Goal: Navigation & Orientation: Find specific page/section

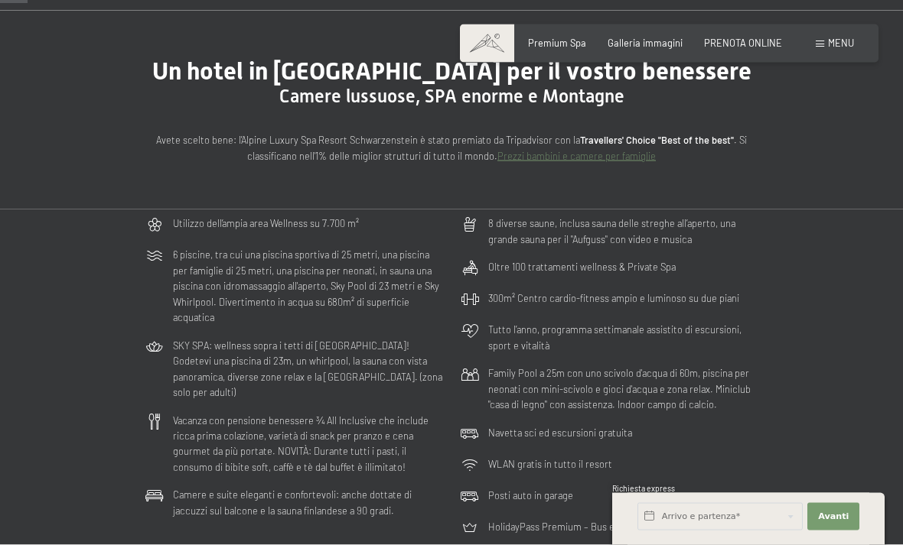
scroll to position [112, 0]
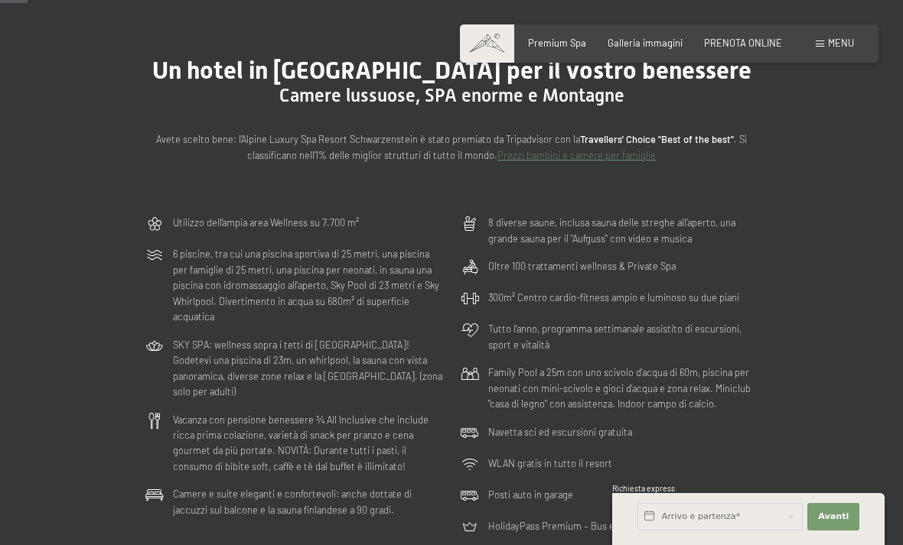
click at [844, 47] on span "Menu" at bounding box center [841, 43] width 26 height 12
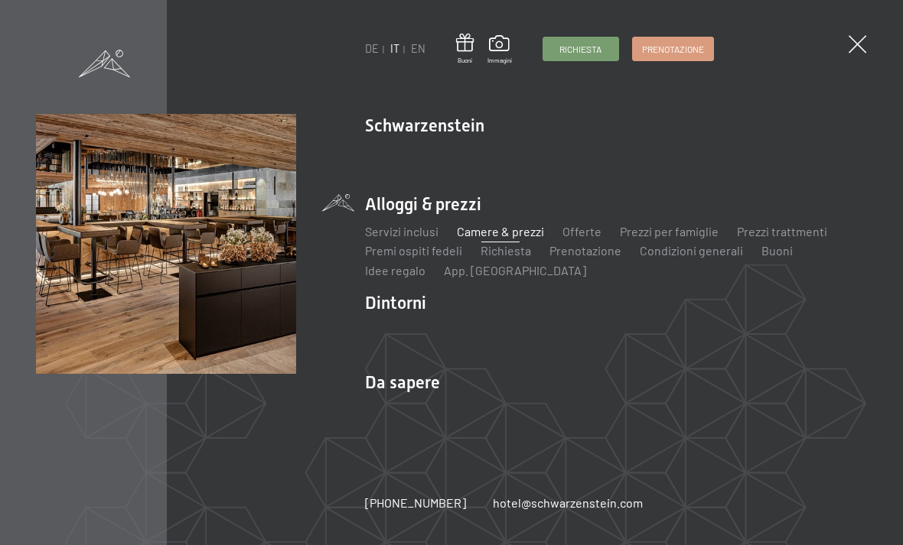
click at [666, 159] on link "Premium spa" at bounding box center [668, 152] width 70 height 15
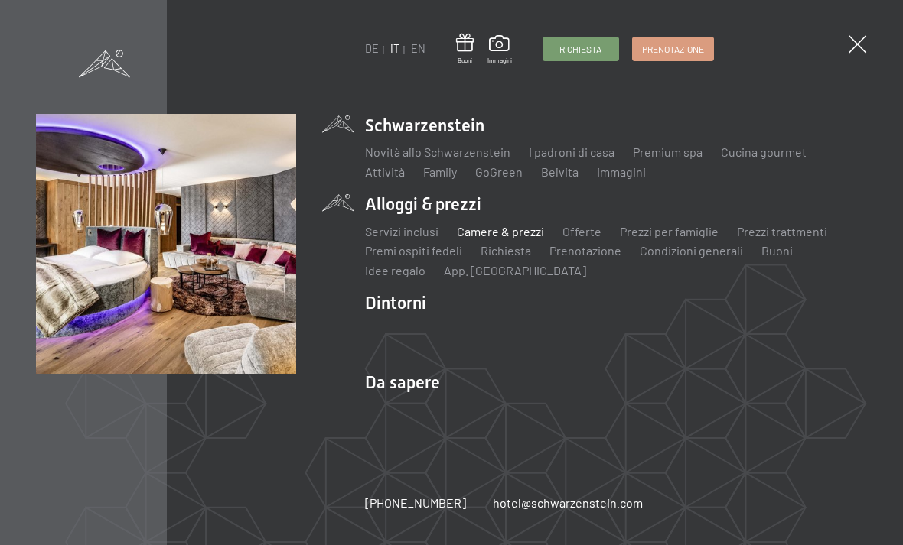
click at [508, 225] on link "Camere & prezzi" at bounding box center [500, 231] width 87 height 15
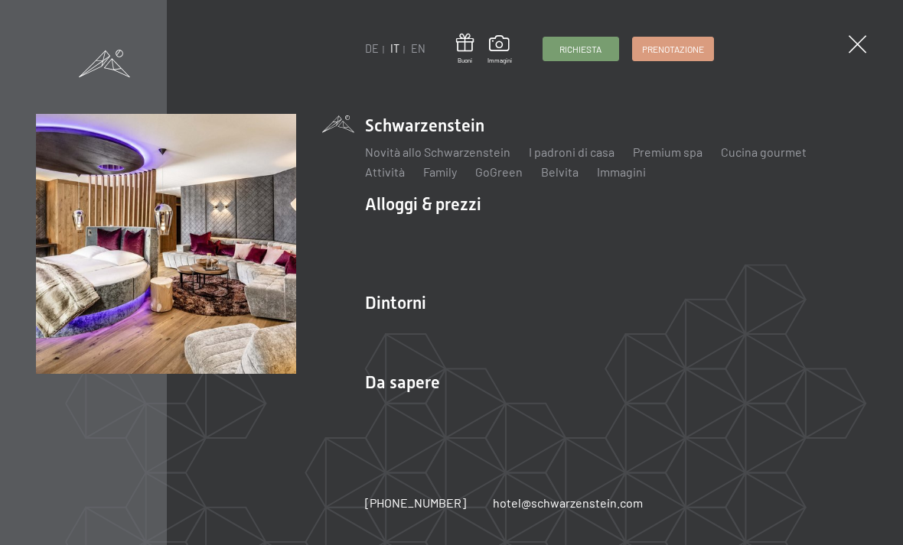
click at [516, 227] on link "Camere & prezzi" at bounding box center [500, 231] width 87 height 15
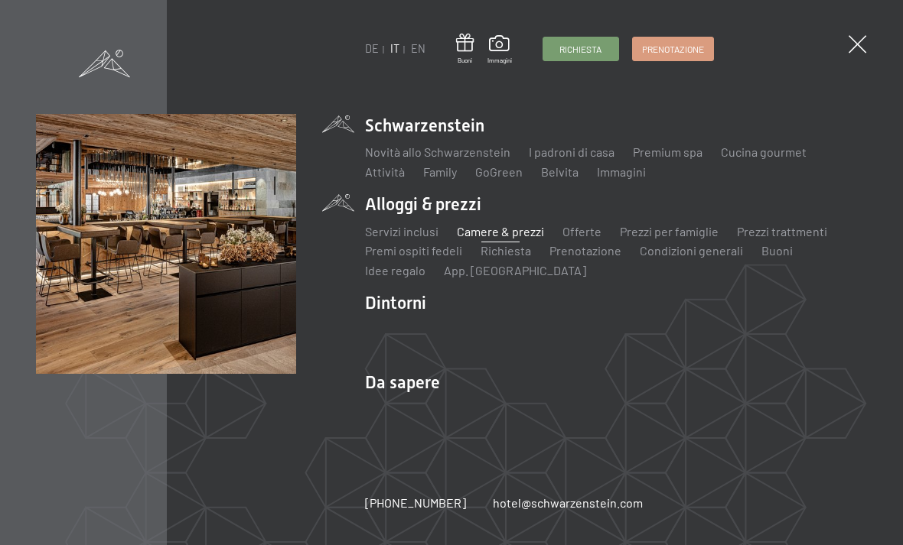
click at [436, 179] on link "Family" at bounding box center [440, 171] width 34 height 15
click at [454, 171] on link "Family" at bounding box center [440, 171] width 34 height 15
click at [434, 169] on link "Family" at bounding box center [440, 171] width 34 height 15
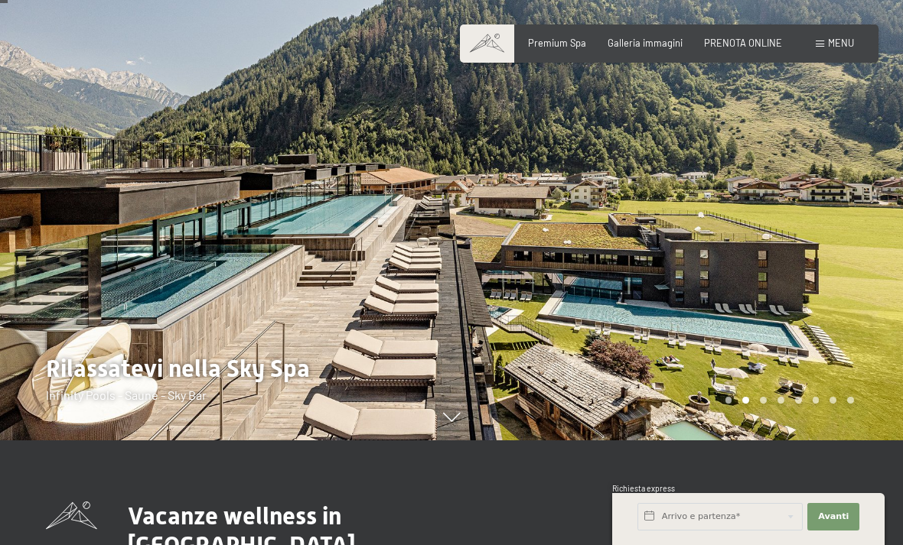
scroll to position [119, 0]
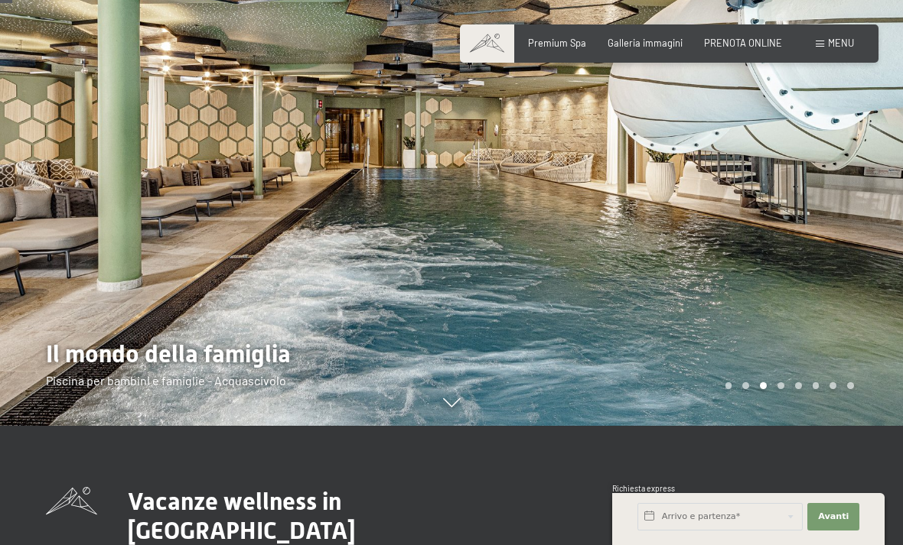
click at [25, 274] on div at bounding box center [225, 153] width 451 height 545
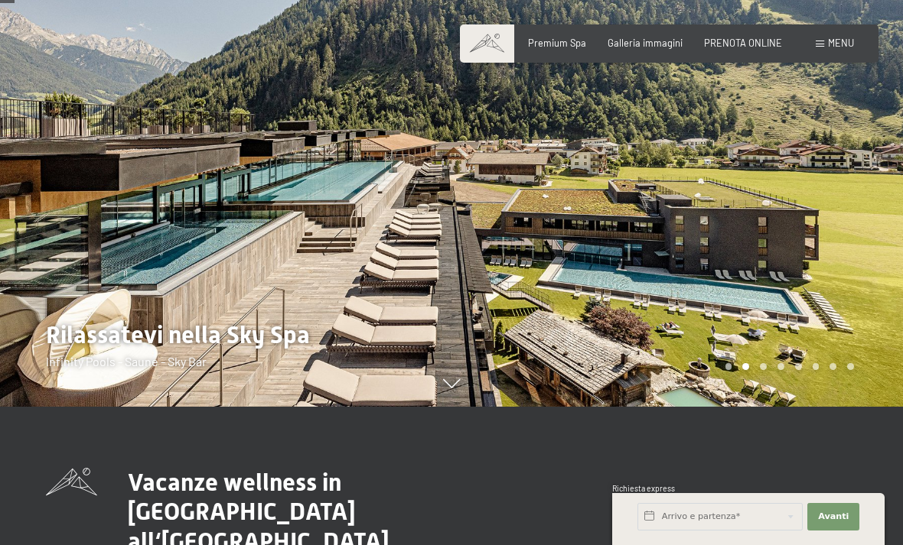
scroll to position [141, 0]
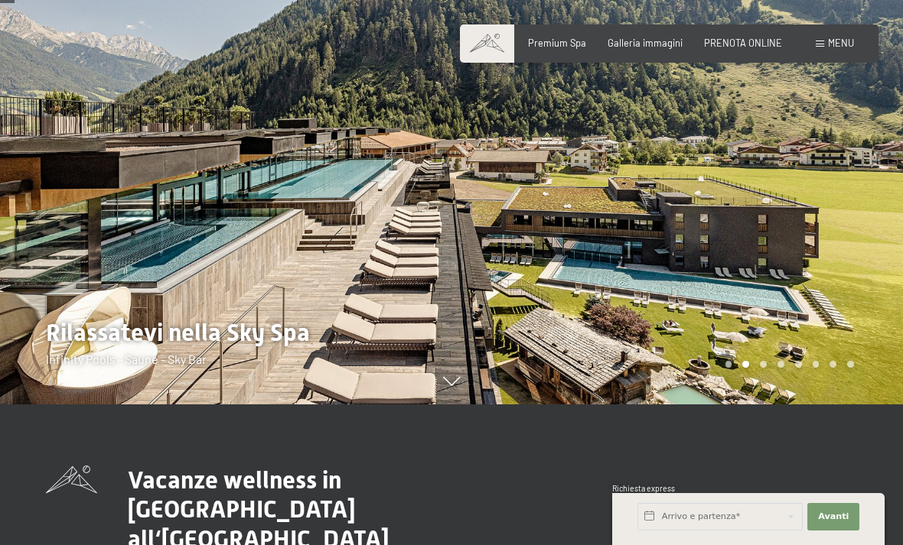
click at [817, 277] on div at bounding box center [676, 131] width 451 height 545
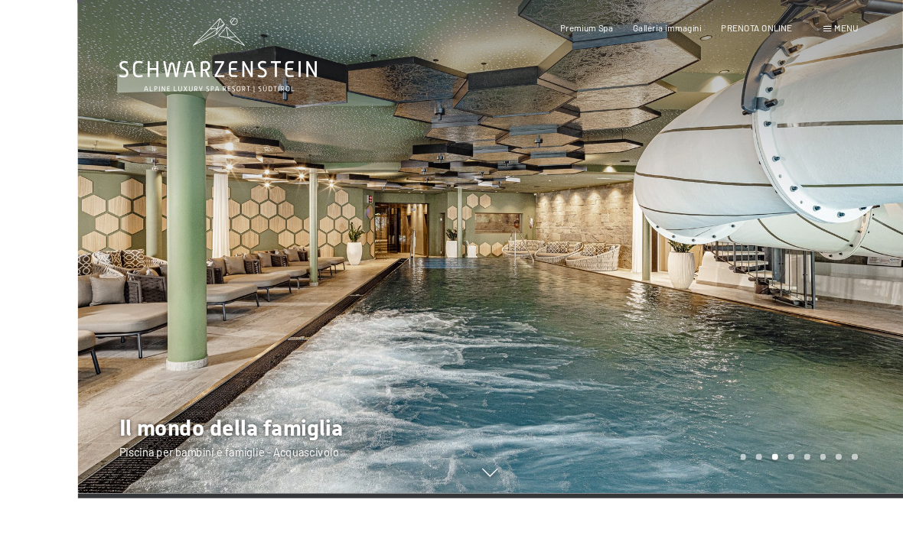
scroll to position [58, 0]
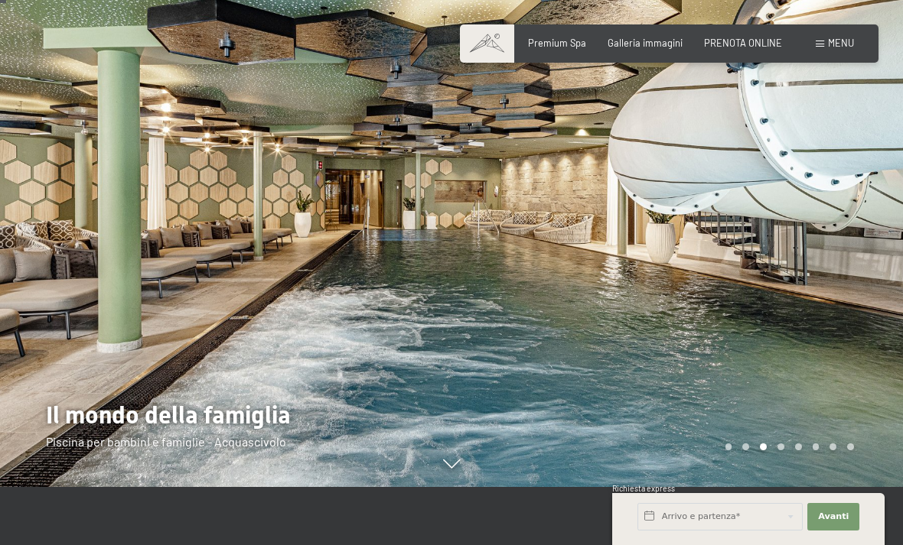
click at [846, 288] on div at bounding box center [676, 214] width 451 height 545
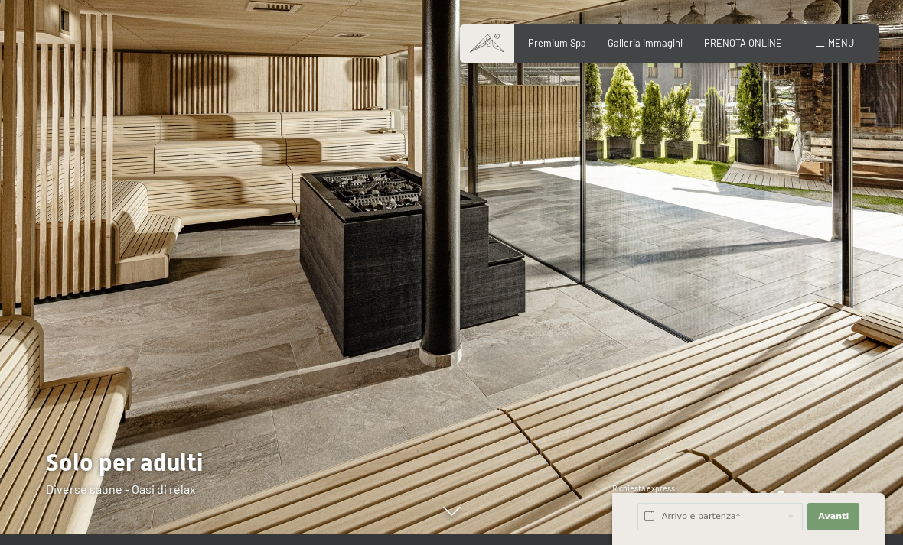
scroll to position [11, 0]
click at [810, 390] on div at bounding box center [676, 261] width 451 height 545
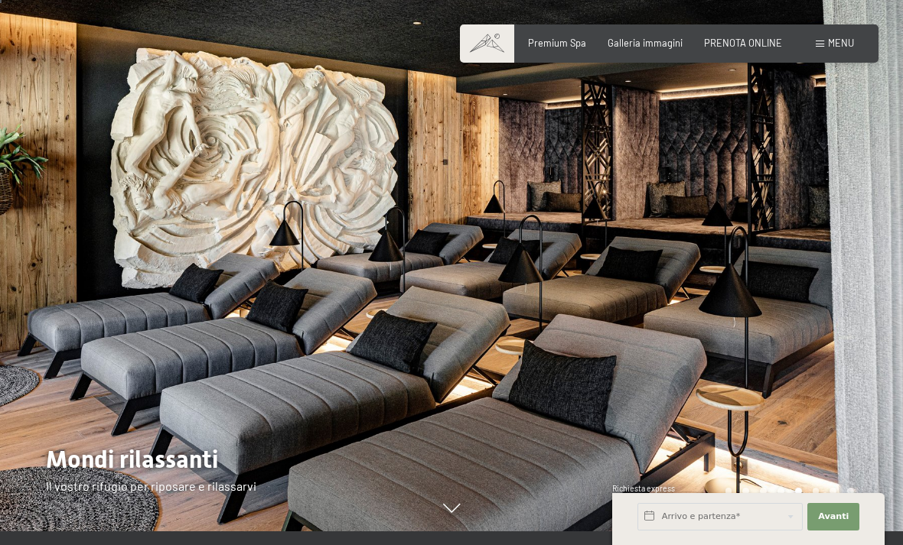
scroll to position [13, 0]
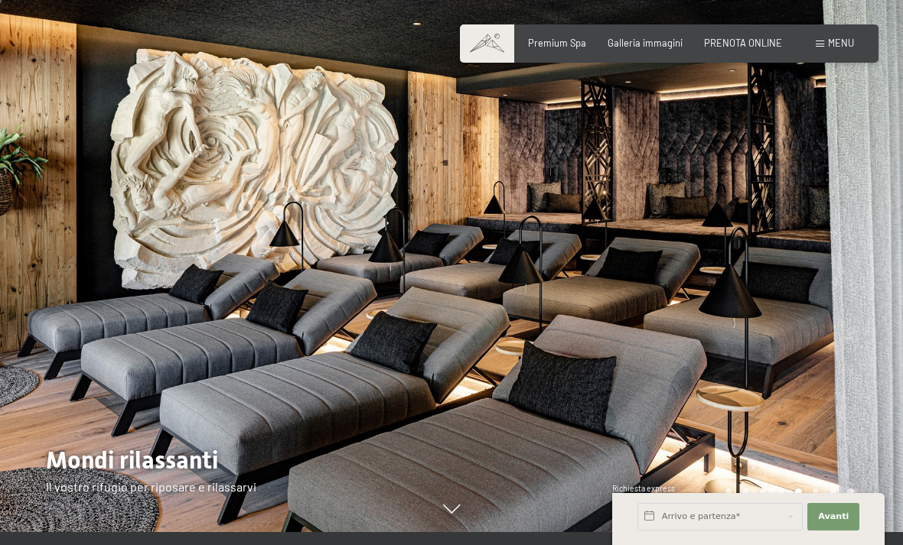
click at [30, 307] on div at bounding box center [225, 259] width 451 height 545
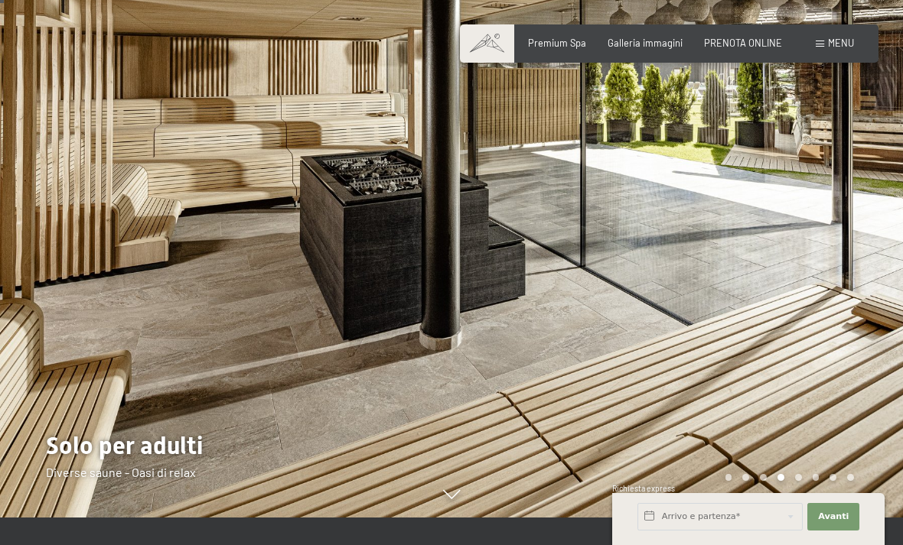
scroll to position [34, 0]
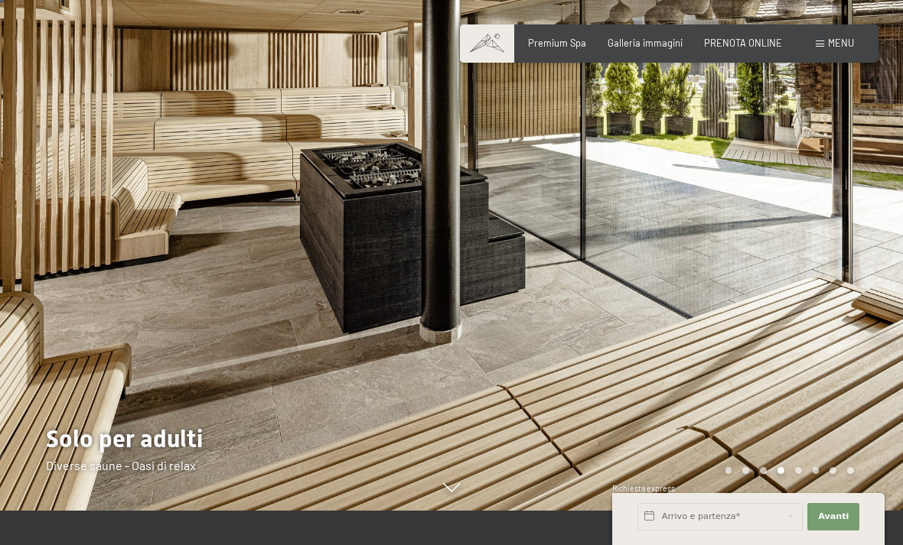
click at [833, 354] on div at bounding box center [676, 238] width 451 height 545
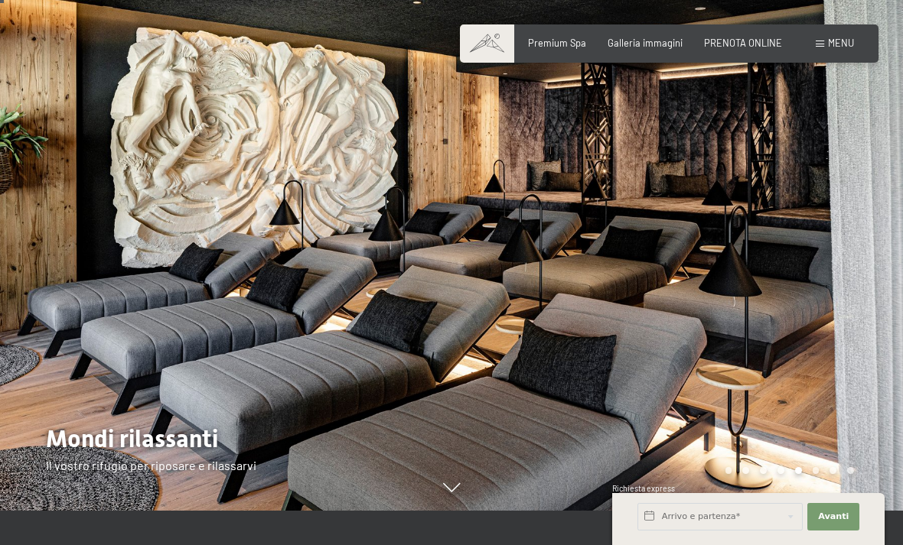
click at [850, 317] on div at bounding box center [676, 238] width 451 height 545
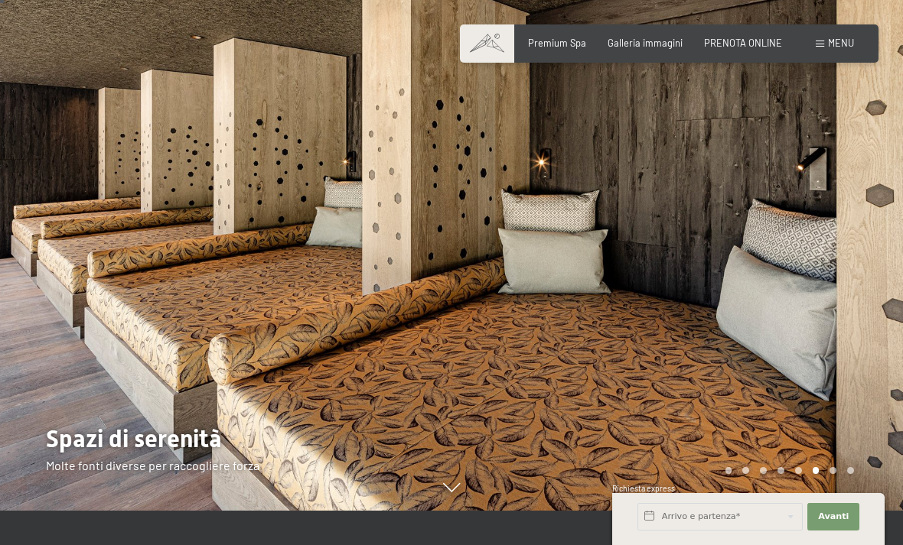
click at [834, 351] on div at bounding box center [676, 238] width 451 height 545
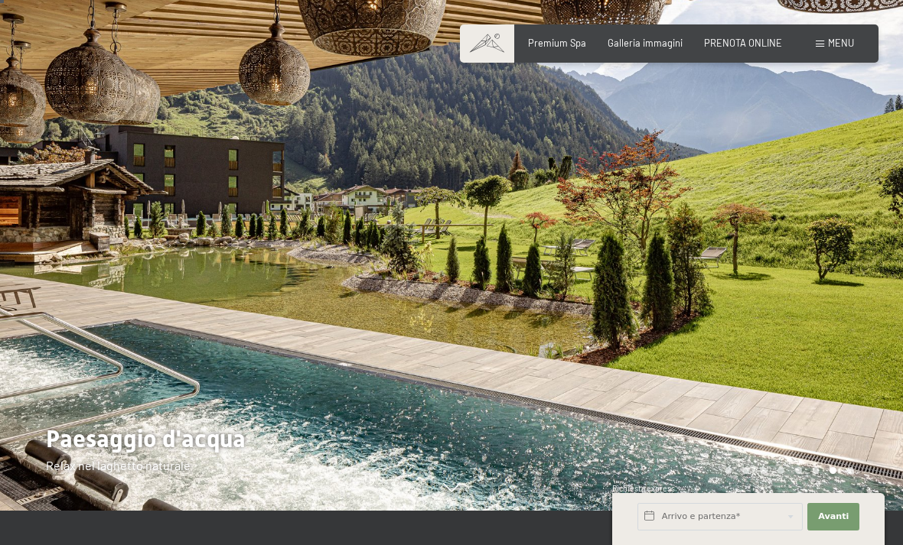
click at [818, 314] on div at bounding box center [676, 238] width 451 height 545
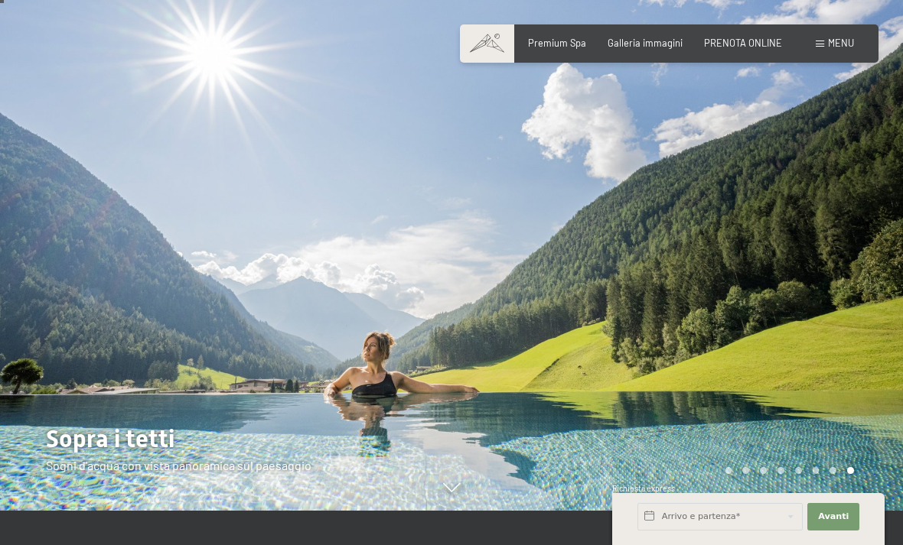
click at [355, 444] on div at bounding box center [225, 238] width 451 height 545
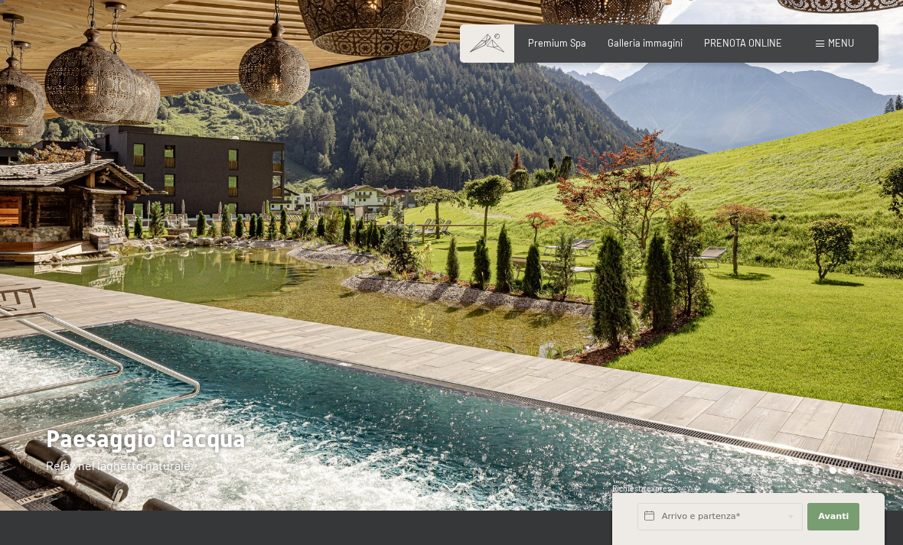
click at [610, 359] on div at bounding box center [676, 238] width 451 height 545
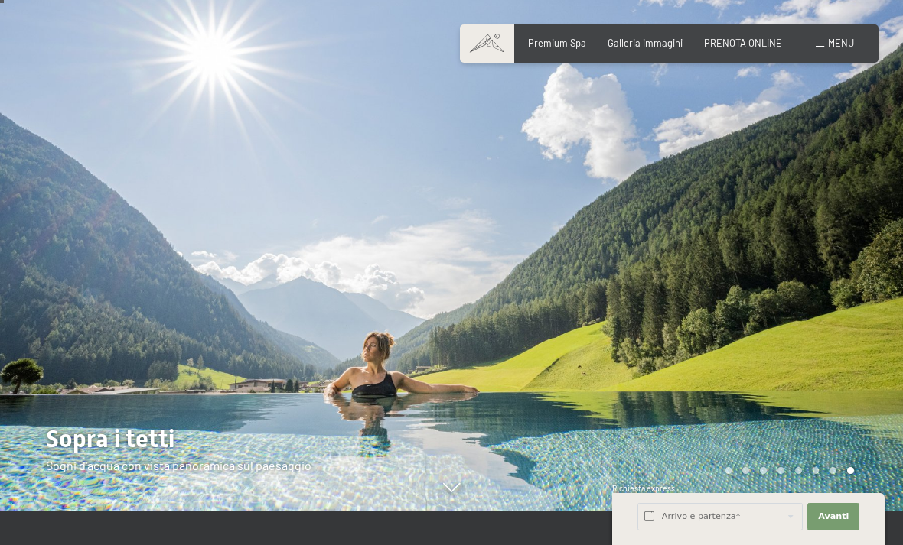
click at [382, 432] on div at bounding box center [225, 238] width 451 height 545
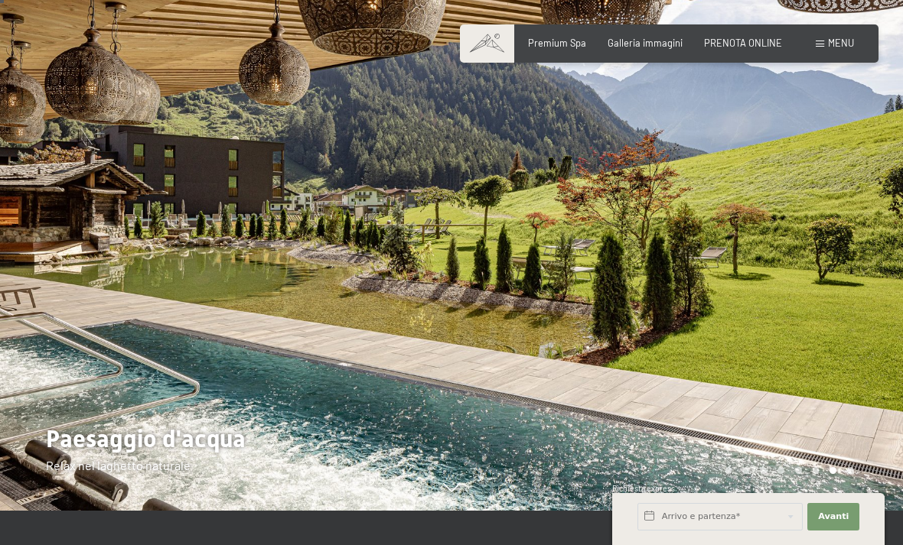
click at [482, 424] on div at bounding box center [676, 238] width 451 height 545
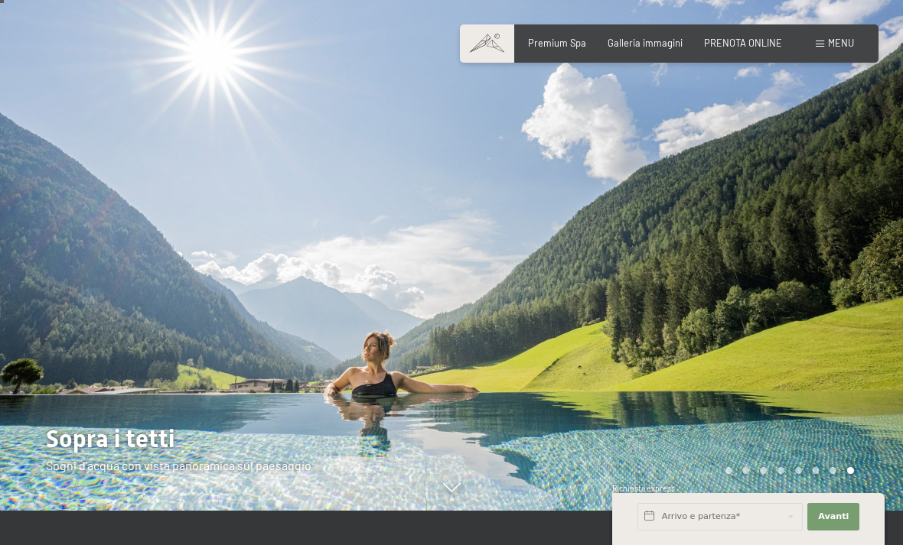
click at [483, 411] on div at bounding box center [676, 238] width 451 height 545
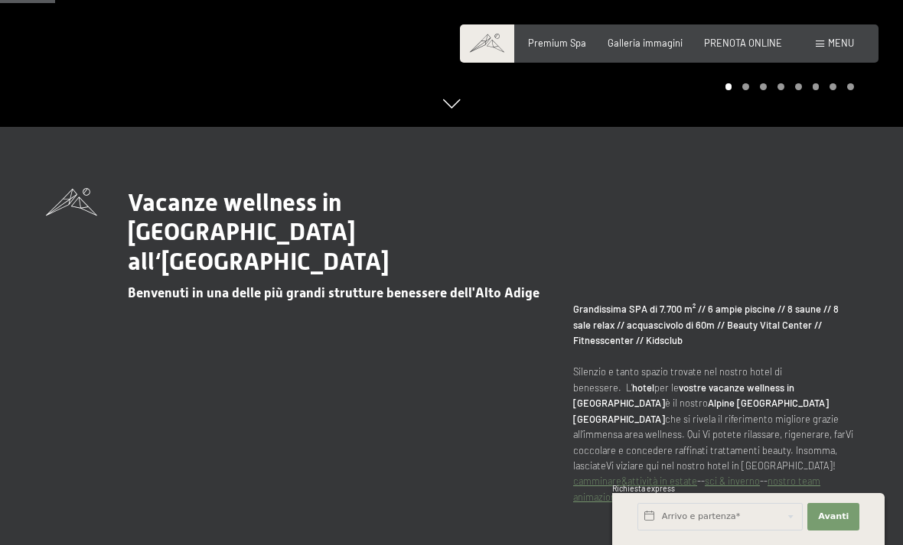
scroll to position [341, 0]
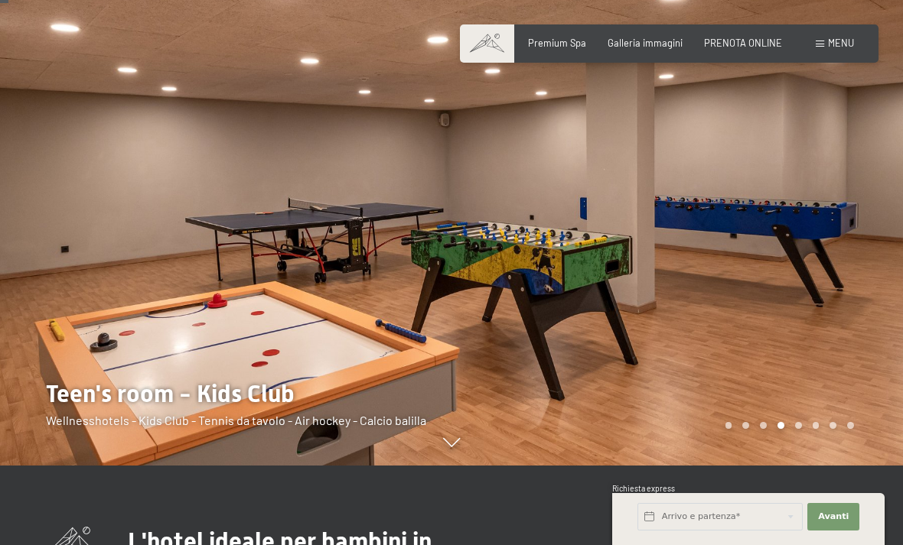
click at [194, 337] on div at bounding box center [225, 192] width 451 height 545
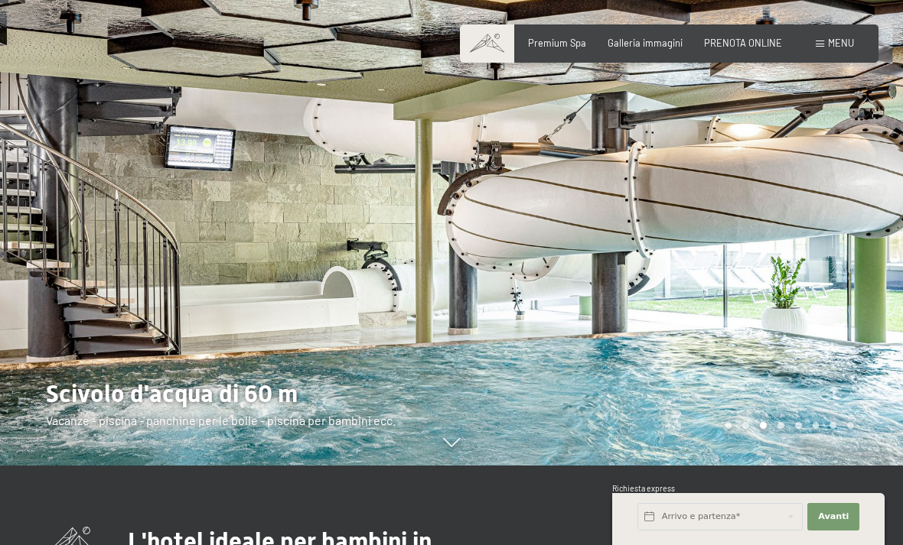
click at [253, 384] on div at bounding box center [225, 192] width 451 height 545
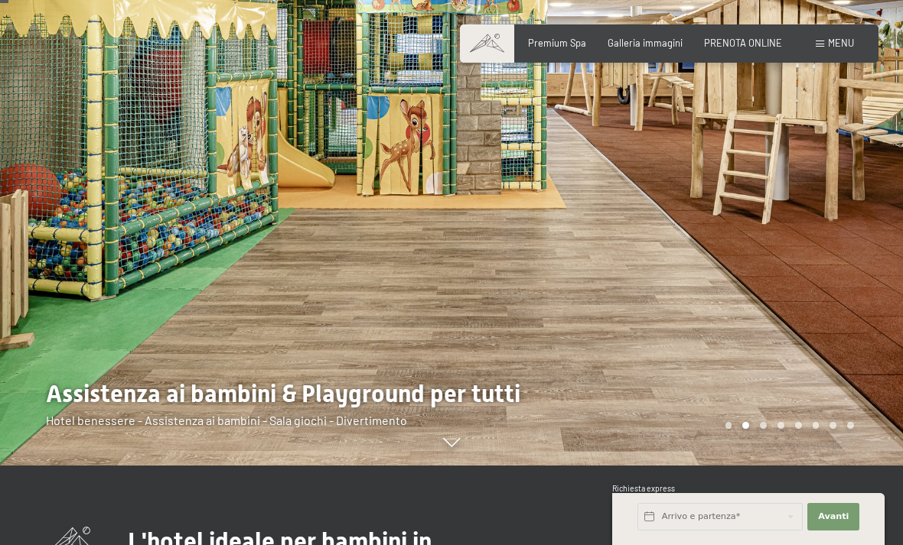
click at [239, 405] on div at bounding box center [225, 192] width 451 height 545
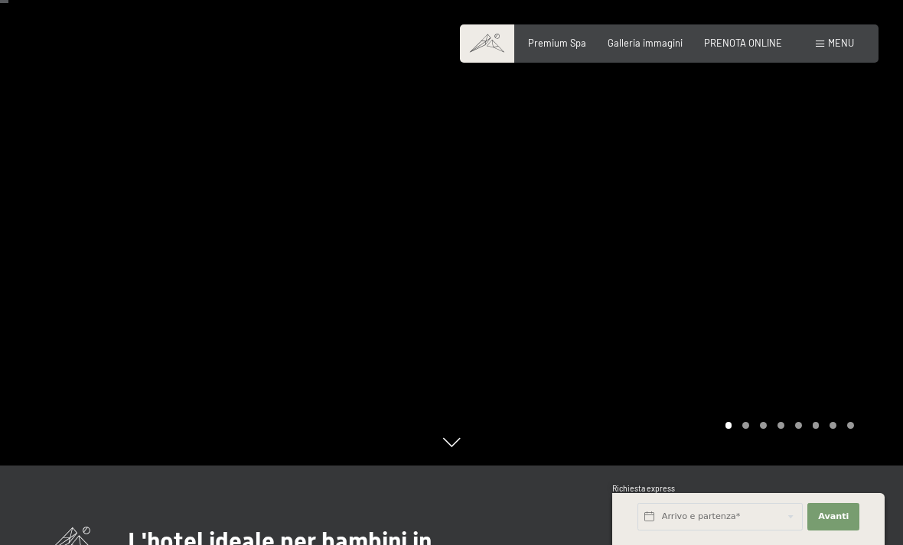
click at [880, 247] on div at bounding box center [676, 192] width 451 height 545
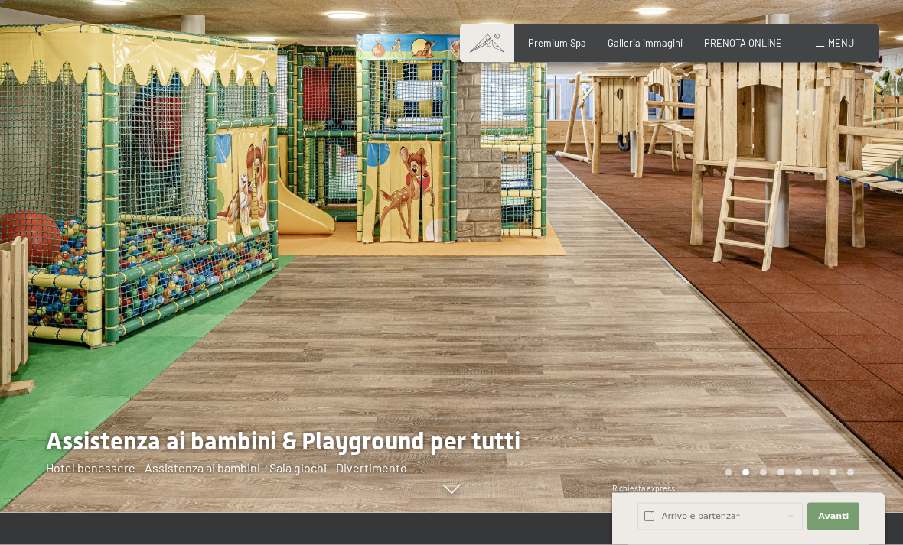
scroll to position [32, 0]
click at [866, 234] on div at bounding box center [676, 240] width 451 height 545
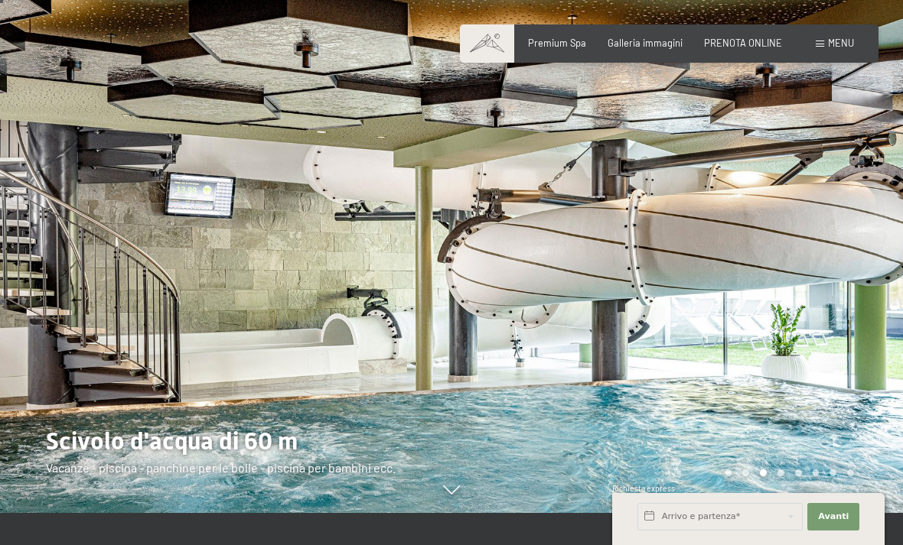
click at [798, 118] on div at bounding box center [676, 240] width 451 height 545
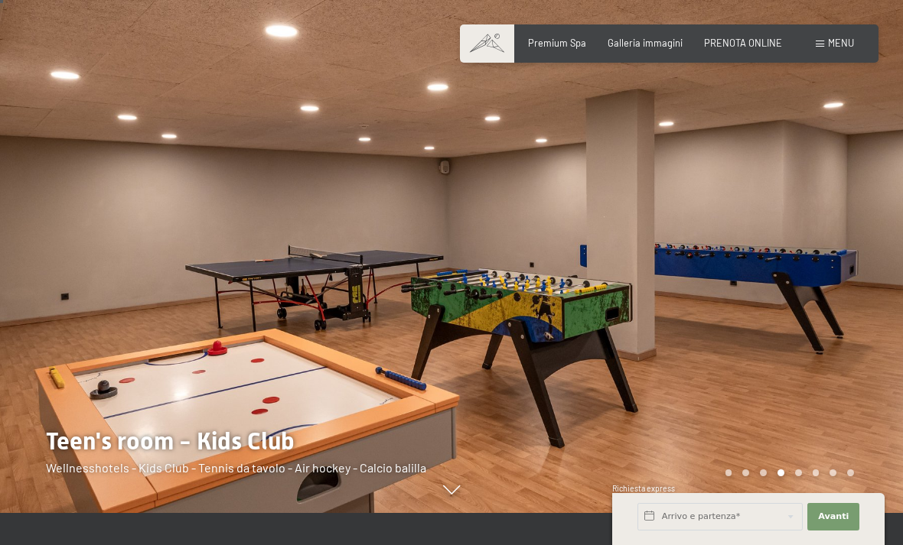
click at [774, 303] on div at bounding box center [676, 240] width 451 height 545
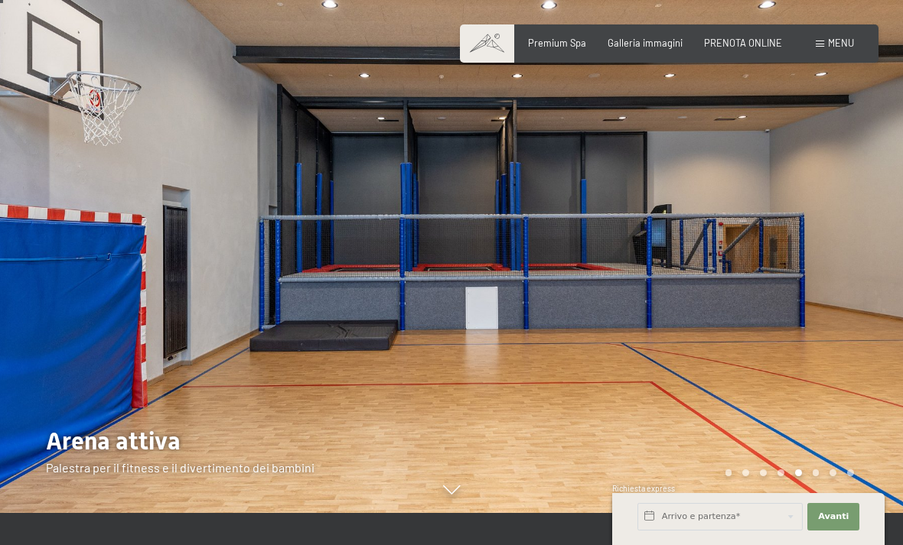
click at [210, 328] on div at bounding box center [225, 240] width 451 height 545
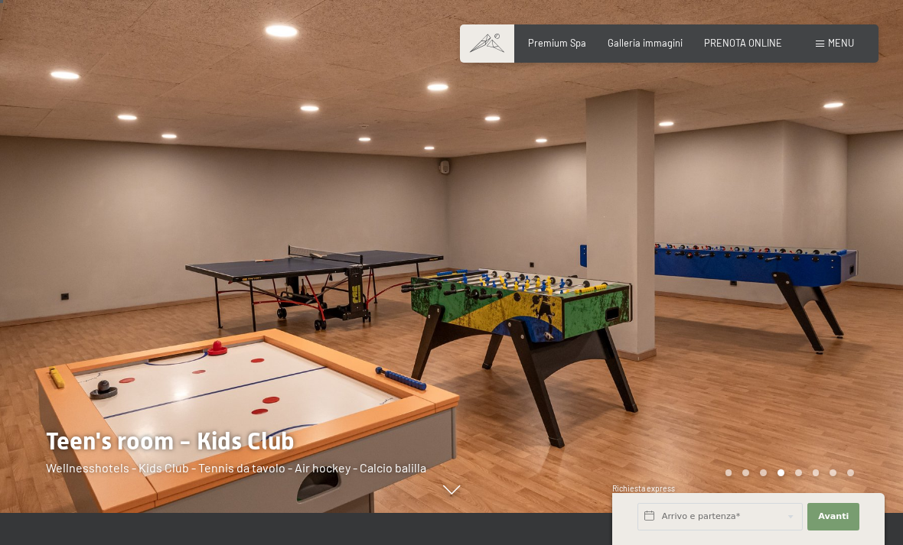
click at [555, 368] on div at bounding box center [676, 240] width 451 height 545
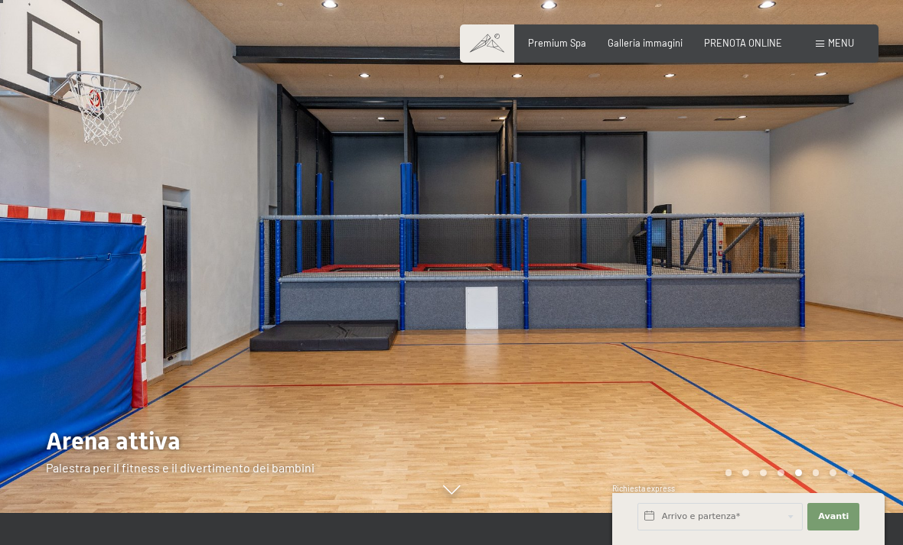
click at [812, 391] on div at bounding box center [676, 240] width 451 height 545
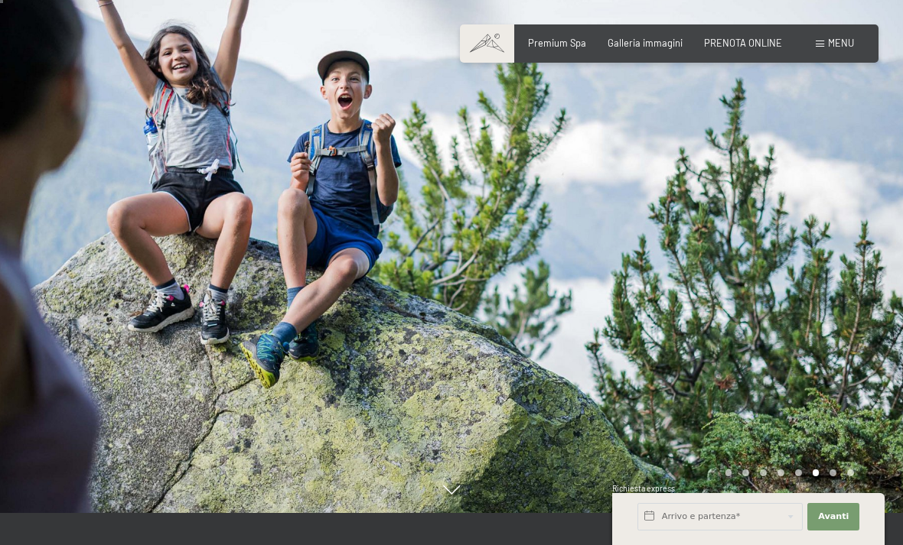
click at [854, 278] on div at bounding box center [676, 240] width 451 height 545
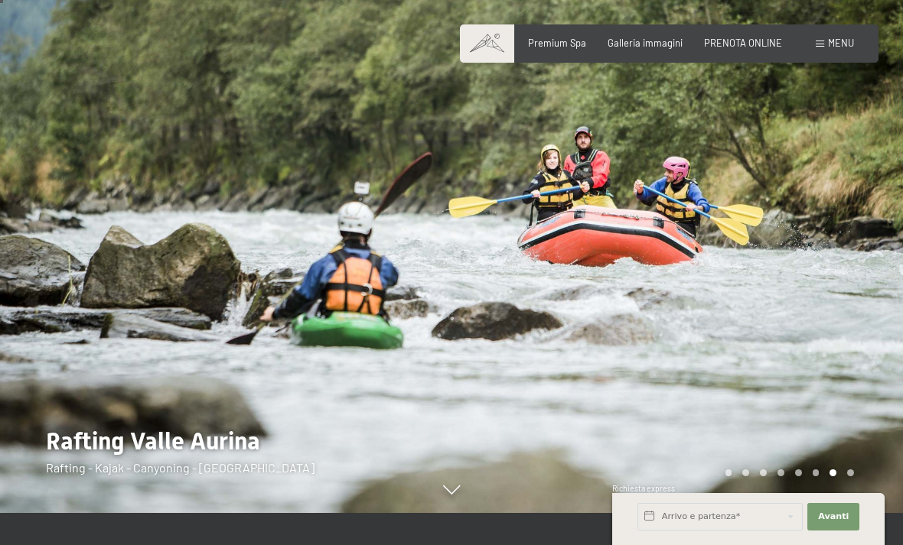
click at [789, 302] on div at bounding box center [676, 240] width 451 height 545
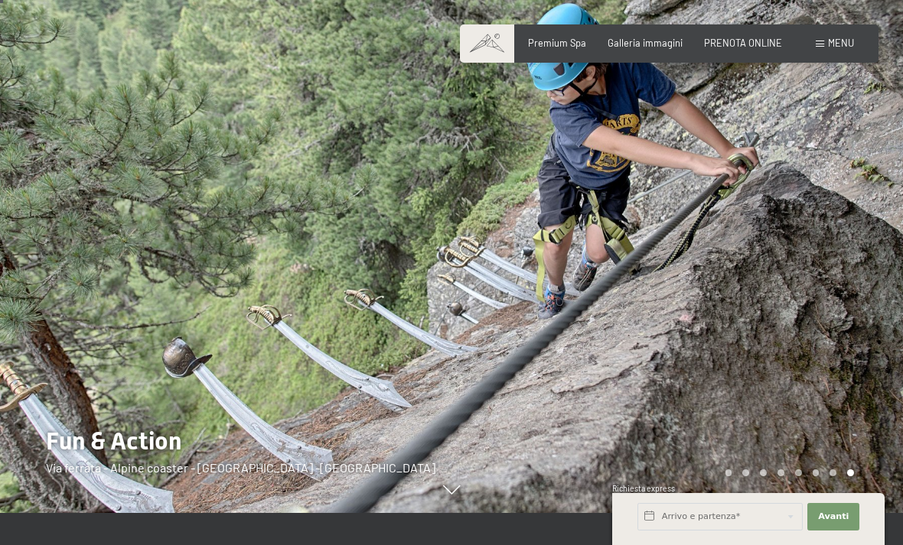
click at [459, 350] on div at bounding box center [676, 240] width 451 height 545
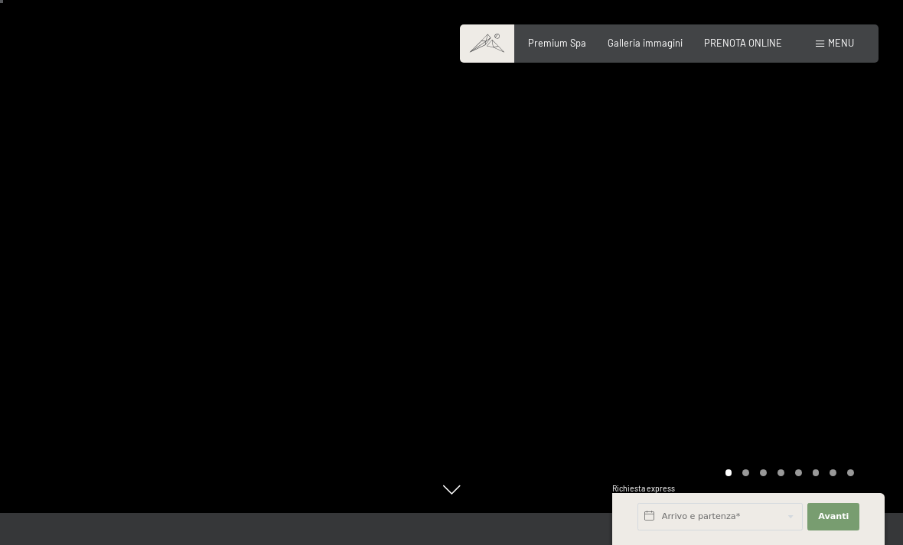
click at [335, 382] on div at bounding box center [225, 240] width 451 height 545
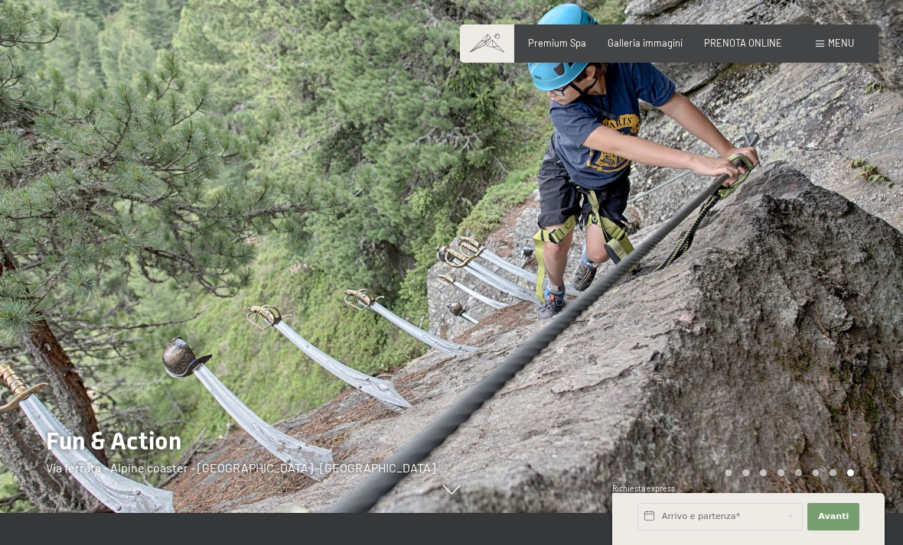
click at [424, 420] on div at bounding box center [225, 240] width 451 height 545
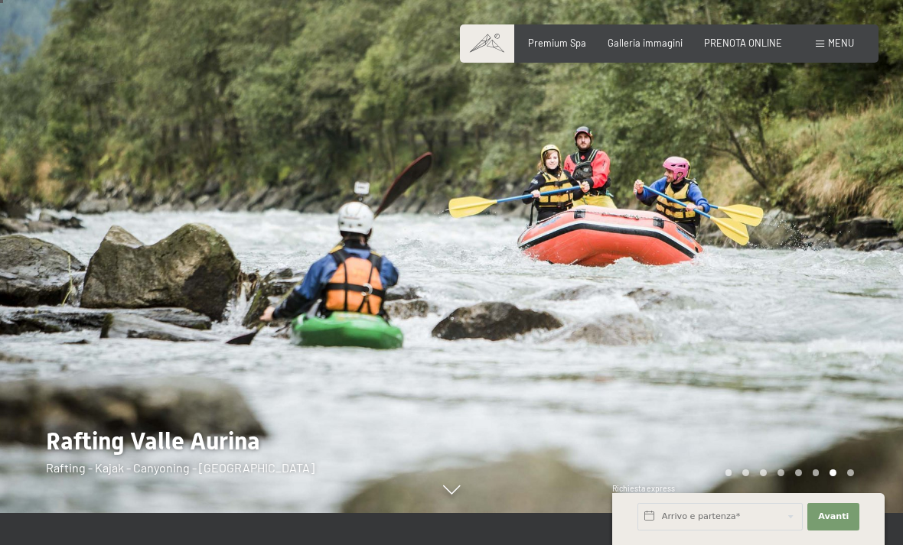
click at [295, 504] on div at bounding box center [225, 240] width 451 height 545
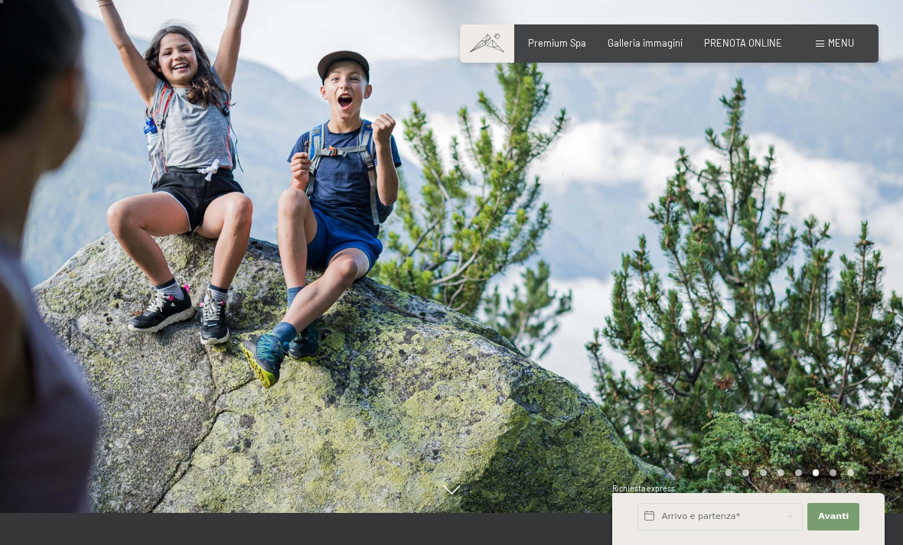
click at [786, 387] on div at bounding box center [676, 240] width 451 height 545
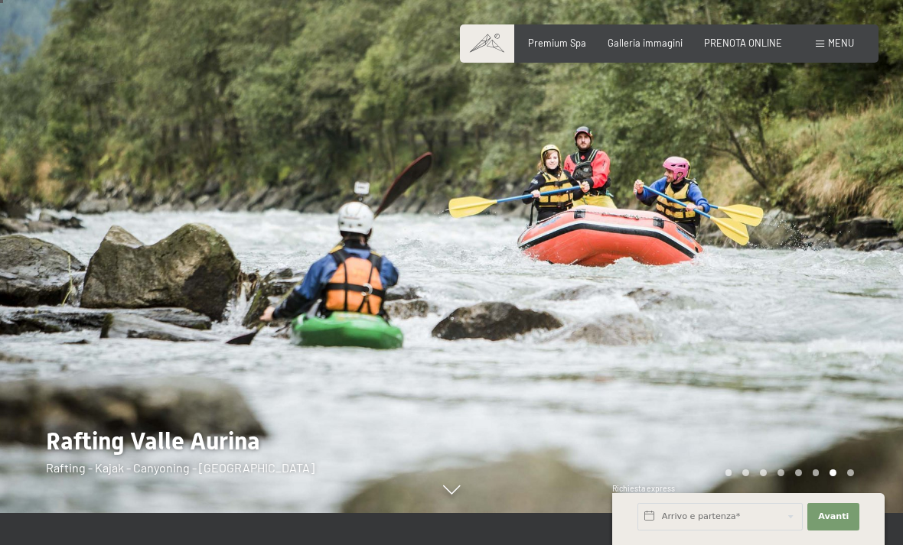
click at [499, 288] on div at bounding box center [676, 240] width 451 height 545
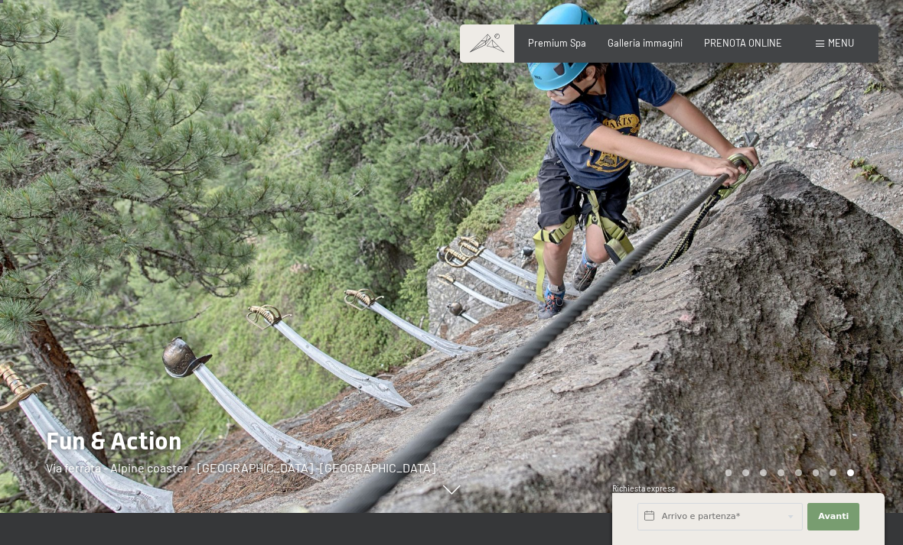
click at [824, 321] on div at bounding box center [676, 240] width 451 height 545
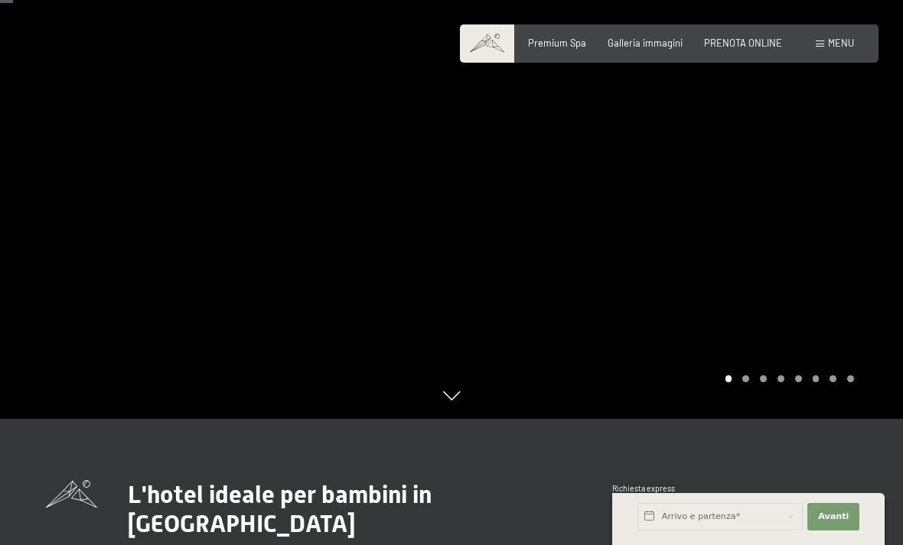
scroll to position [128, 0]
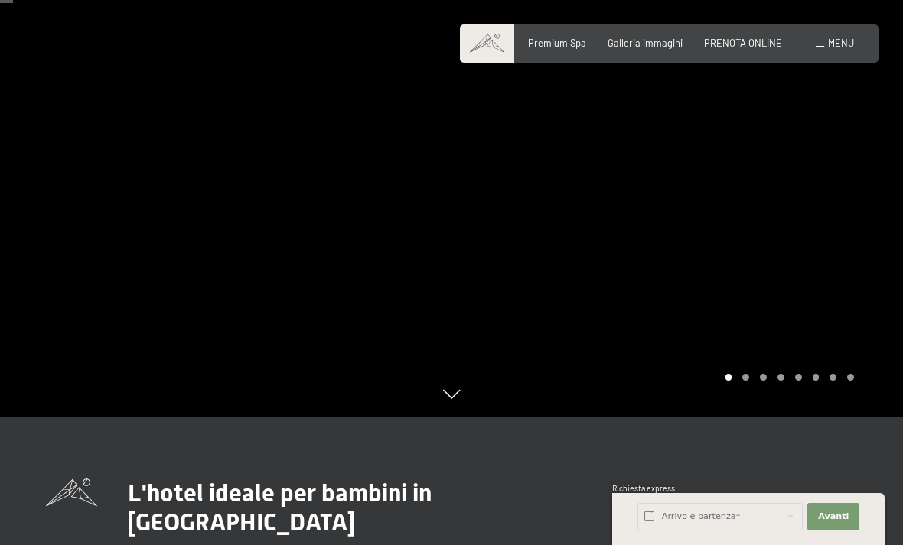
click at [805, 231] on div at bounding box center [676, 144] width 451 height 545
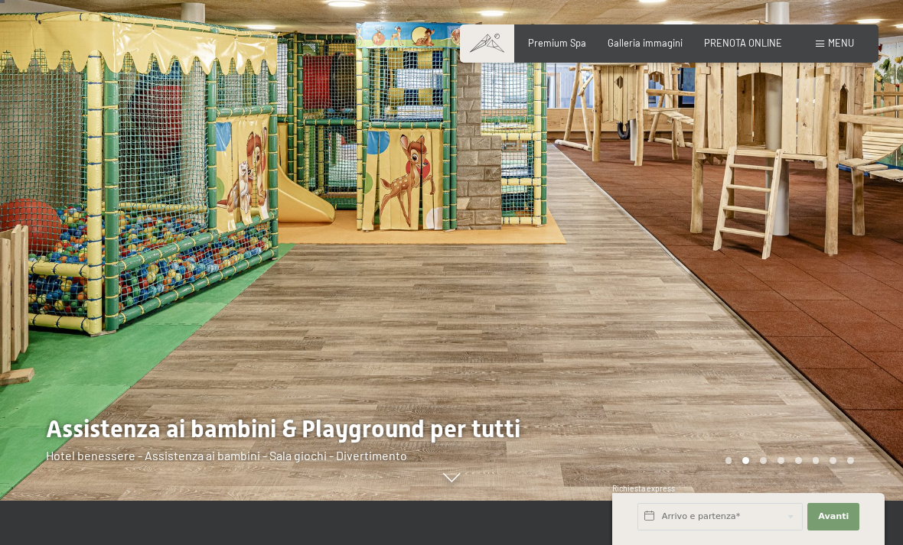
scroll to position [46, 0]
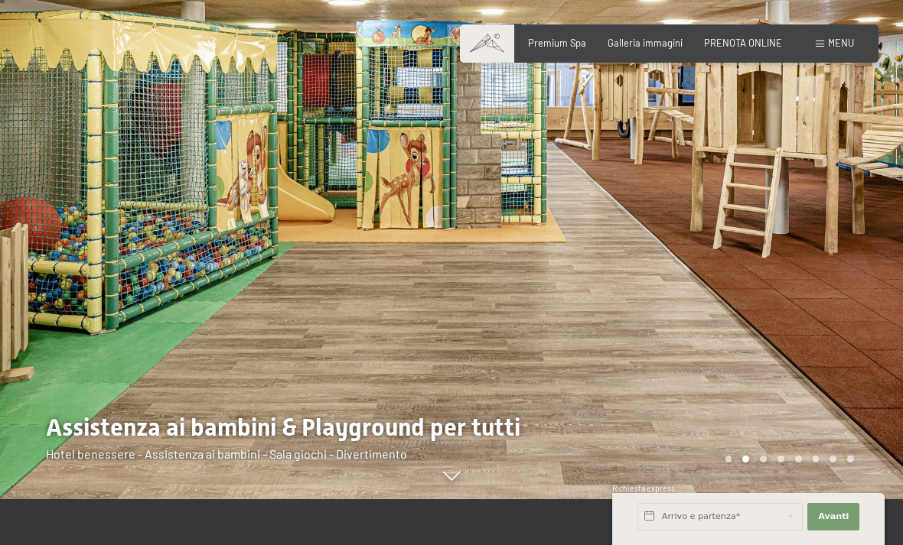
click at [845, 265] on div at bounding box center [676, 226] width 451 height 545
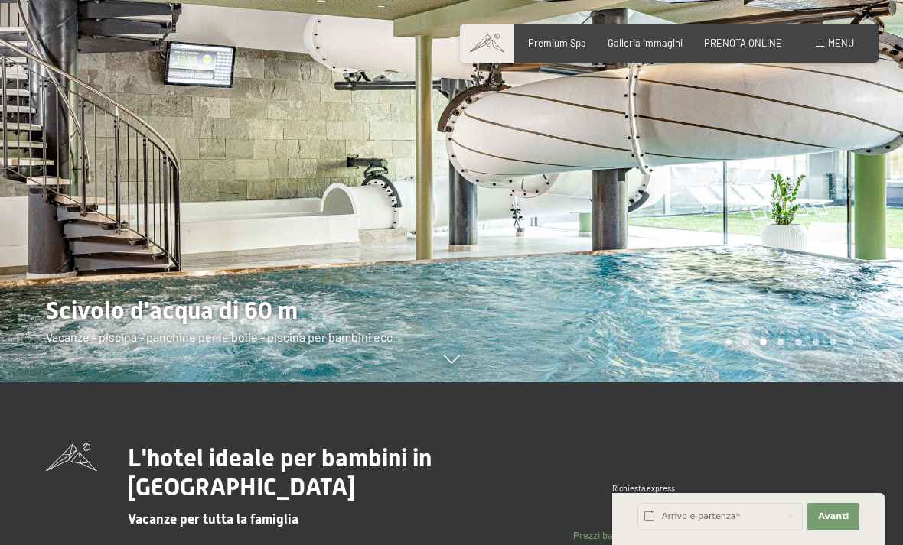
scroll to position [164, 0]
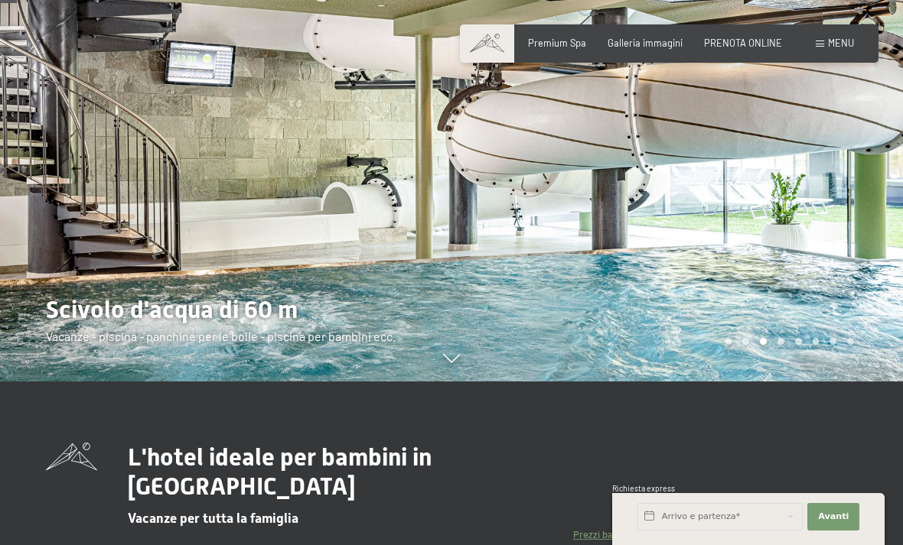
click at [749, 181] on div at bounding box center [676, 108] width 451 height 545
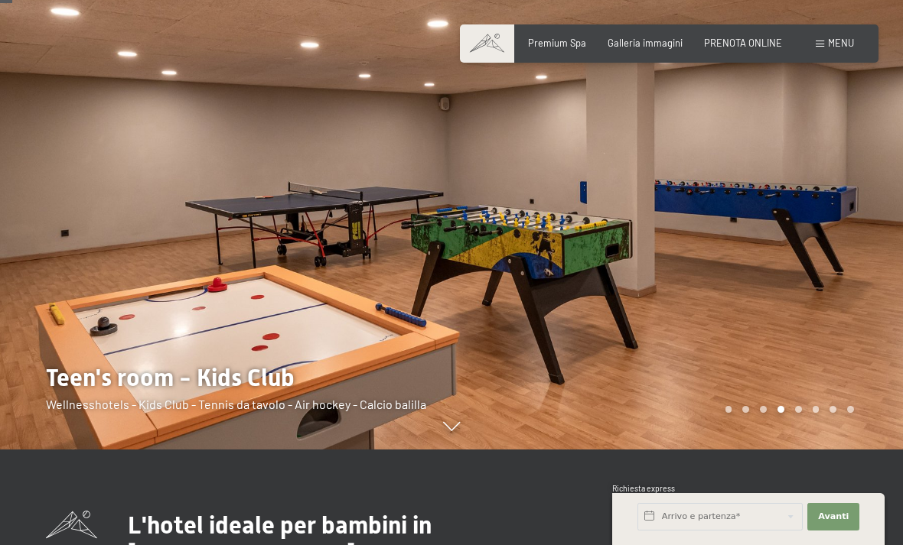
scroll to position [97, 0]
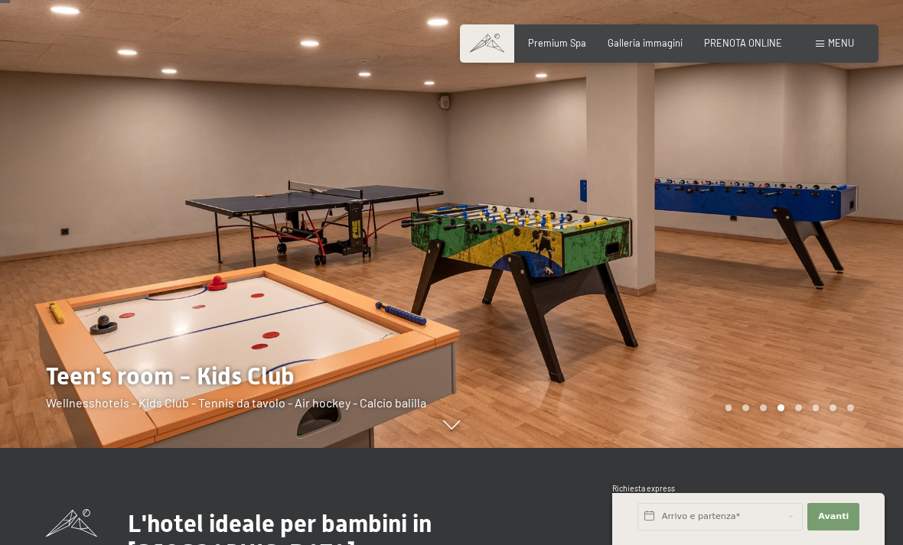
click at [121, 368] on div at bounding box center [225, 175] width 451 height 545
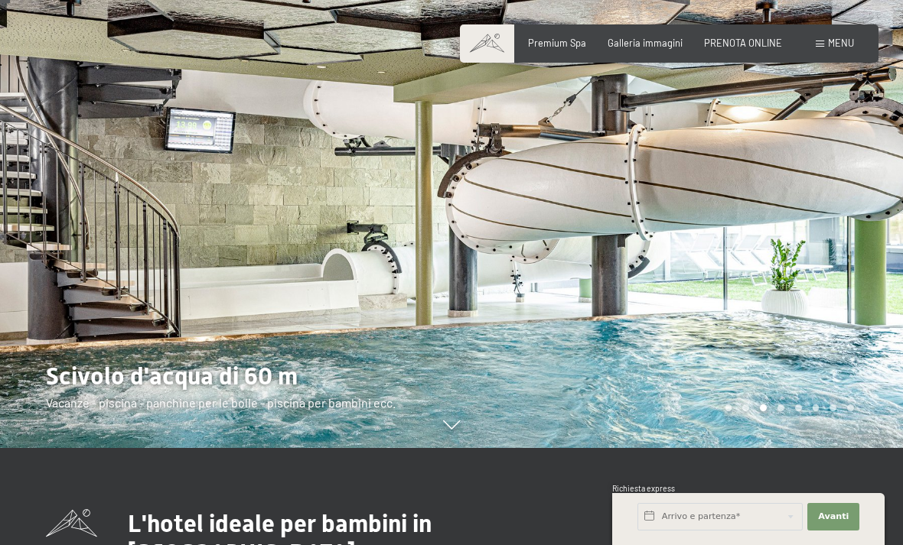
click at [259, 336] on div at bounding box center [225, 175] width 451 height 545
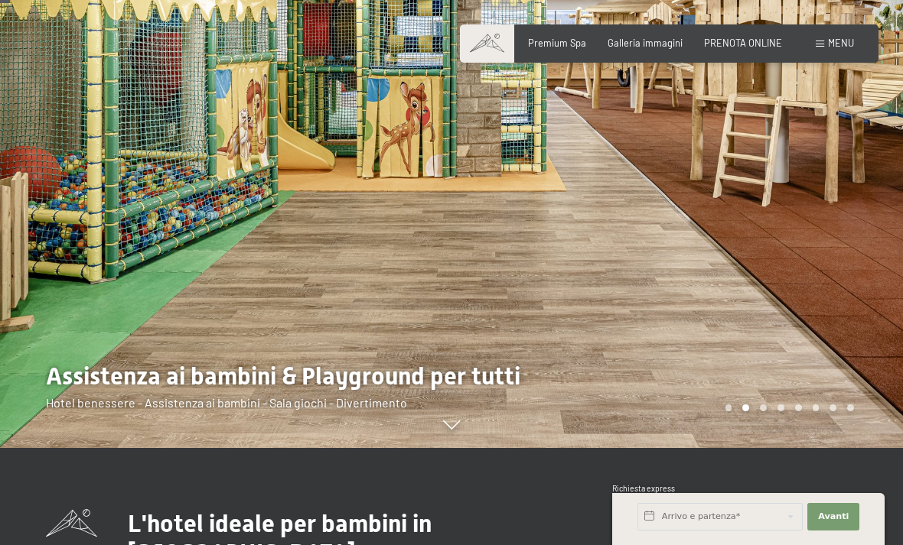
click at [483, 389] on div at bounding box center [676, 175] width 451 height 545
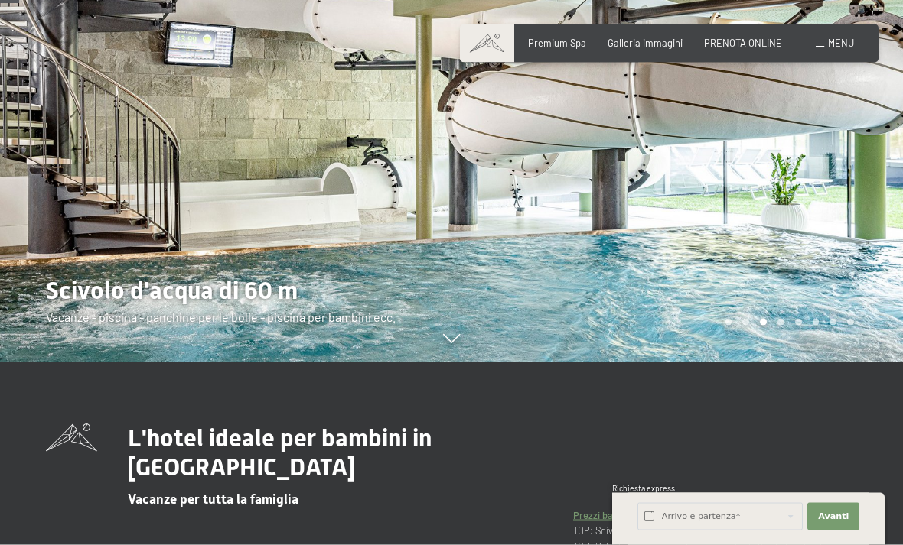
click at [548, 343] on div at bounding box center [676, 89] width 451 height 545
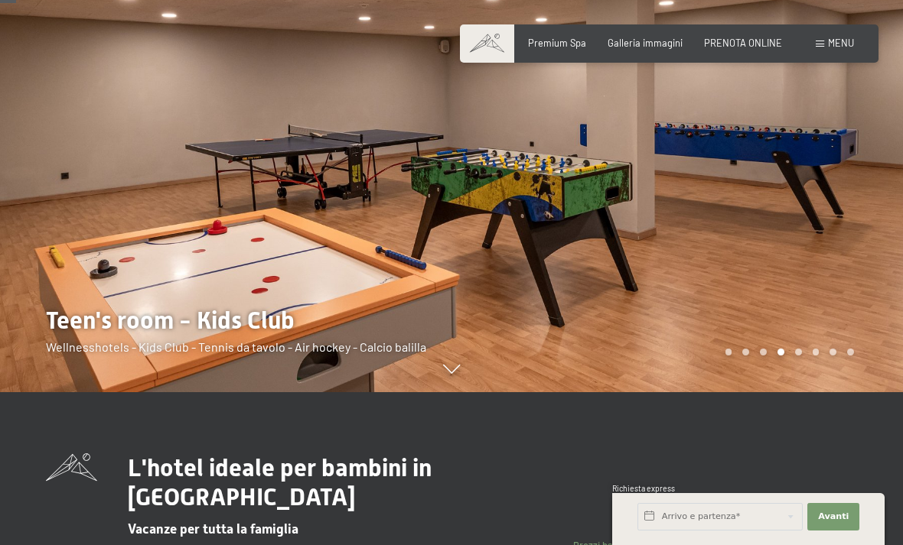
scroll to position [135, 0]
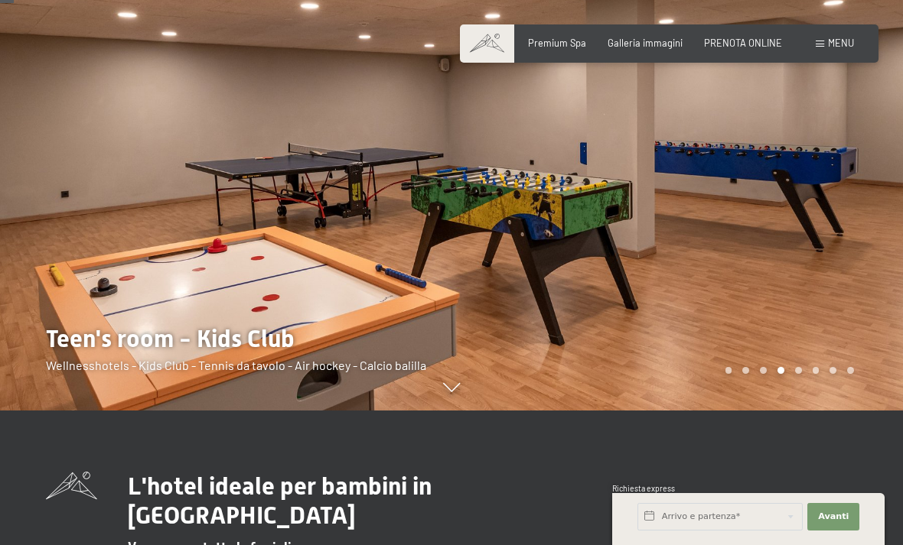
click at [227, 323] on div at bounding box center [225, 137] width 451 height 545
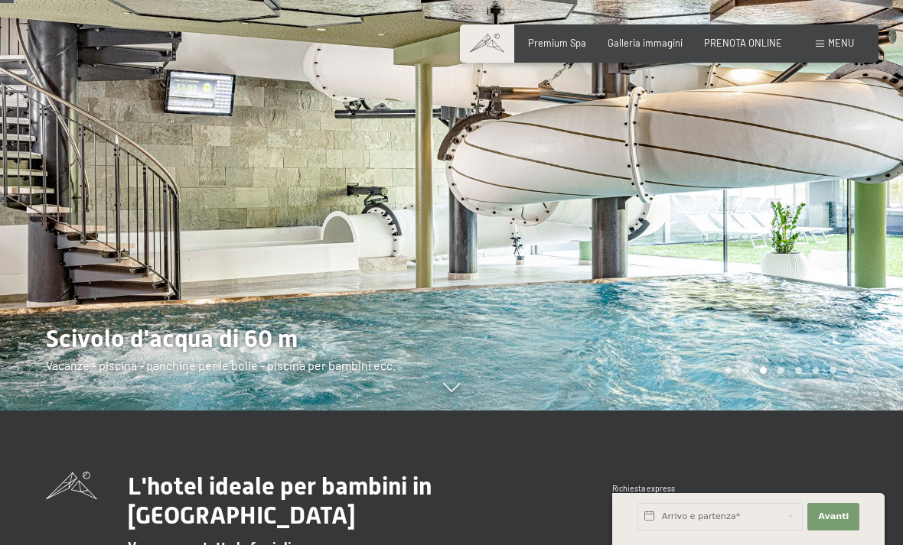
click at [678, 129] on div at bounding box center [676, 137] width 451 height 545
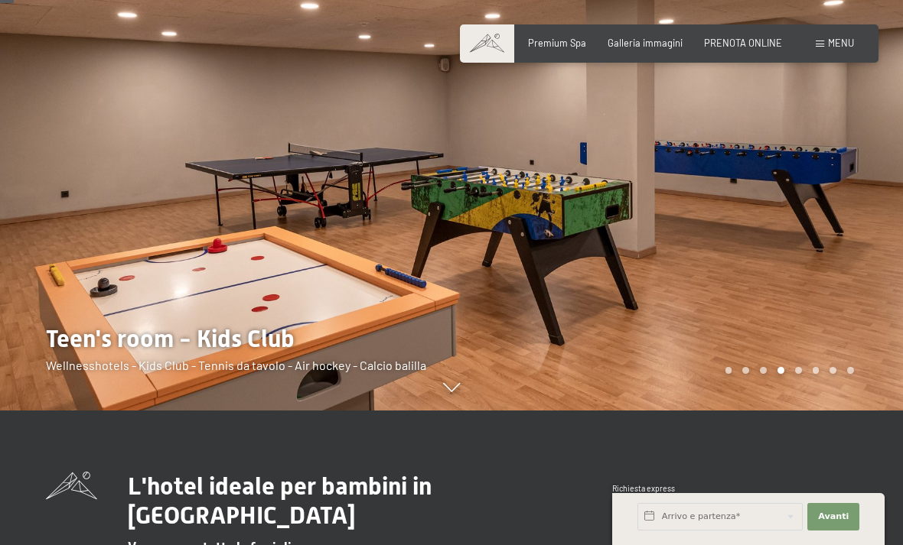
click at [847, 296] on div at bounding box center [676, 137] width 451 height 545
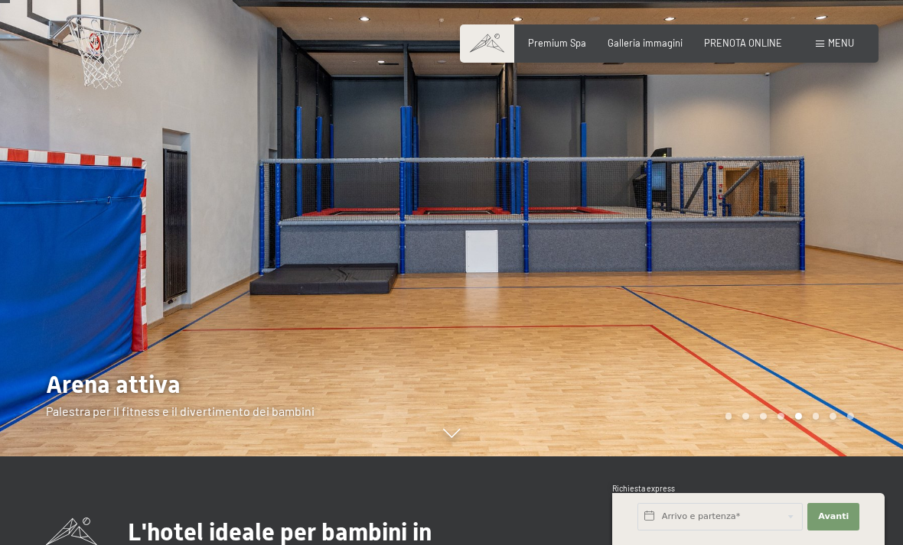
scroll to position [86, 0]
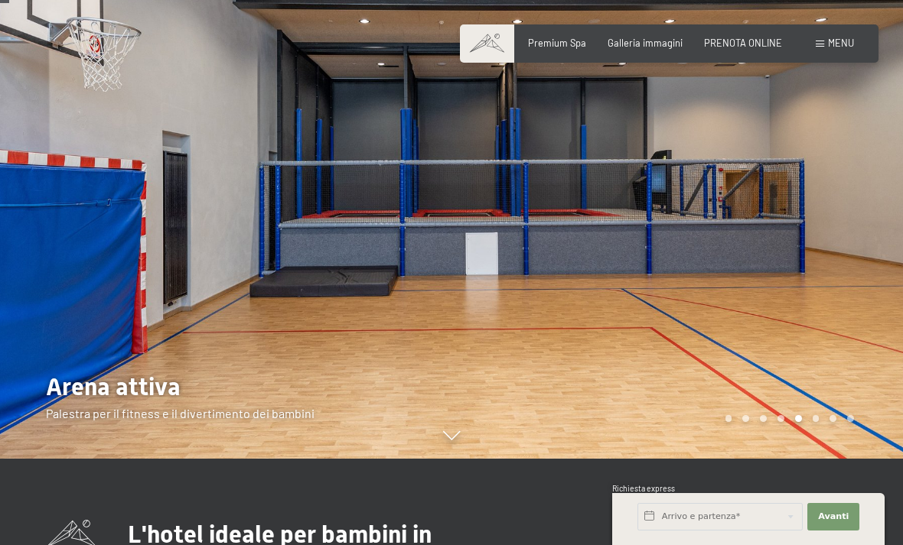
click at [797, 308] on div at bounding box center [676, 186] width 451 height 545
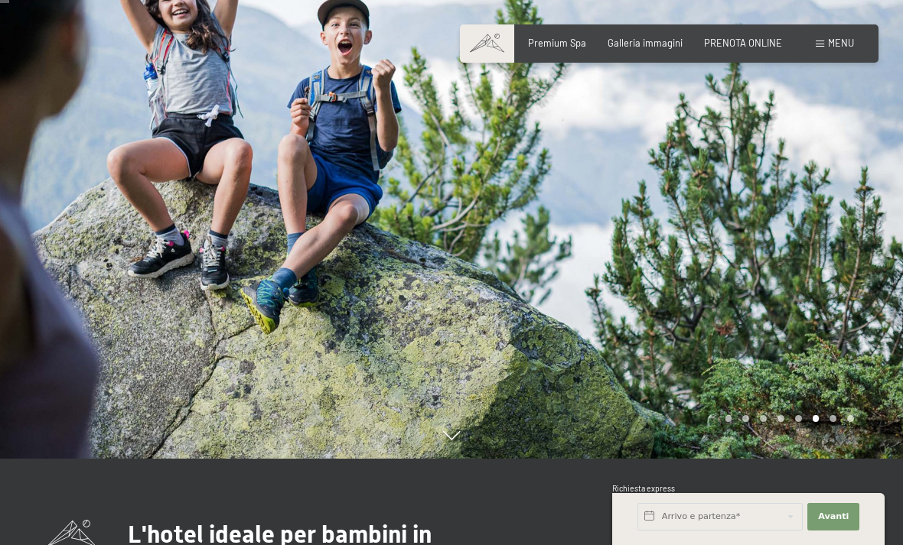
click at [770, 275] on div at bounding box center [676, 186] width 451 height 545
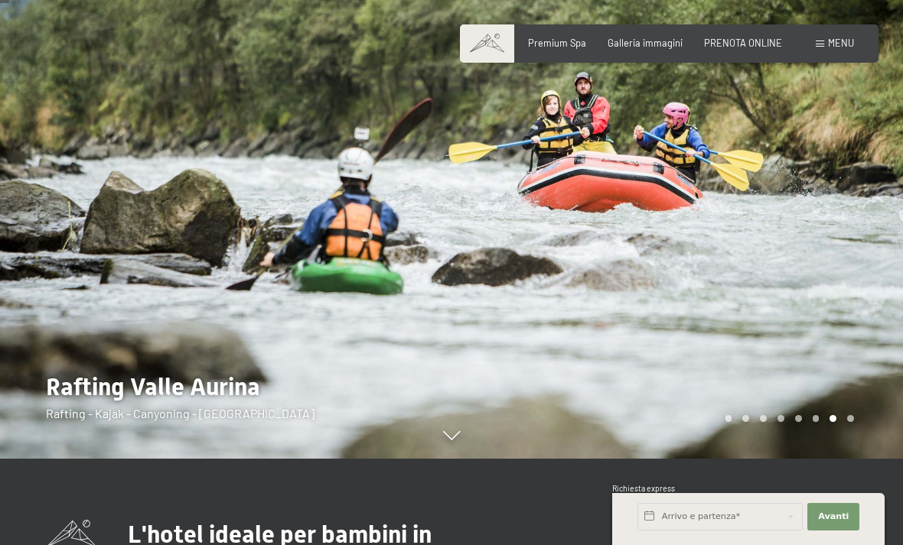
click at [820, 279] on div at bounding box center [676, 186] width 451 height 545
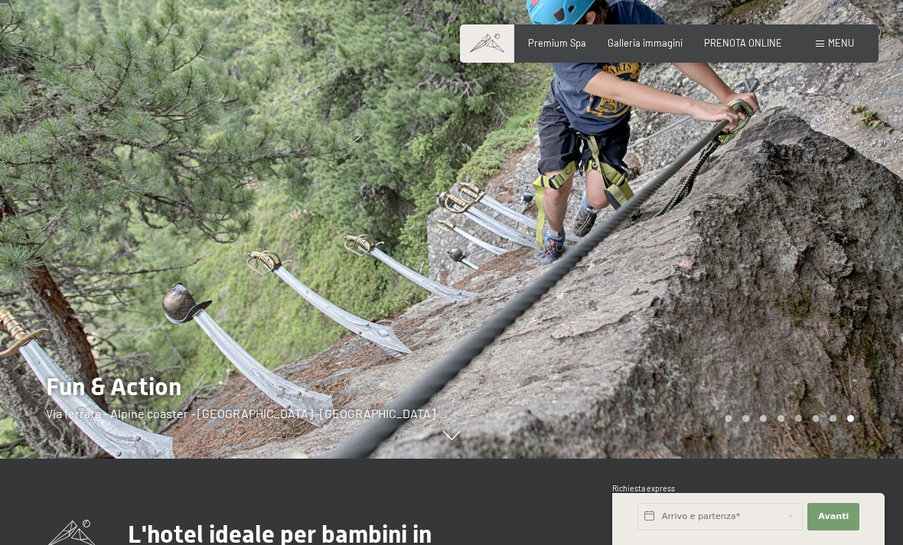
click at [818, 257] on div at bounding box center [676, 186] width 451 height 545
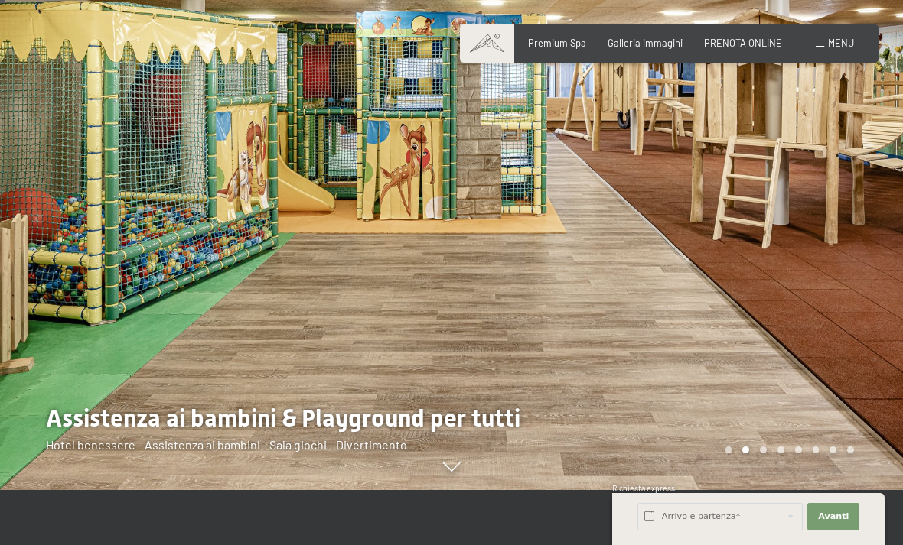
scroll to position [54, 0]
click at [858, 232] on div at bounding box center [676, 218] width 451 height 545
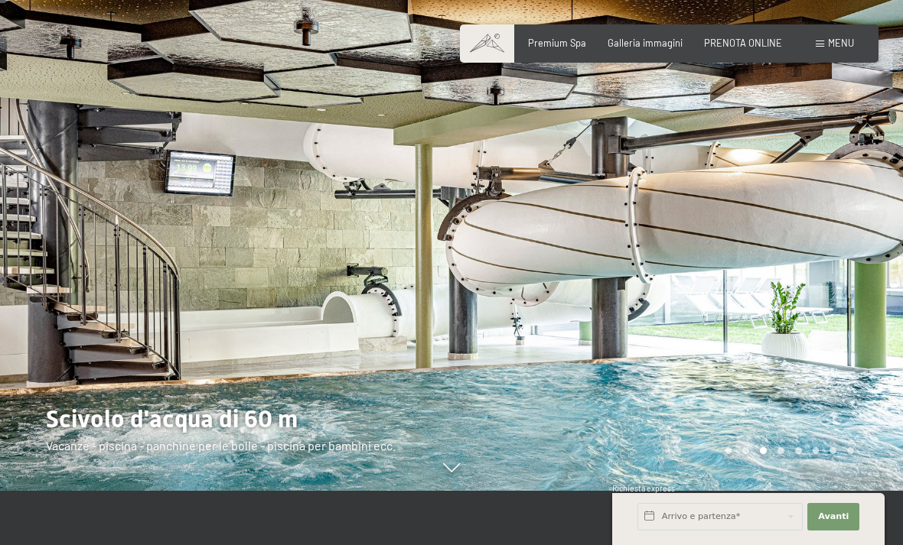
click at [851, 298] on div at bounding box center [676, 218] width 451 height 545
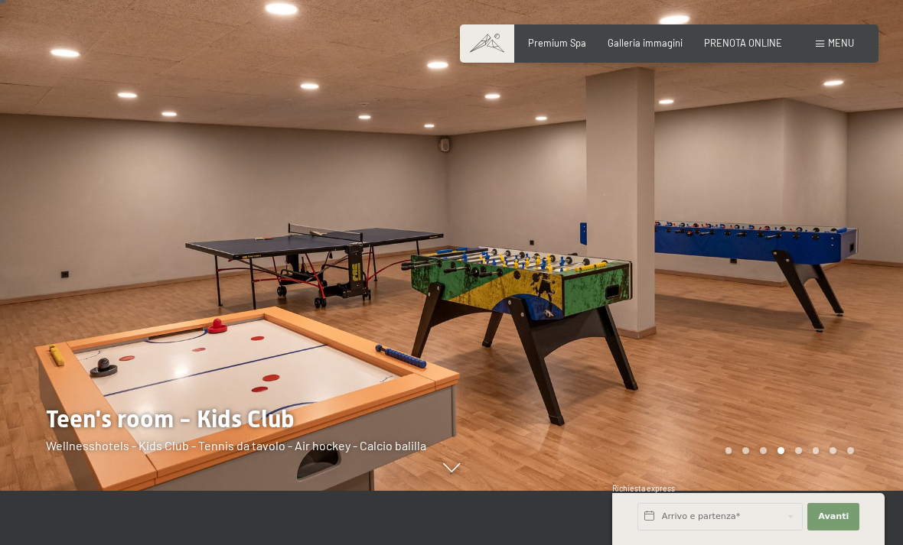
click at [855, 254] on div at bounding box center [676, 218] width 451 height 545
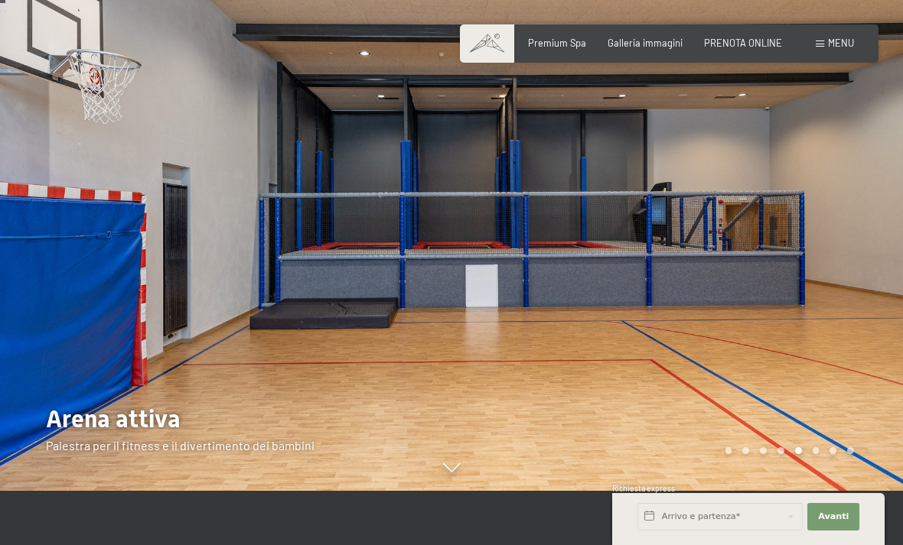
click at [23, 298] on div at bounding box center [225, 218] width 451 height 545
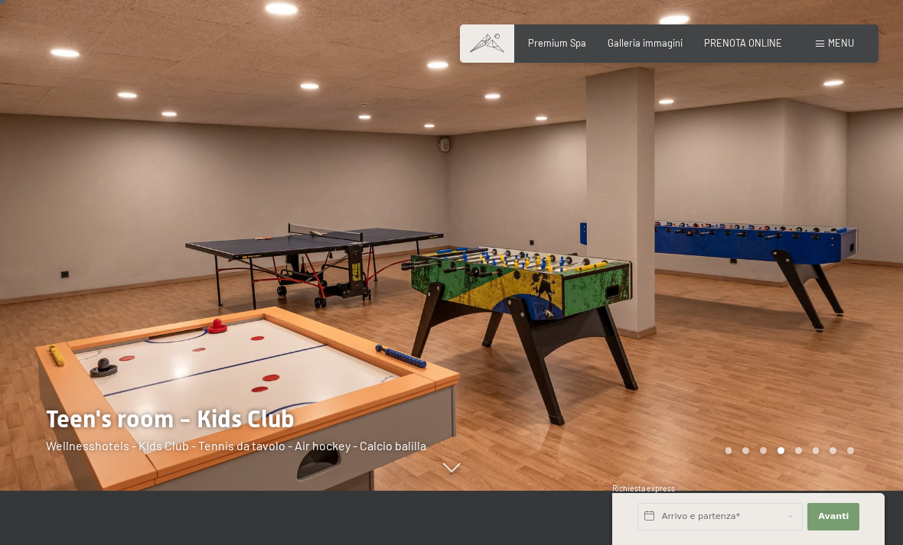
click at [746, 337] on div at bounding box center [676, 218] width 451 height 545
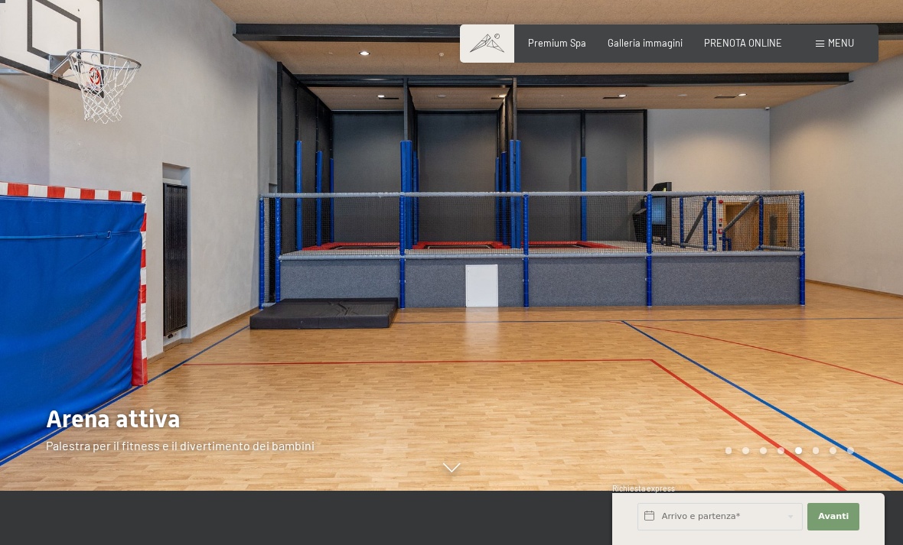
click at [161, 401] on div at bounding box center [225, 218] width 451 height 545
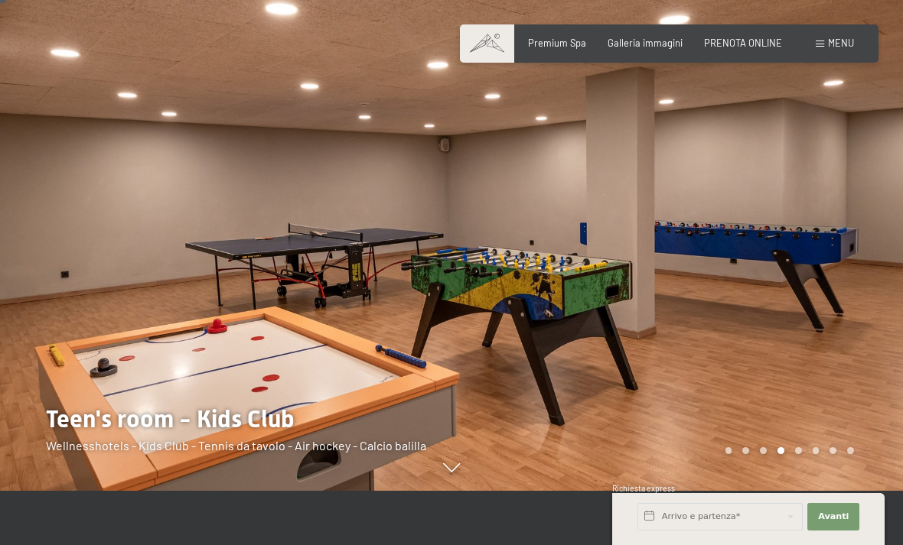
click at [116, 386] on div at bounding box center [225, 218] width 451 height 545
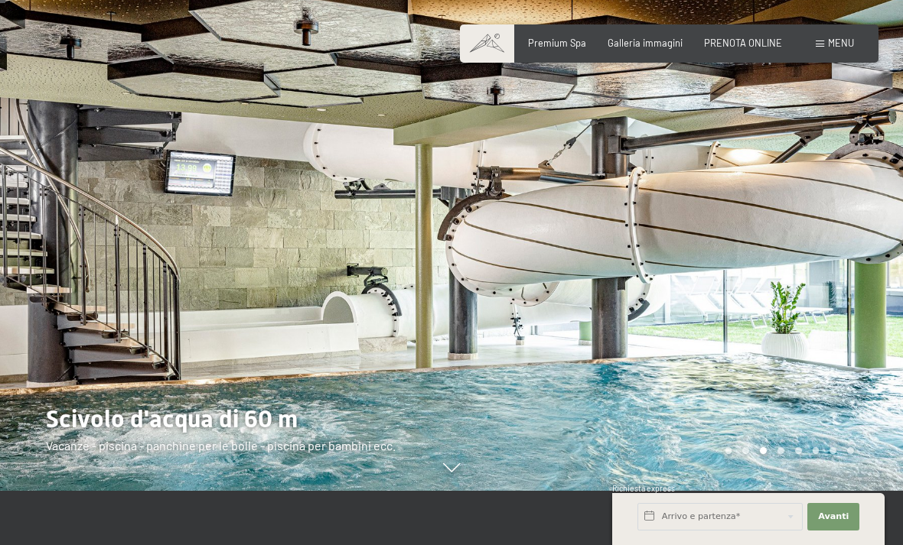
click at [175, 386] on div at bounding box center [225, 218] width 451 height 545
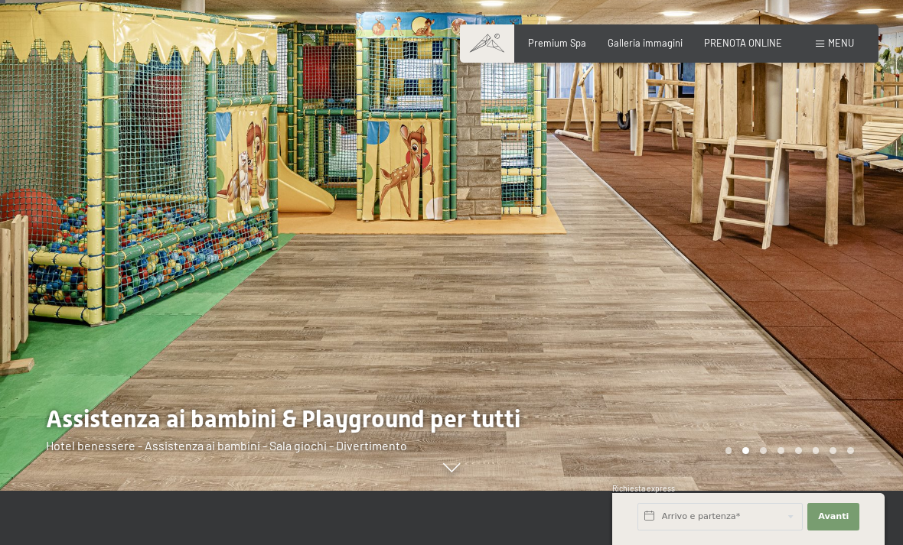
click at [132, 420] on div at bounding box center [225, 218] width 451 height 545
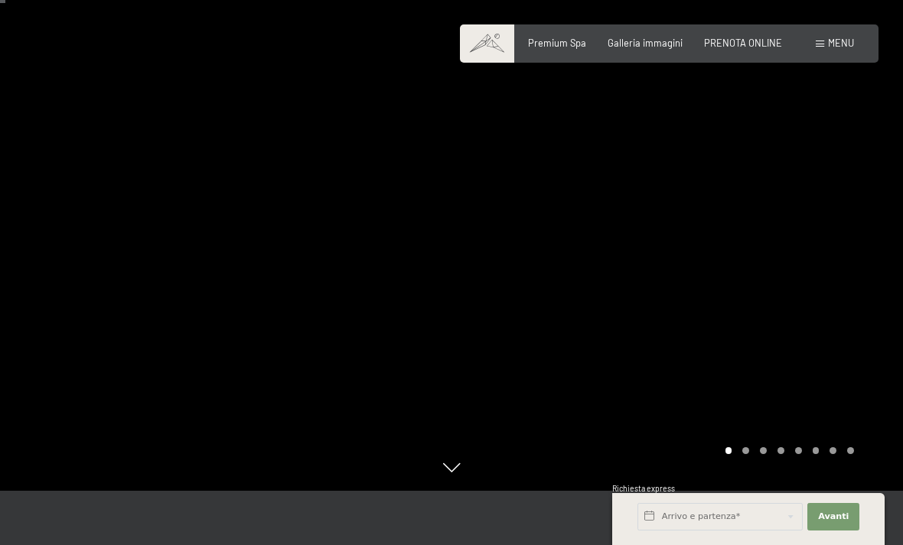
click at [536, 396] on div at bounding box center [676, 218] width 451 height 545
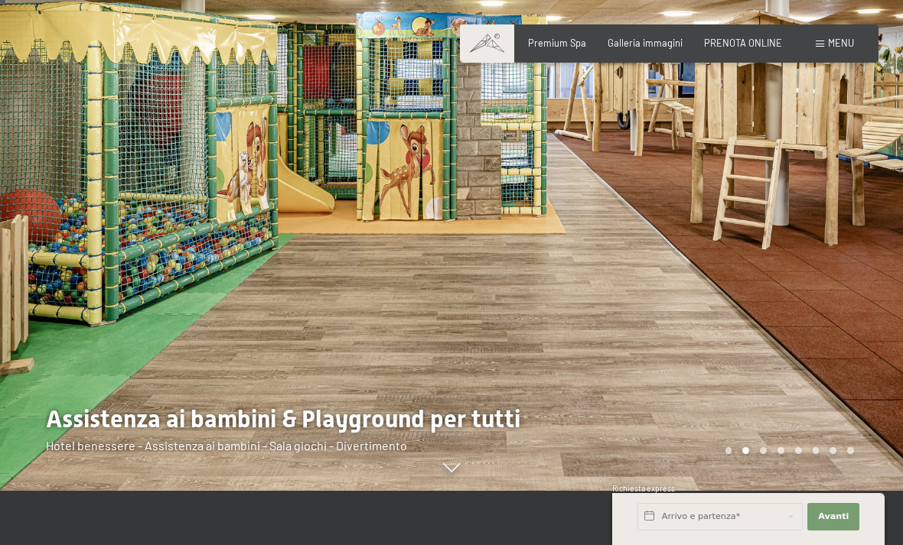
click at [799, 309] on div at bounding box center [676, 218] width 451 height 545
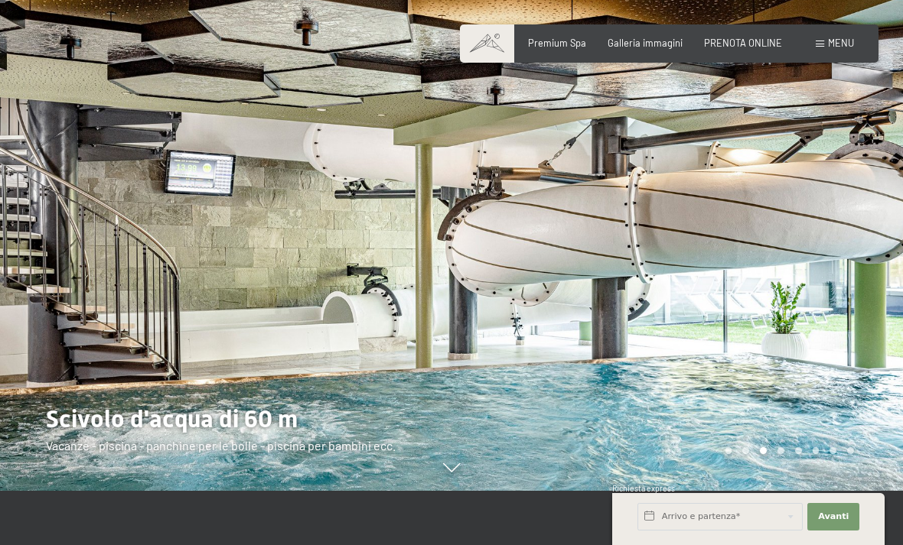
click at [240, 392] on div at bounding box center [225, 218] width 451 height 545
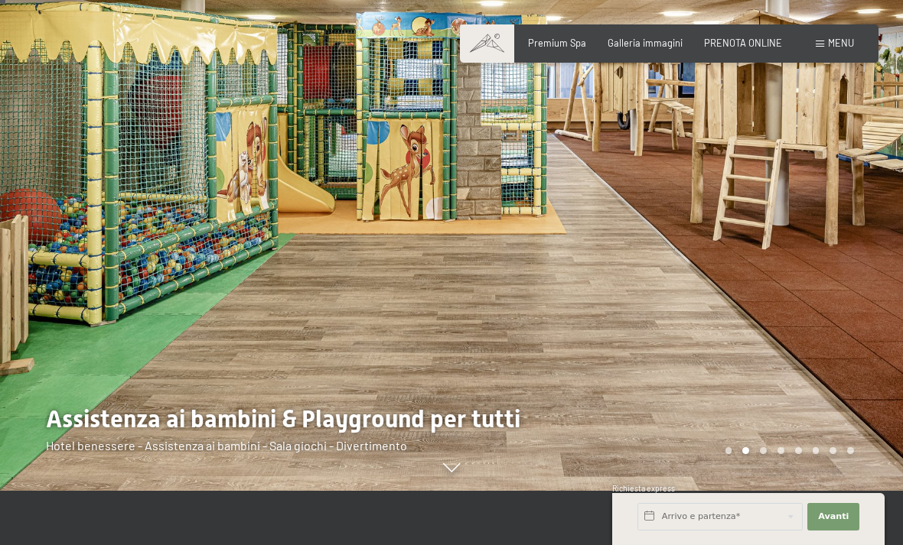
click at [874, 190] on div at bounding box center [676, 218] width 451 height 545
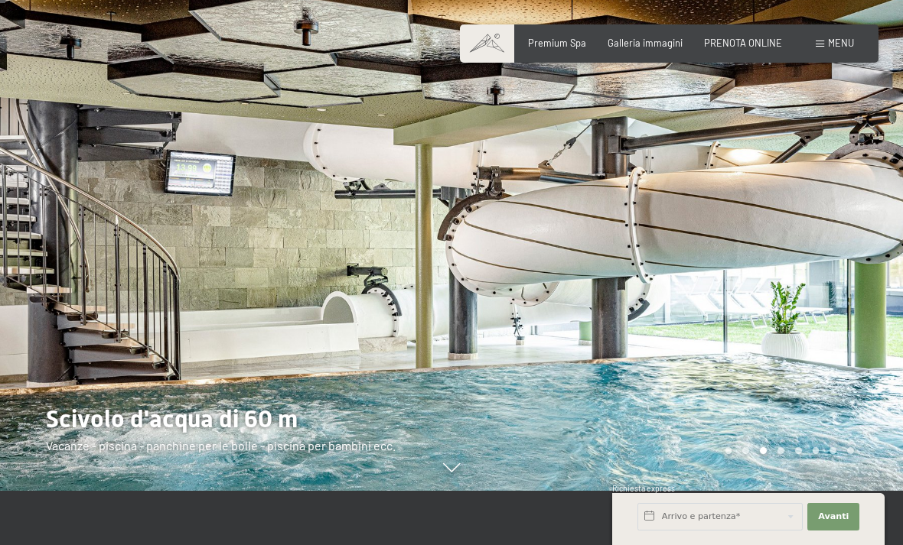
click at [779, 323] on div at bounding box center [676, 218] width 451 height 545
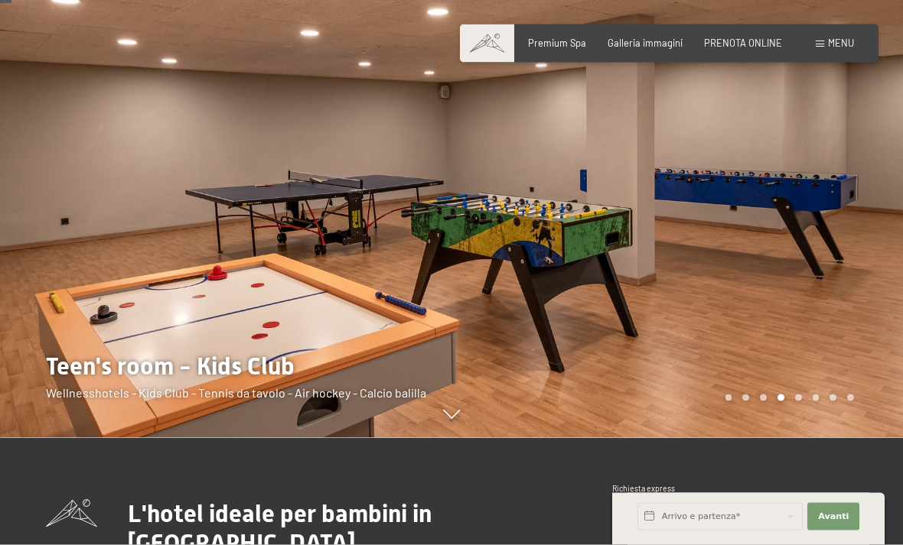
scroll to position [99, 0]
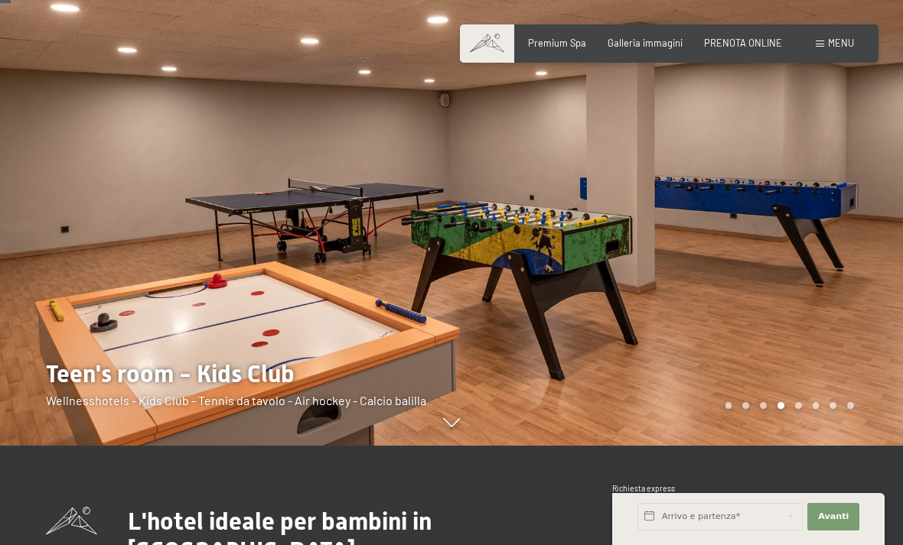
click at [859, 284] on div at bounding box center [676, 173] width 451 height 545
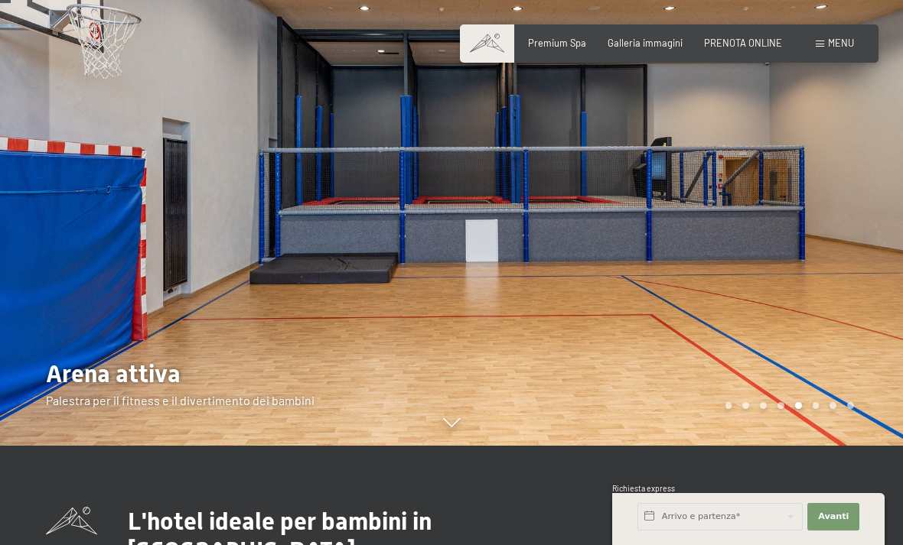
click at [833, 272] on div at bounding box center [676, 173] width 451 height 545
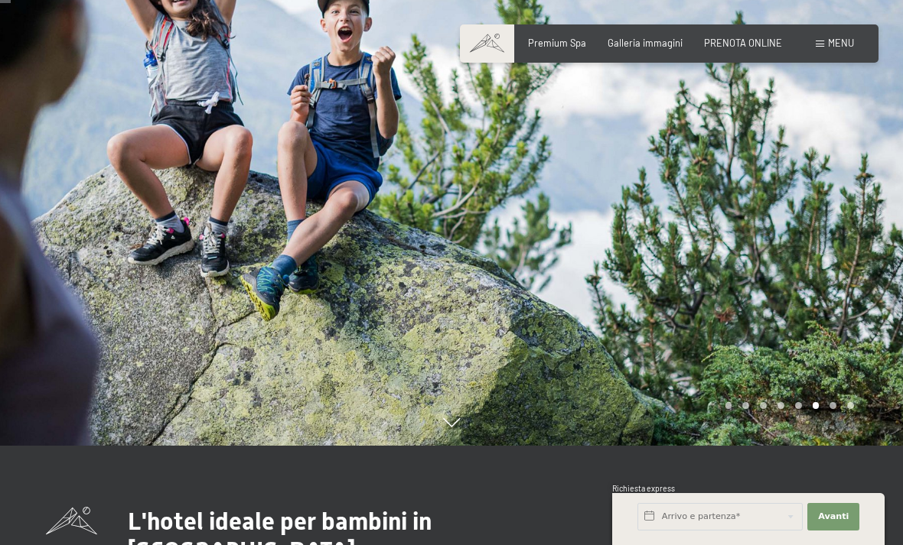
click at [850, 234] on div at bounding box center [676, 173] width 451 height 545
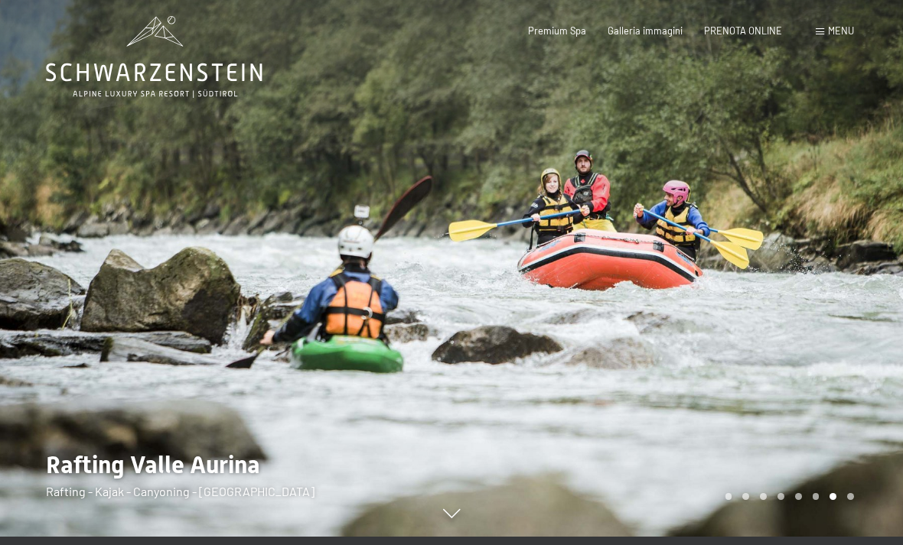
scroll to position [7, 0]
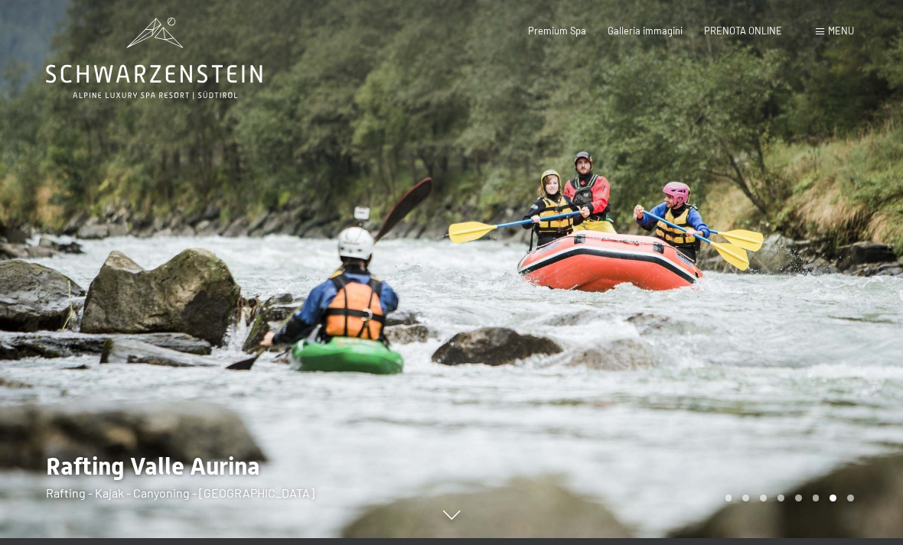
click at [845, 421] on div at bounding box center [676, 265] width 451 height 545
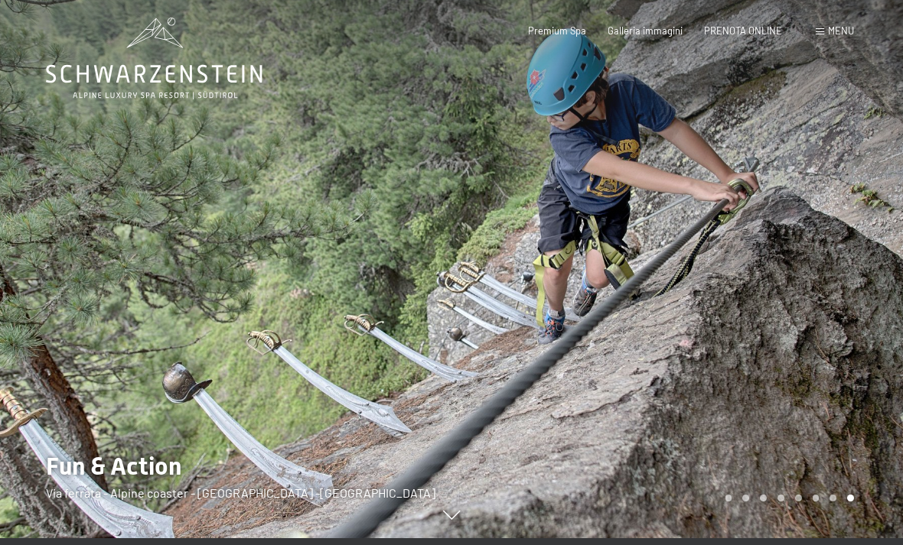
click at [854, 352] on div at bounding box center [676, 265] width 451 height 545
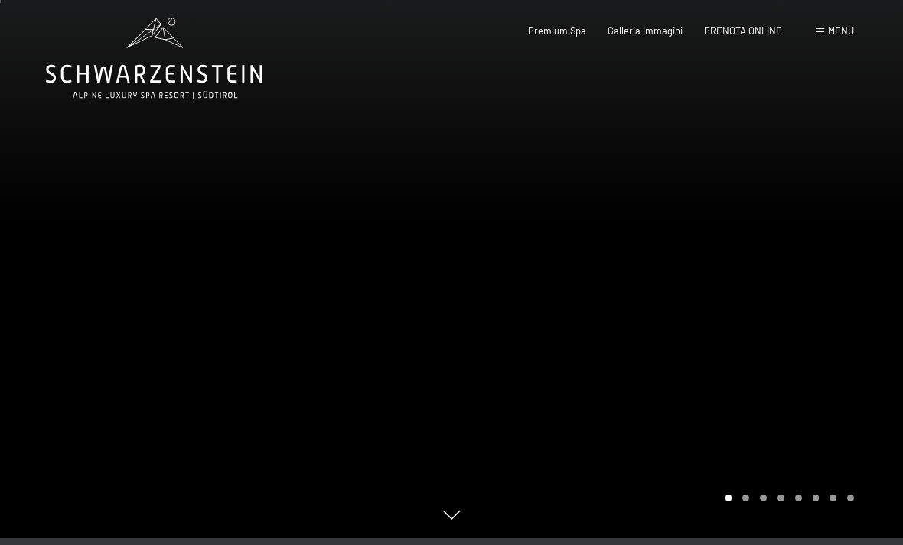
click at [857, 373] on div at bounding box center [676, 265] width 451 height 545
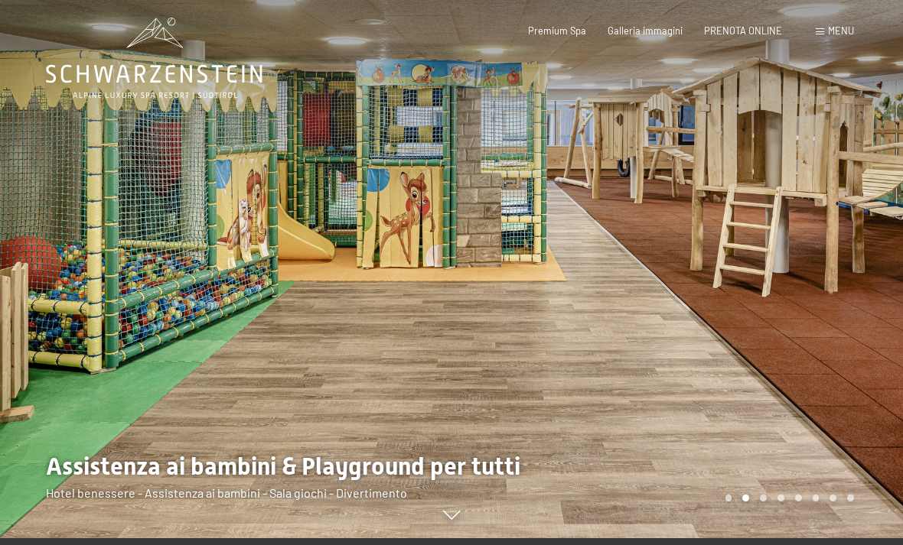
click at [805, 315] on div at bounding box center [676, 265] width 451 height 545
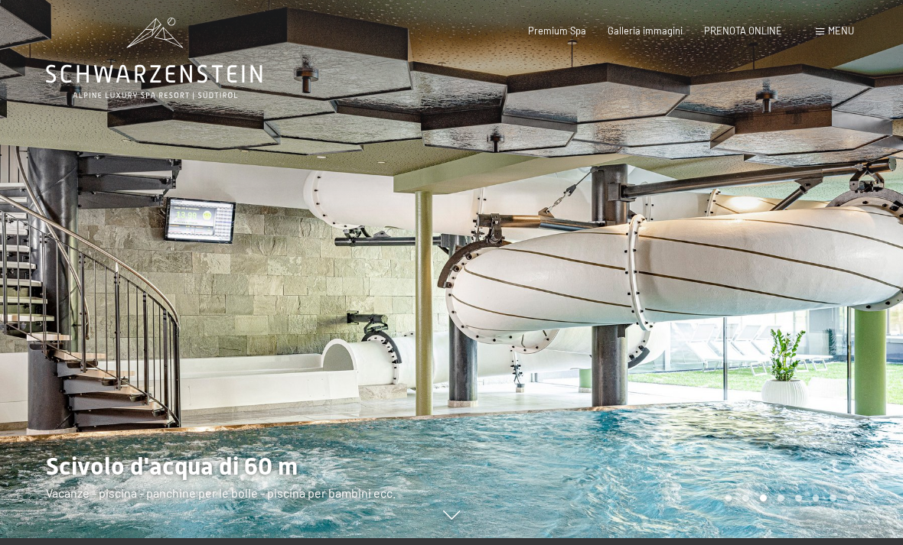
click at [804, 368] on div at bounding box center [676, 265] width 451 height 545
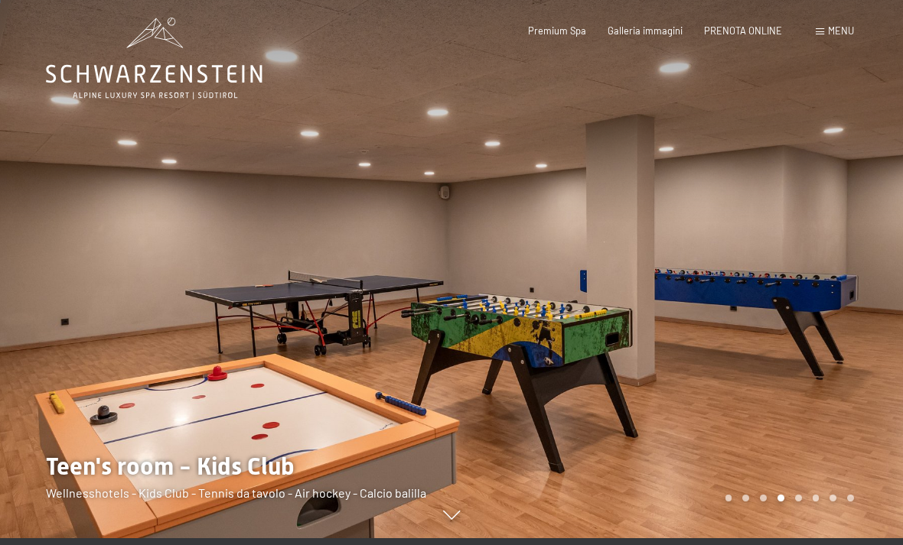
click at [805, 399] on div at bounding box center [676, 265] width 451 height 545
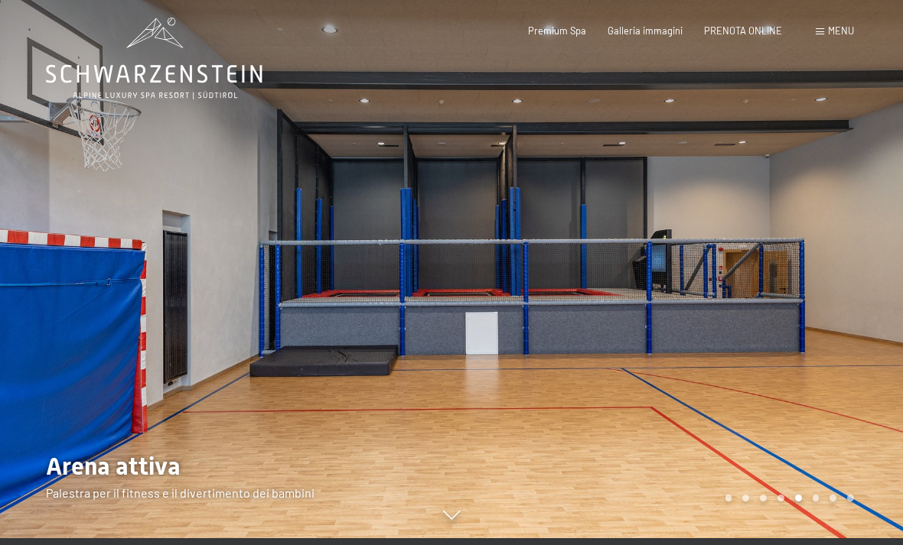
click at [437, 392] on div at bounding box center [225, 265] width 451 height 545
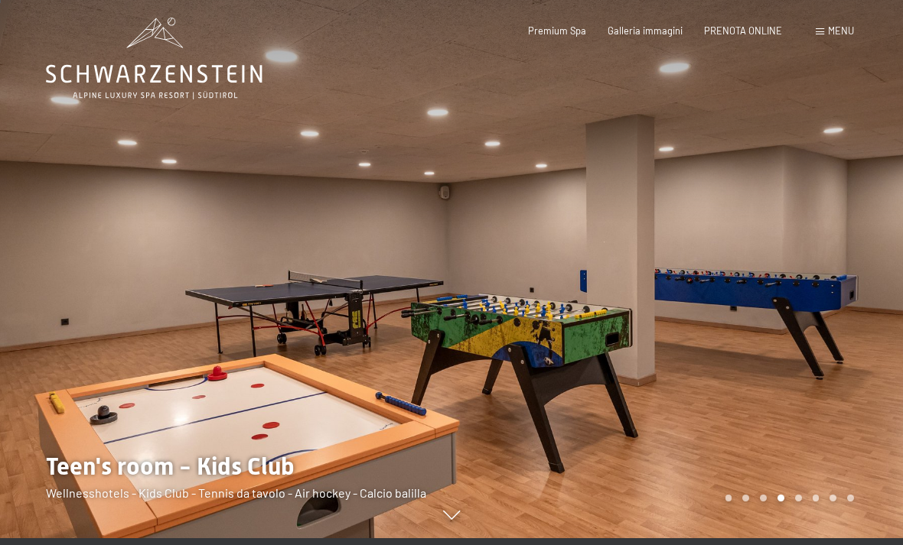
click at [444, 415] on div at bounding box center [225, 265] width 451 height 545
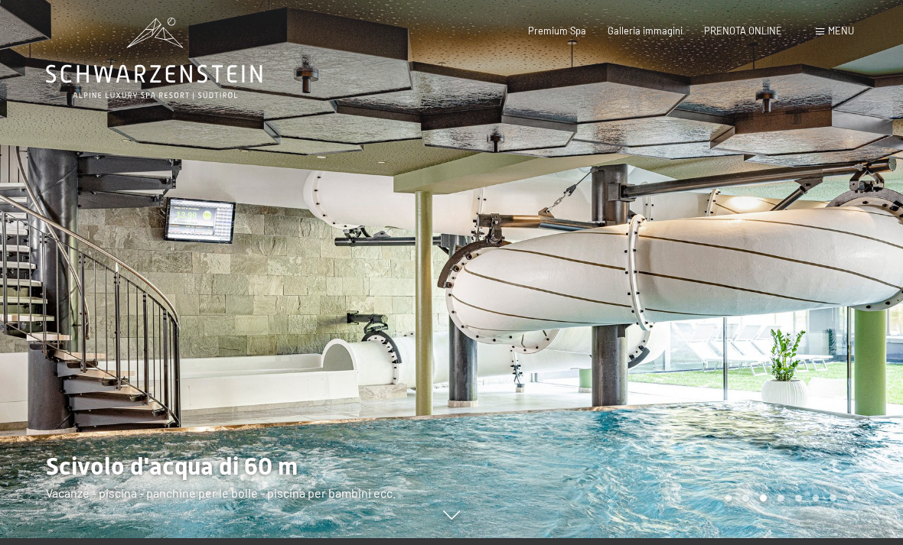
click at [474, 476] on div at bounding box center [676, 265] width 451 height 545
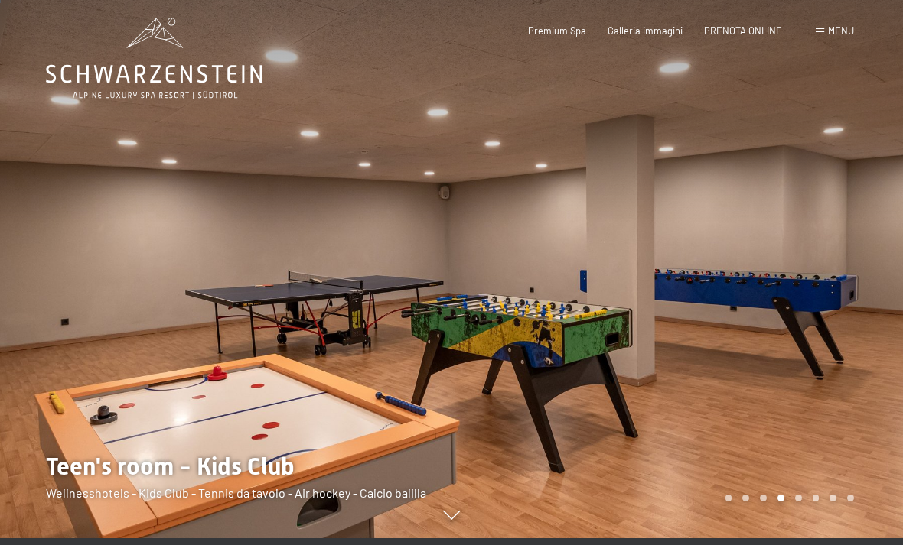
click at [418, 435] on div at bounding box center [225, 265] width 451 height 545
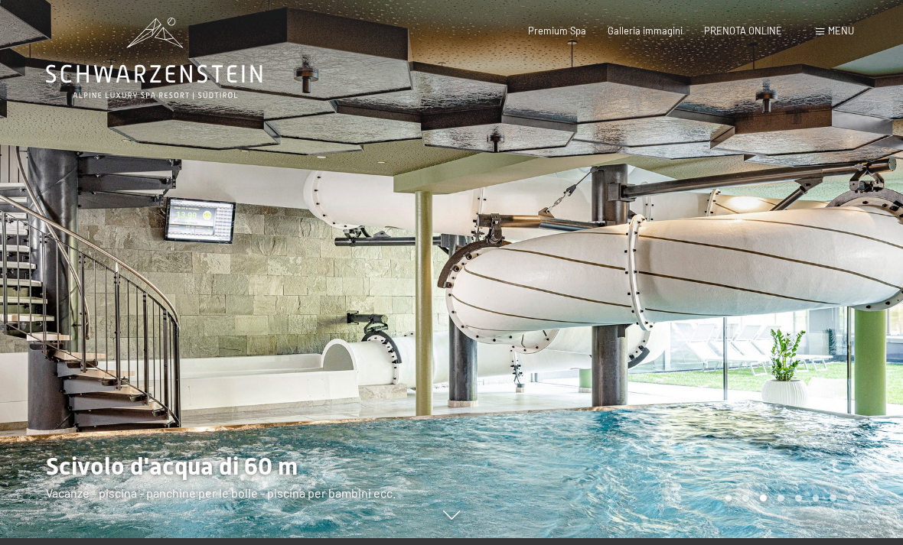
click at [475, 415] on div at bounding box center [676, 265] width 451 height 545
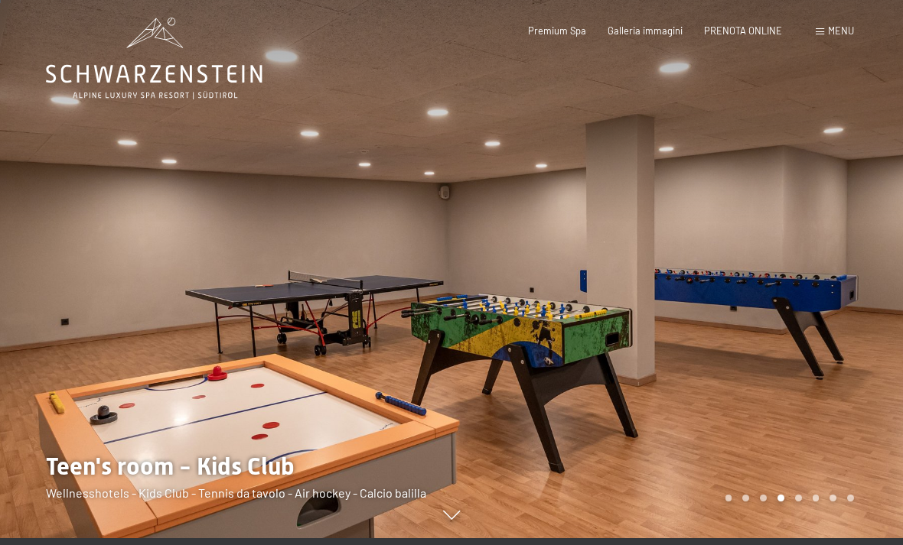
click at [466, 416] on div at bounding box center [676, 265] width 451 height 545
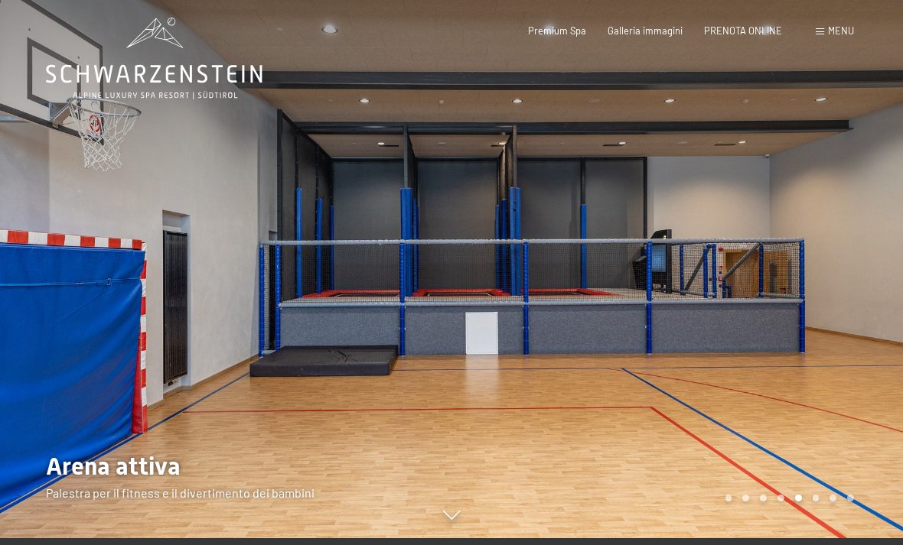
click at [455, 421] on div at bounding box center [676, 265] width 451 height 545
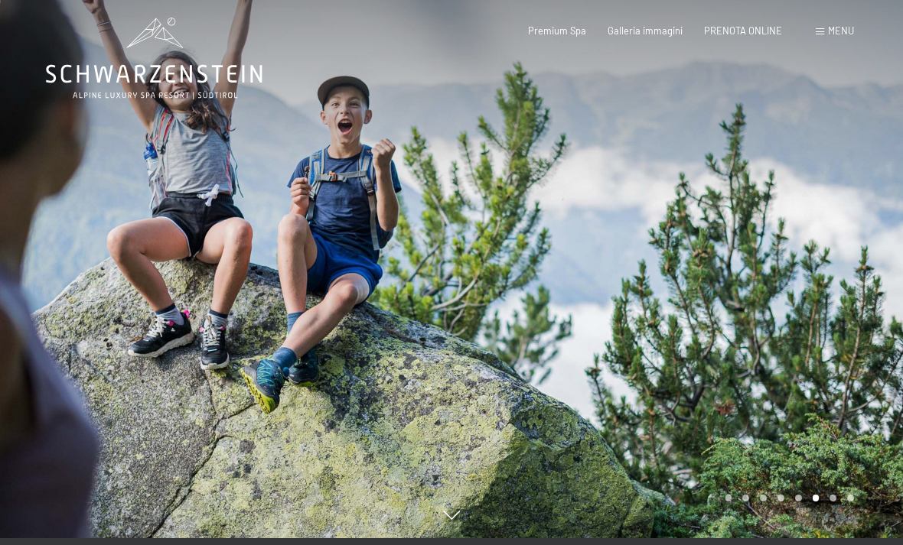
click at [458, 421] on div at bounding box center [676, 265] width 451 height 545
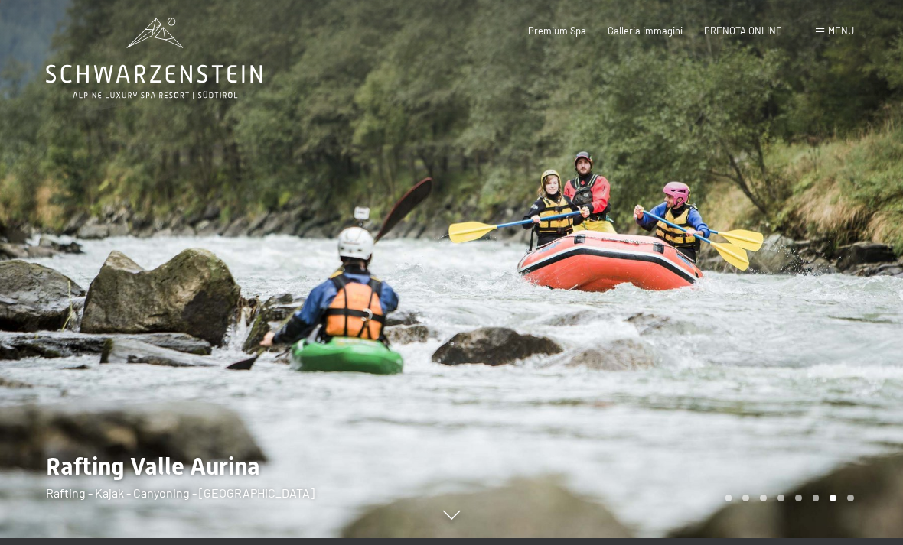
click at [443, 434] on div at bounding box center [225, 265] width 451 height 545
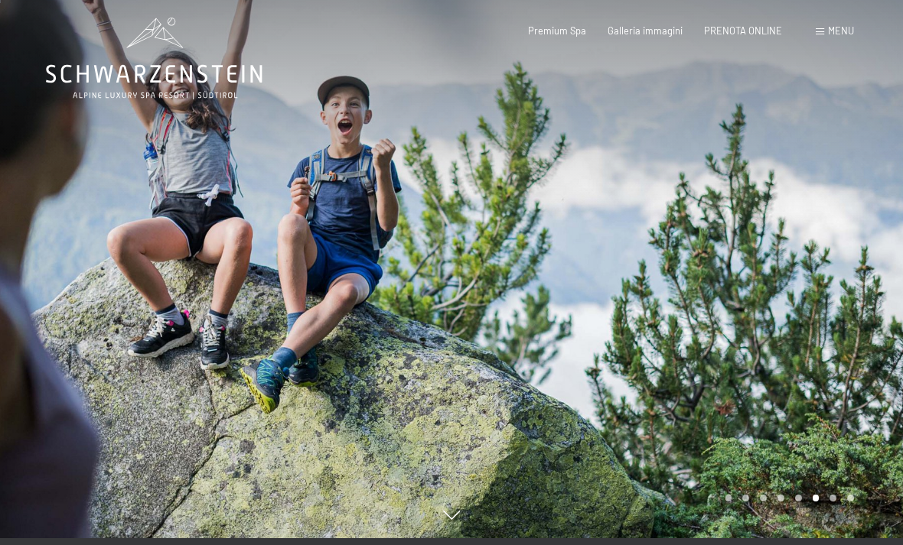
click at [449, 431] on div at bounding box center [225, 265] width 451 height 545
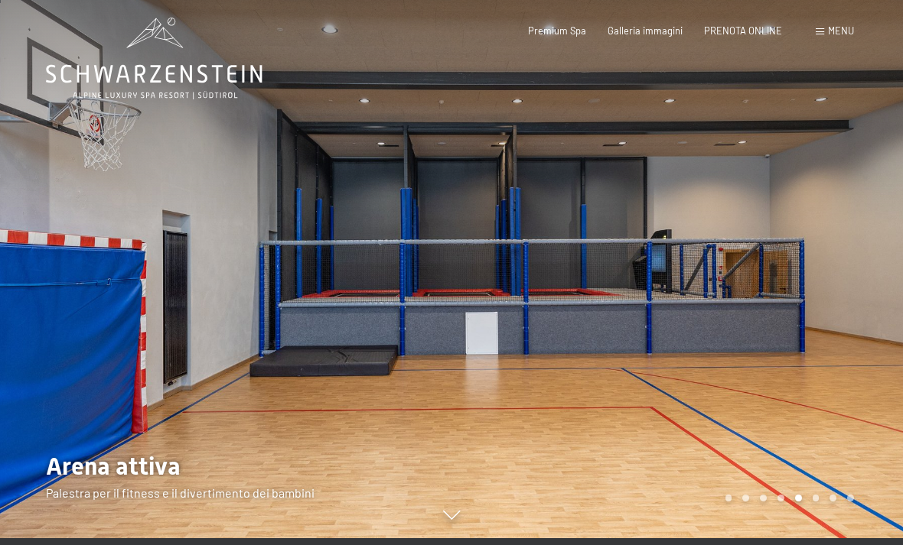
click at [441, 438] on div at bounding box center [225, 265] width 451 height 545
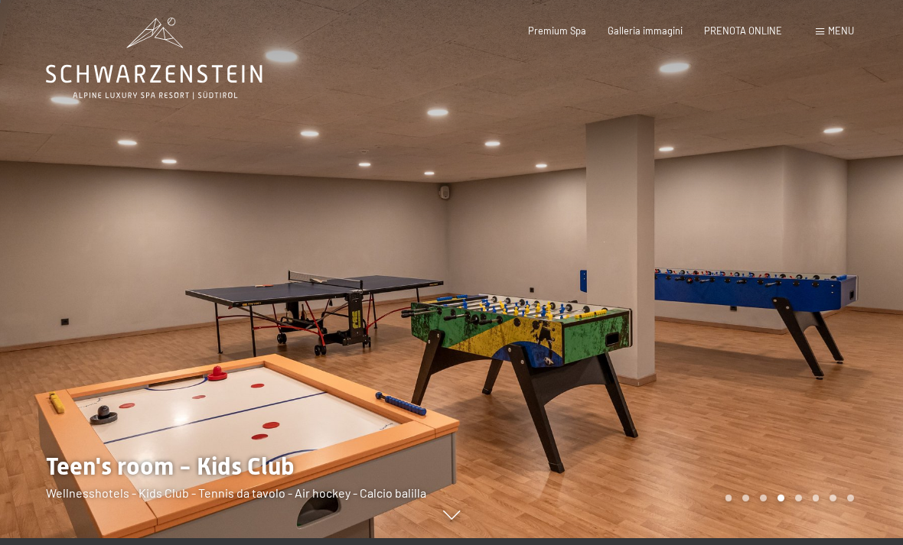
click at [430, 444] on div at bounding box center [225, 265] width 451 height 545
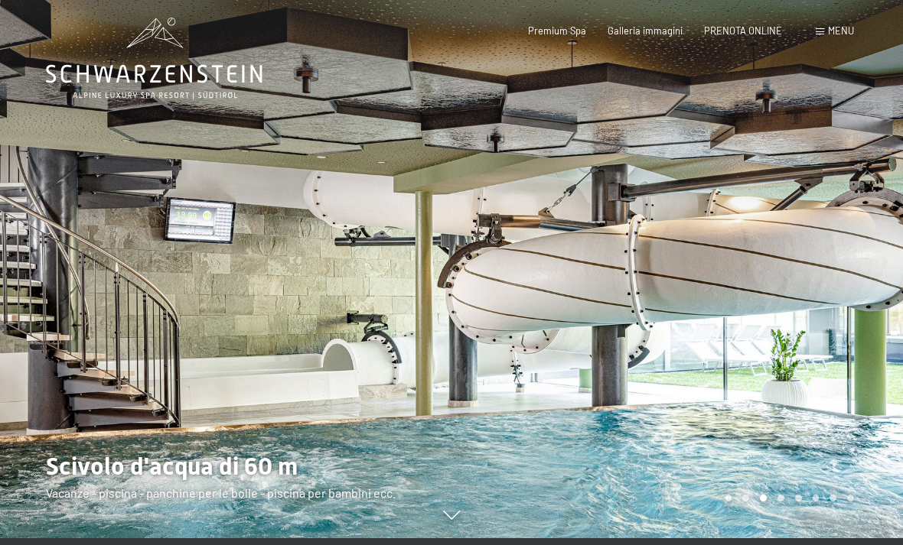
click at [445, 434] on div at bounding box center [225, 265] width 451 height 545
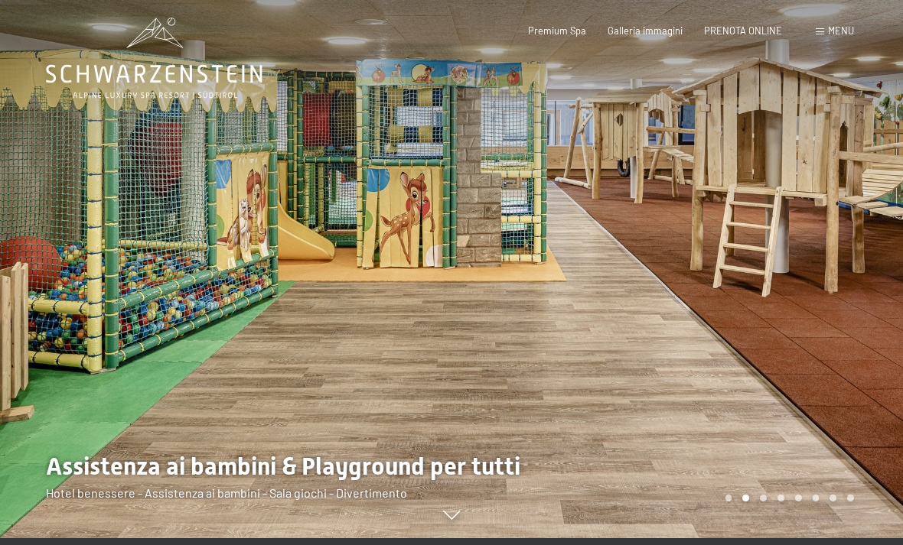
click at [454, 433] on div at bounding box center [676, 265] width 451 height 545
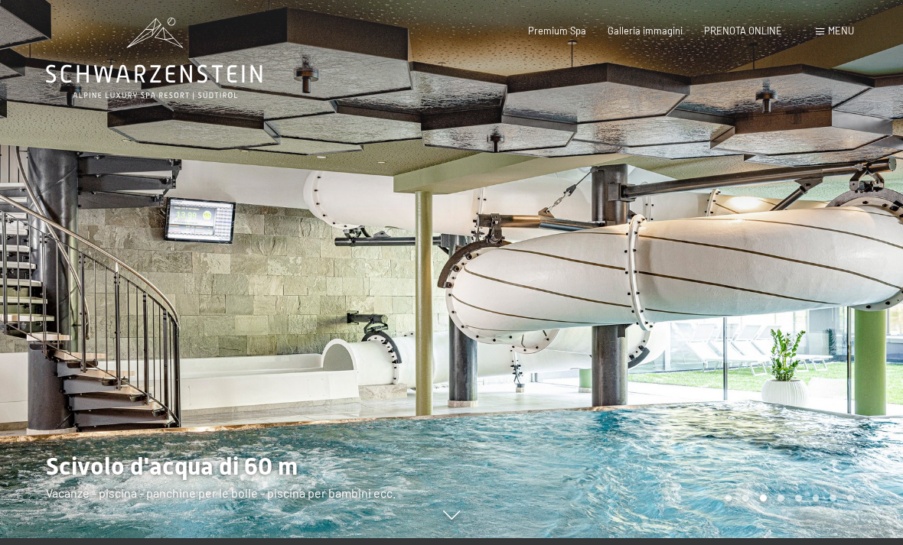
click at [447, 439] on div at bounding box center [225, 265] width 451 height 545
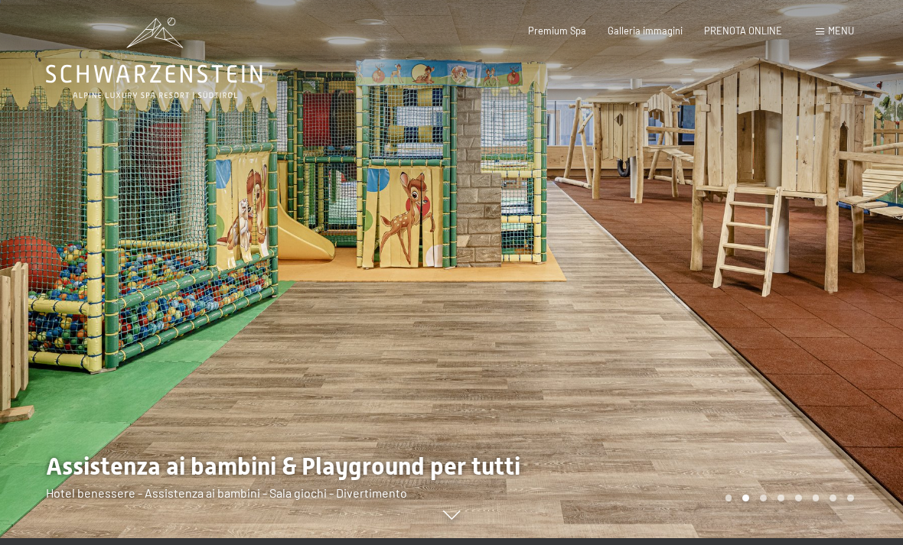
click at [433, 446] on div at bounding box center [225, 265] width 451 height 545
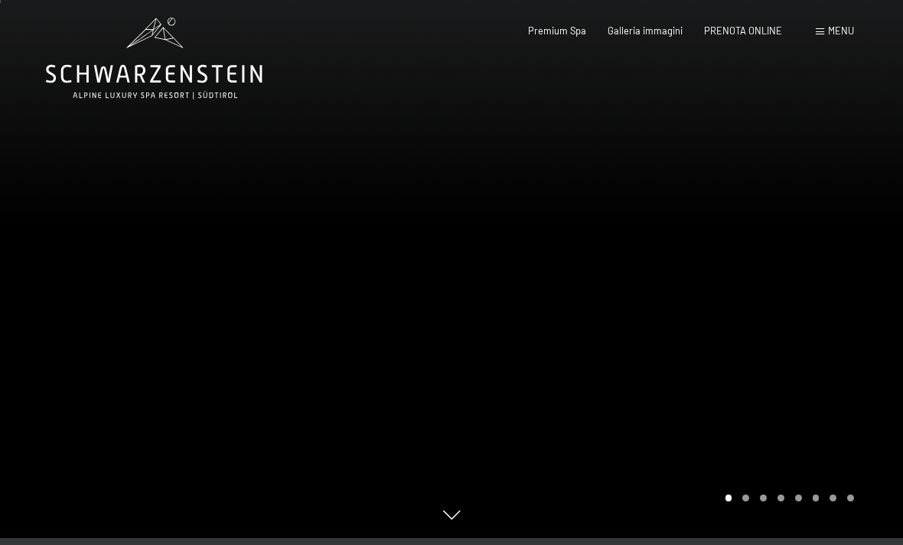
click at [436, 451] on div at bounding box center [225, 265] width 451 height 545
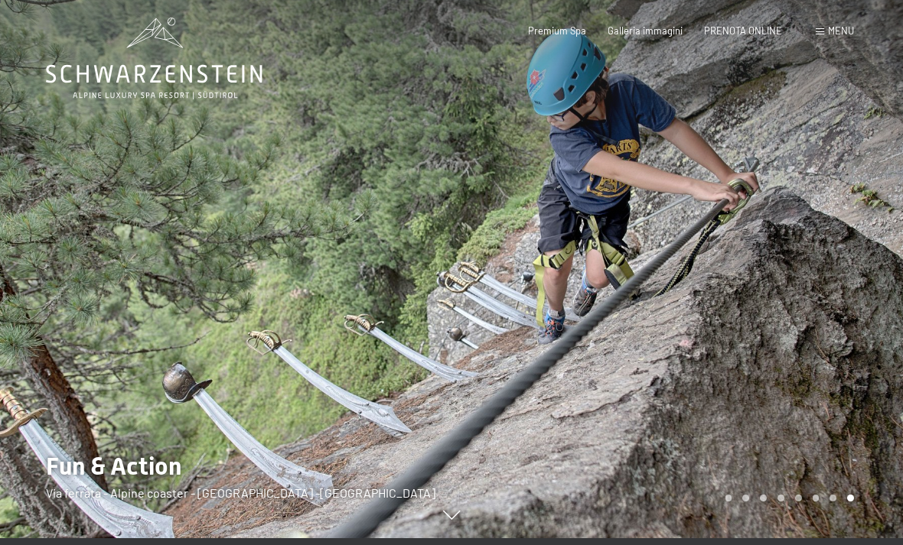
click at [431, 447] on div at bounding box center [225, 265] width 451 height 545
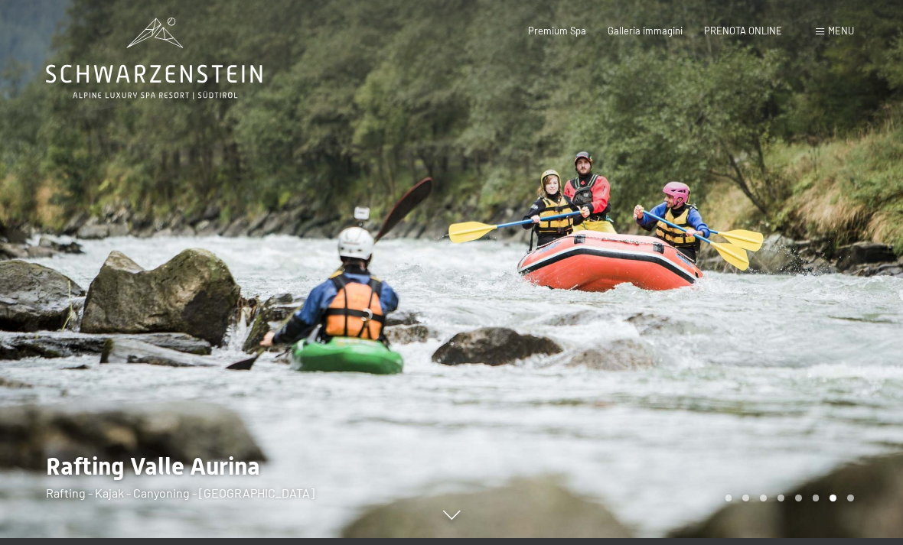
click at [427, 450] on div at bounding box center [225, 265] width 451 height 545
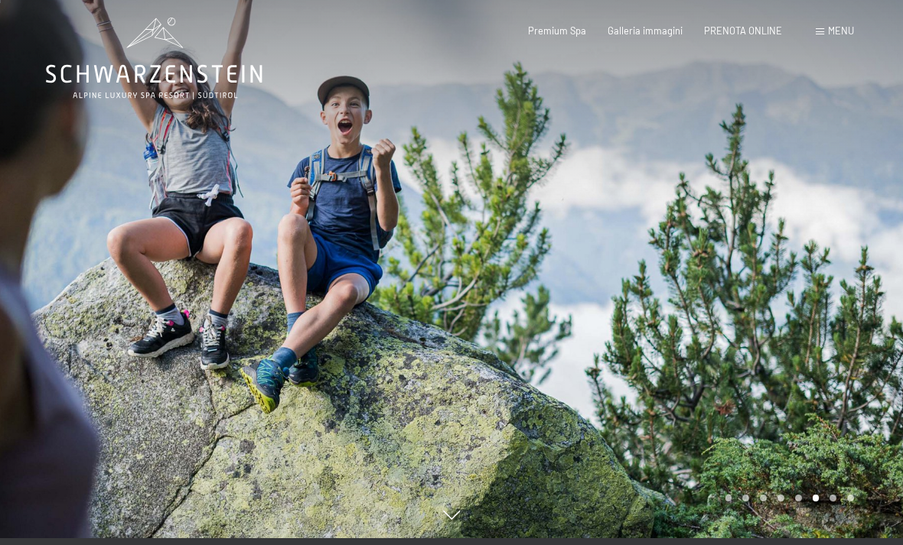
click at [741, 326] on div at bounding box center [676, 265] width 451 height 545
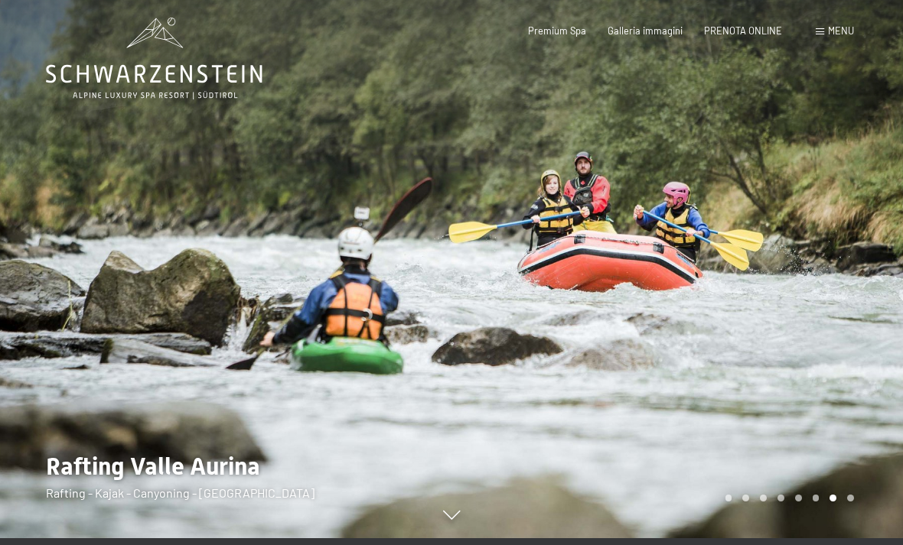
click at [815, 294] on div at bounding box center [676, 265] width 451 height 545
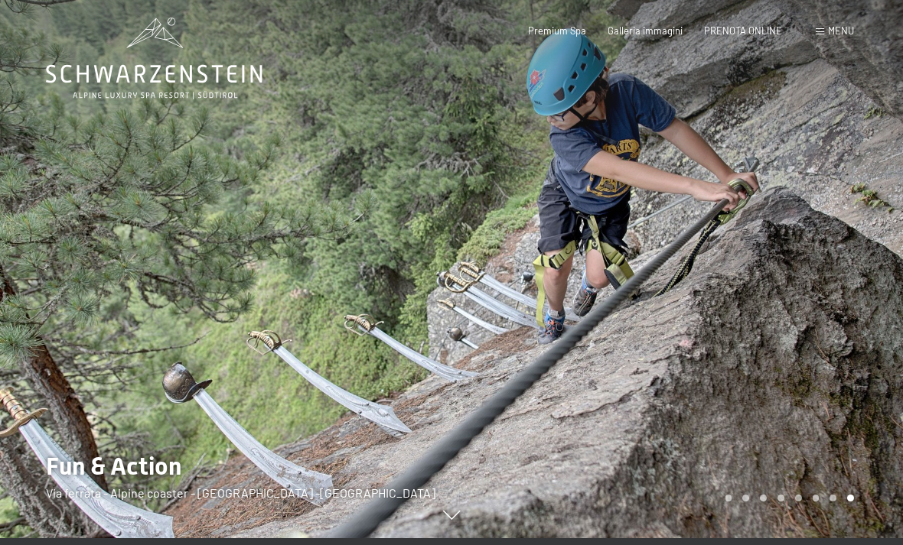
click at [805, 328] on div at bounding box center [676, 265] width 451 height 545
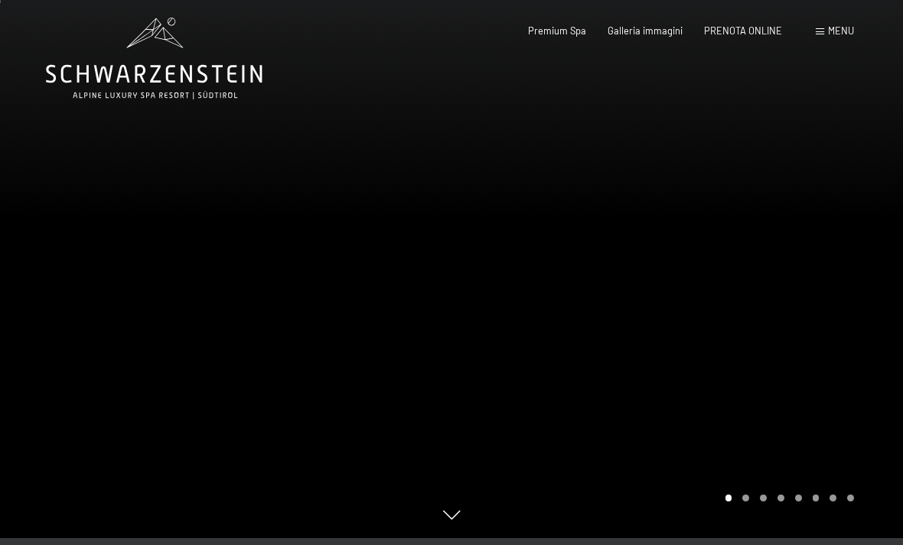
click at [457, 369] on div at bounding box center [676, 265] width 451 height 545
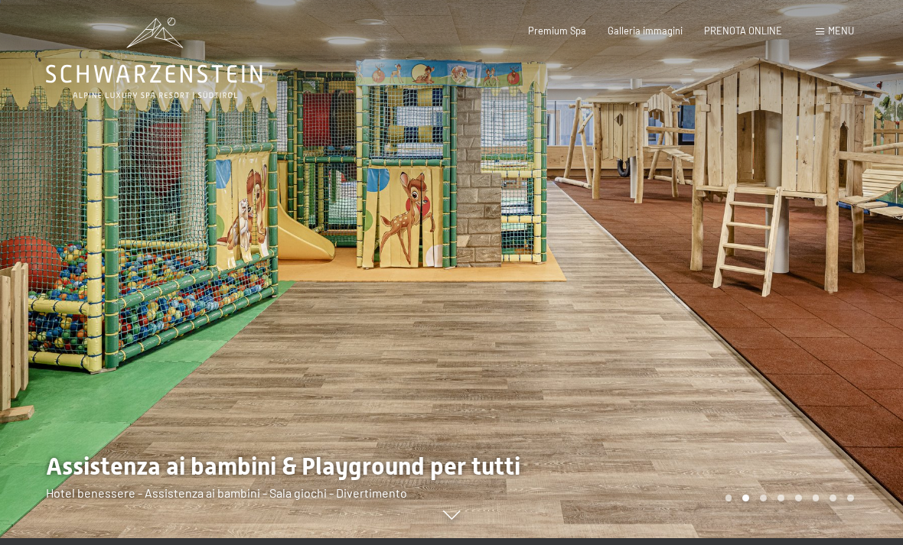
click at [443, 346] on div at bounding box center [225, 265] width 451 height 545
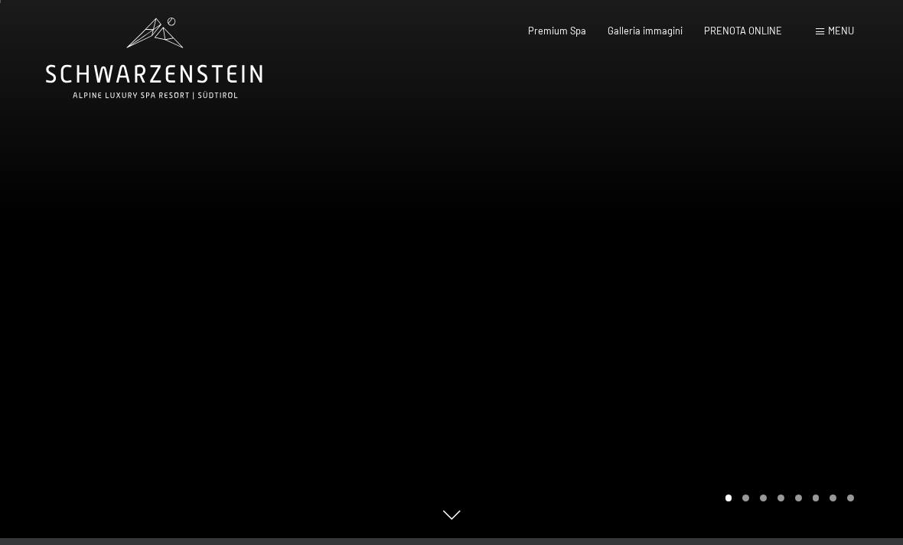
click at [479, 337] on div at bounding box center [676, 265] width 451 height 545
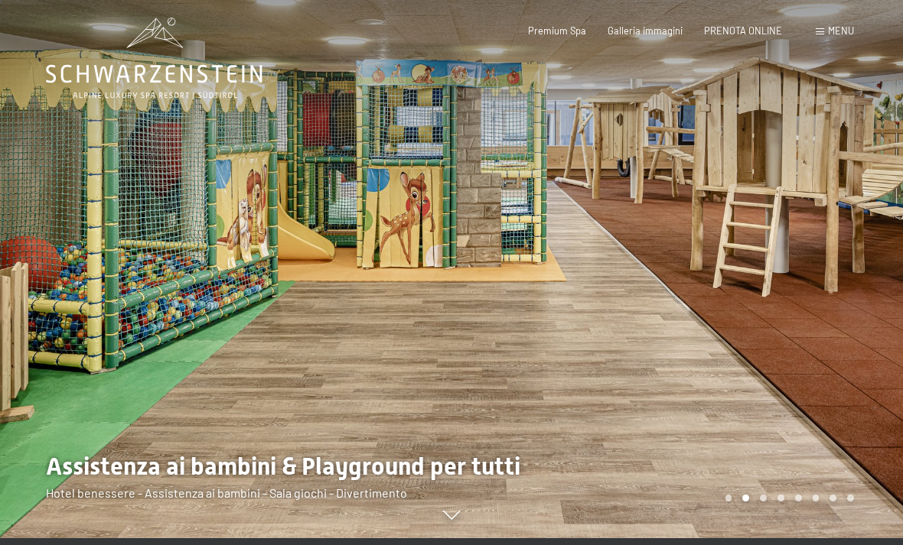
click at [462, 345] on div at bounding box center [676, 265] width 451 height 545
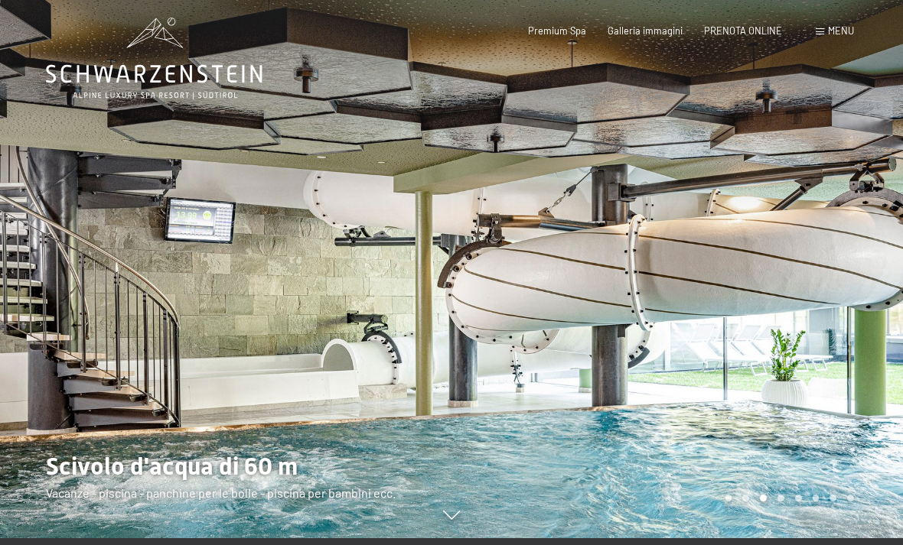
click at [432, 379] on div at bounding box center [225, 265] width 451 height 545
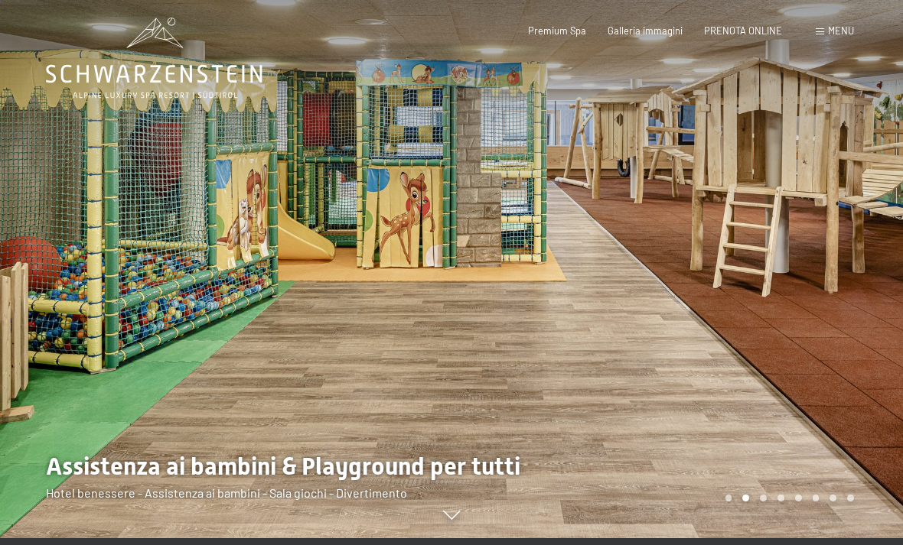
click at [496, 361] on div at bounding box center [676, 265] width 451 height 545
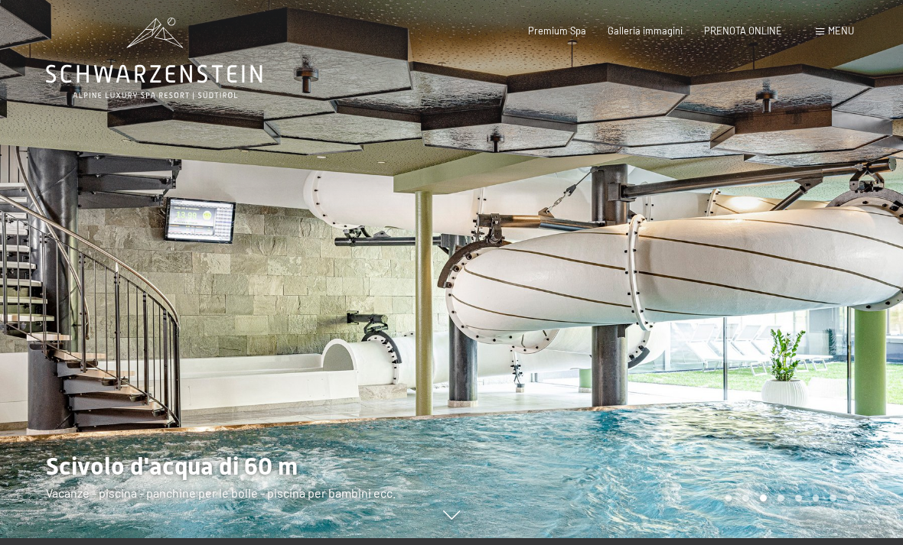
click at [467, 312] on div at bounding box center [676, 265] width 451 height 545
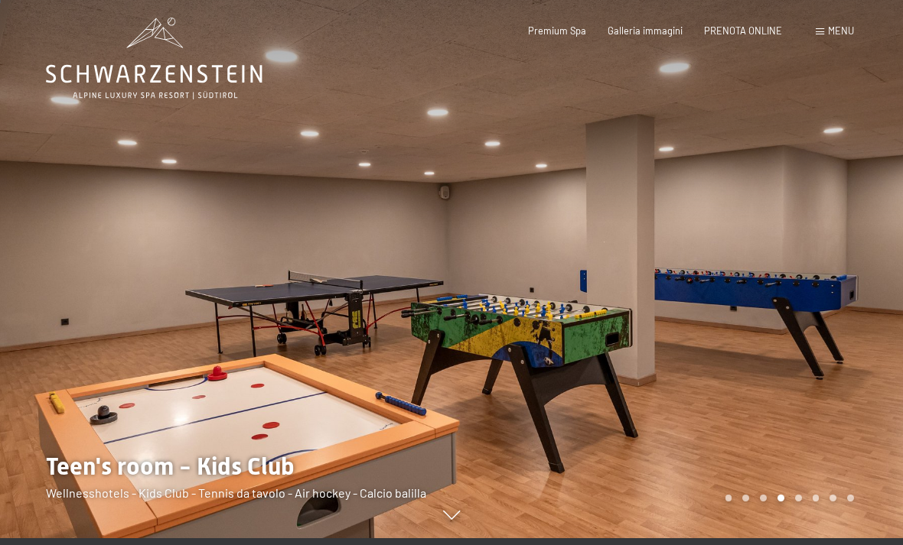
click at [464, 340] on div at bounding box center [676, 265] width 451 height 545
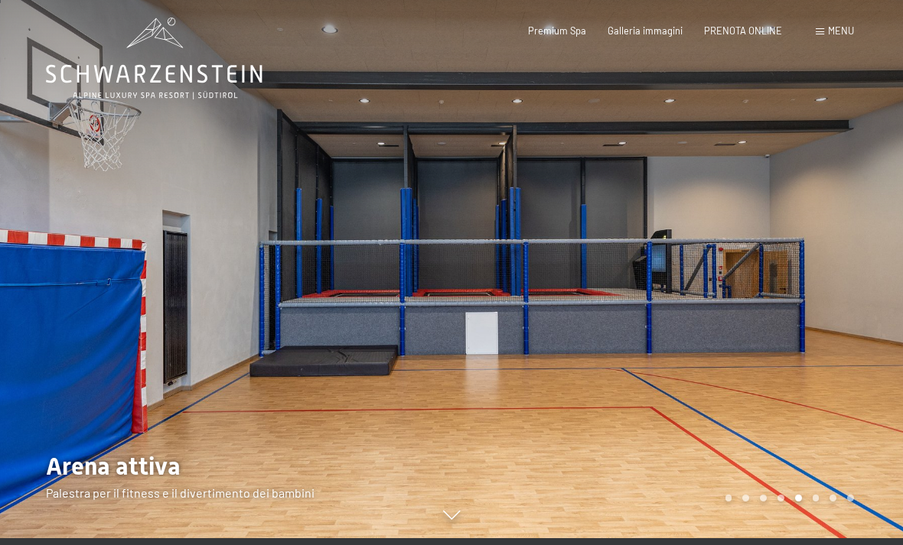
click at [438, 392] on div at bounding box center [225, 265] width 451 height 545
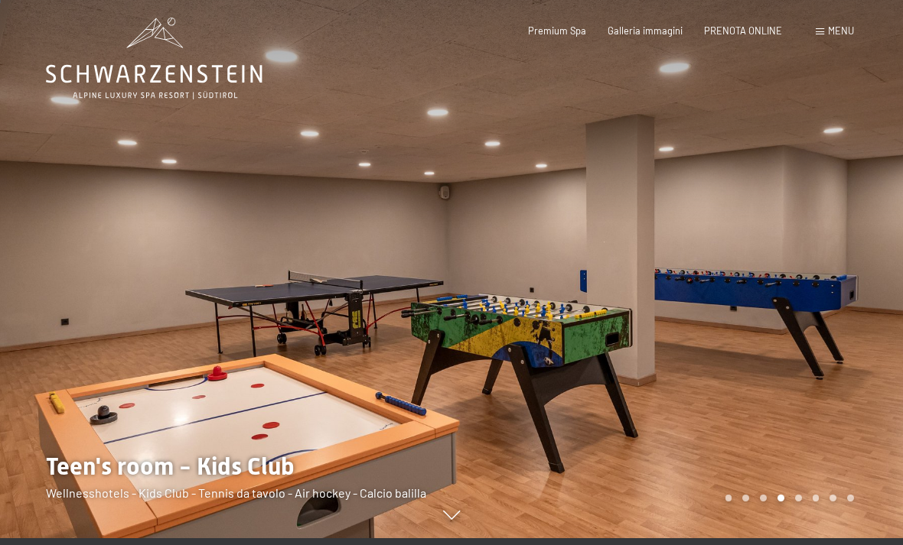
click at [434, 344] on div at bounding box center [225, 265] width 451 height 545
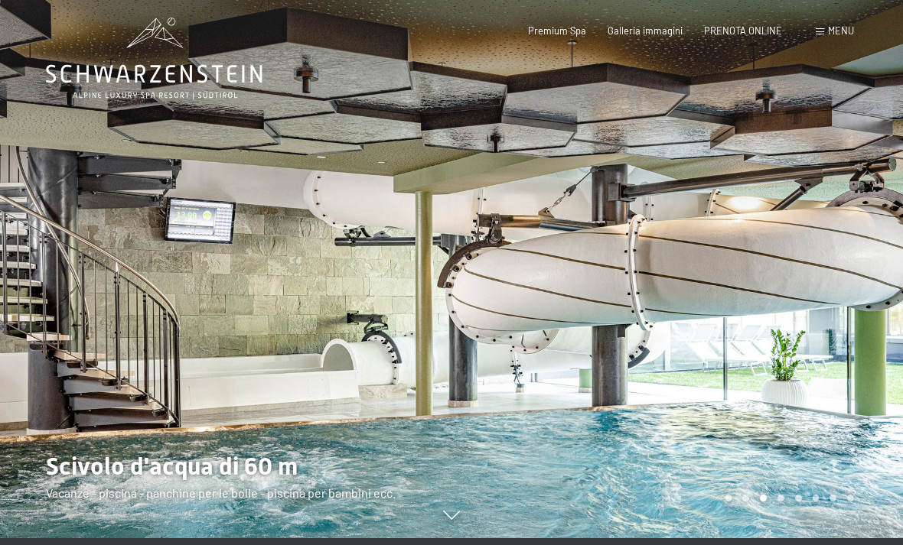
click at [445, 428] on div at bounding box center [225, 265] width 451 height 545
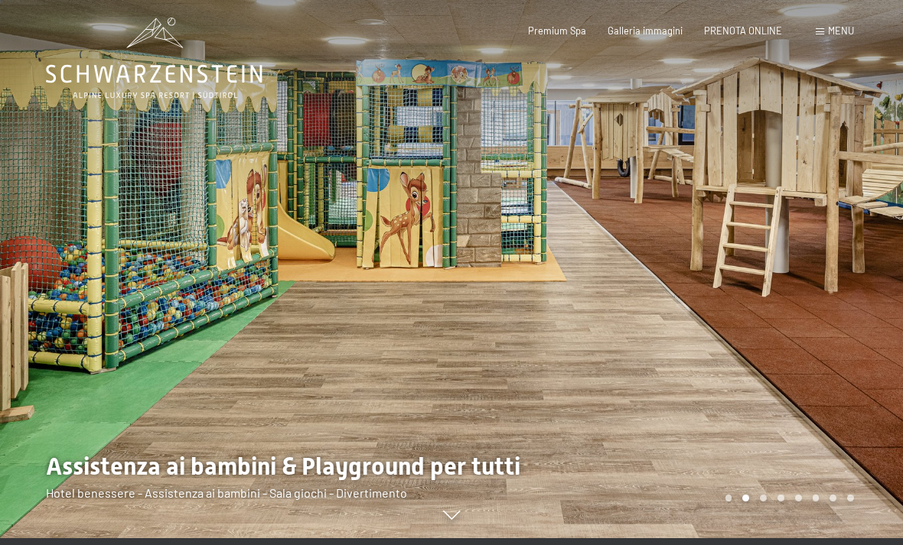
click at [481, 346] on div at bounding box center [676, 265] width 451 height 545
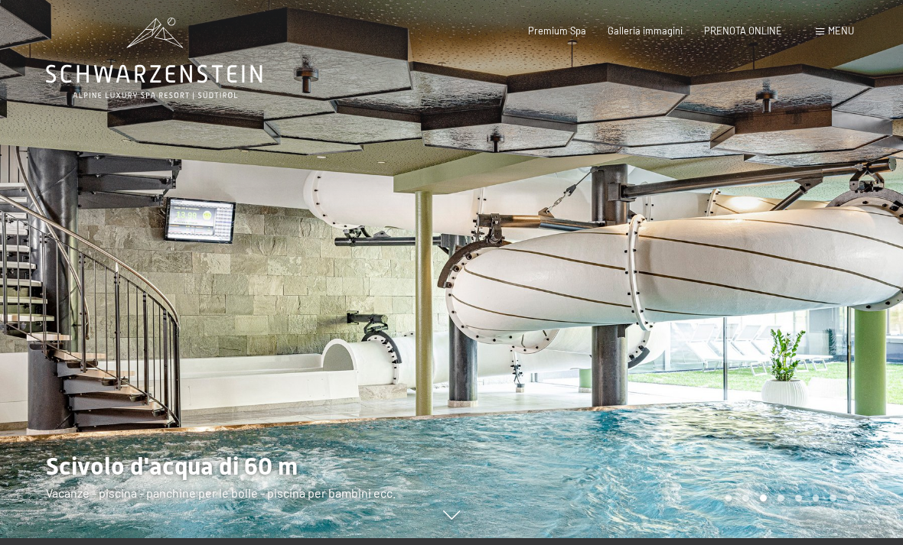
click at [425, 380] on div at bounding box center [225, 265] width 451 height 545
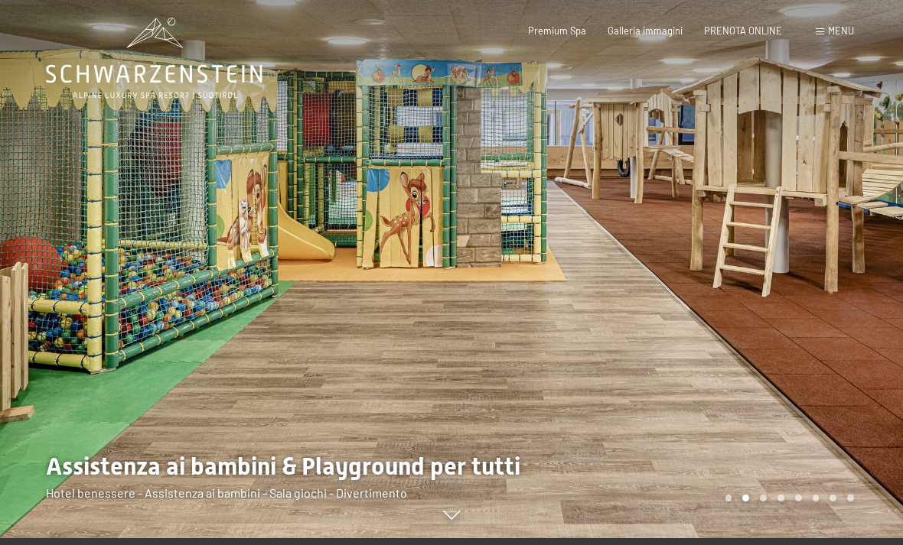
click at [456, 425] on div at bounding box center [676, 265] width 451 height 545
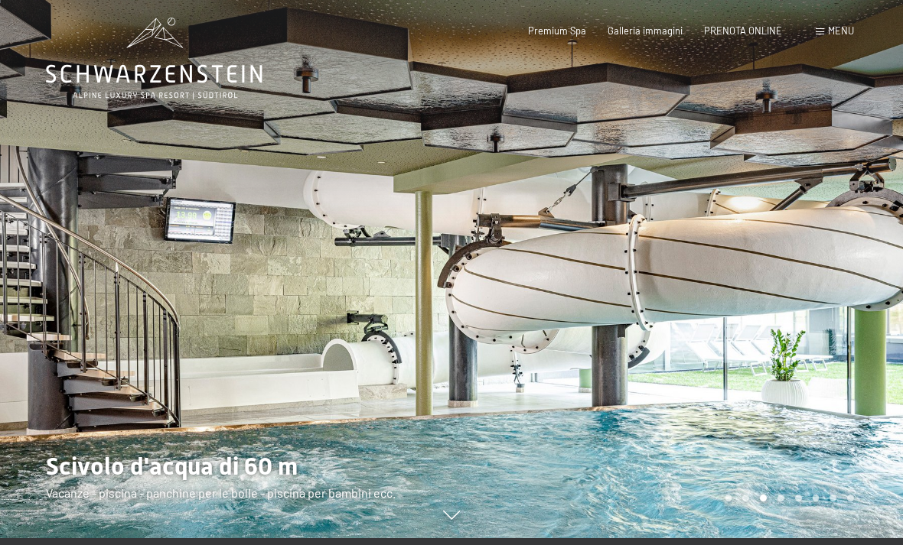
click at [432, 341] on div at bounding box center [225, 265] width 451 height 545
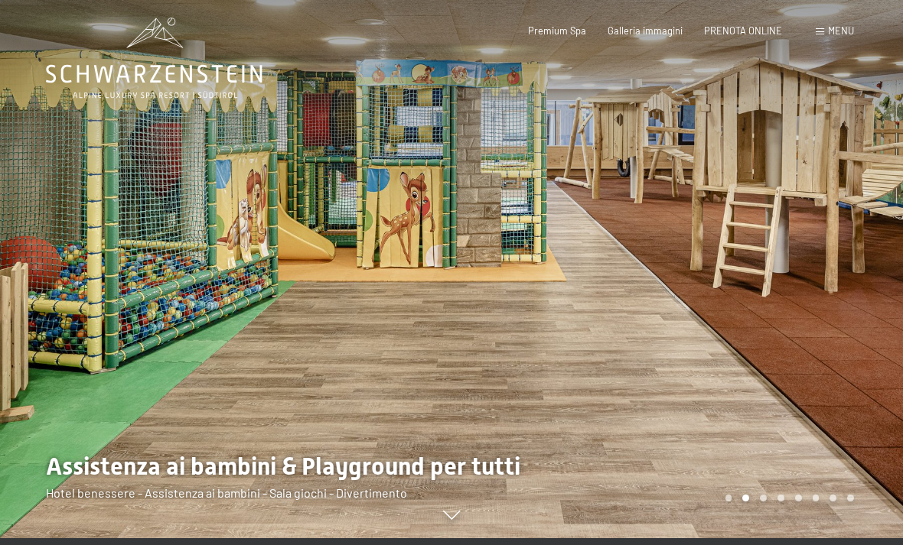
click at [415, 444] on div at bounding box center [225, 265] width 451 height 545
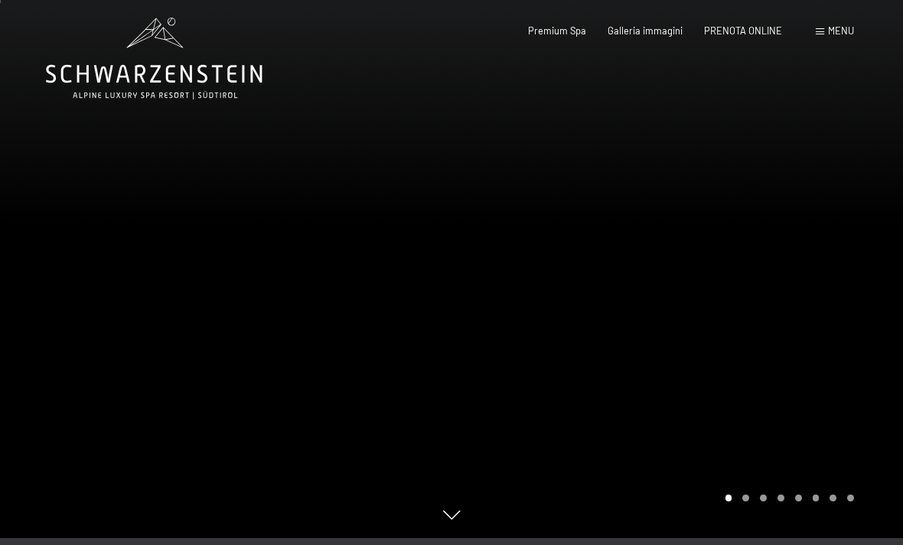
click at [452, 301] on div at bounding box center [676, 265] width 451 height 545
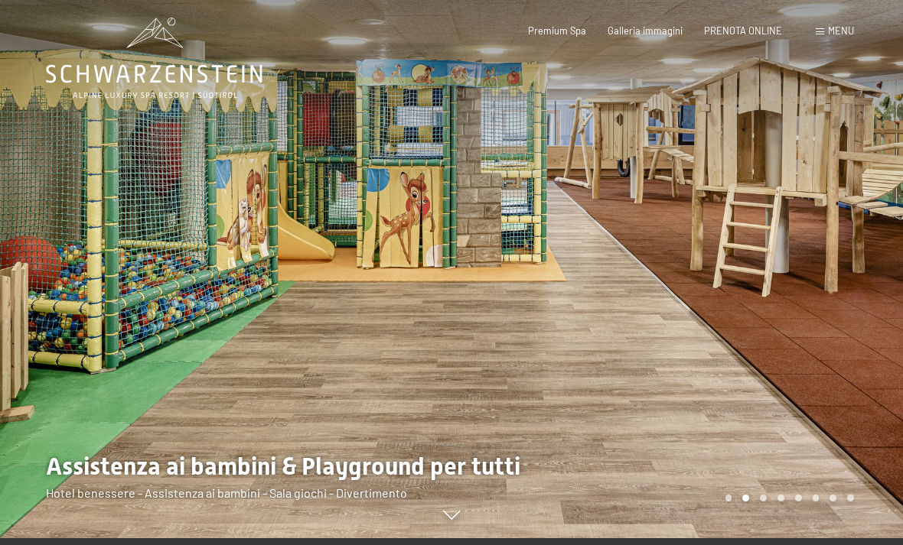
click at [394, 386] on div at bounding box center [225, 265] width 451 height 545
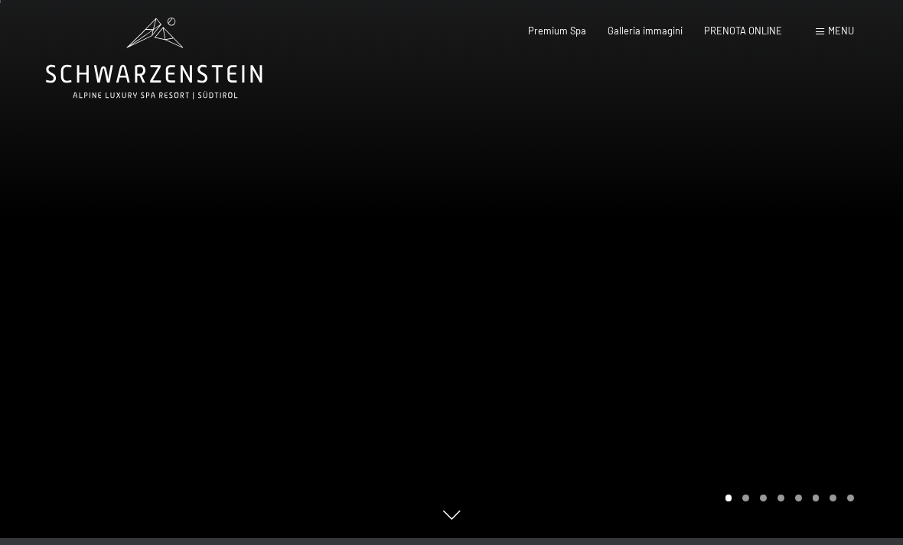
click at [412, 428] on div at bounding box center [225, 265] width 451 height 545
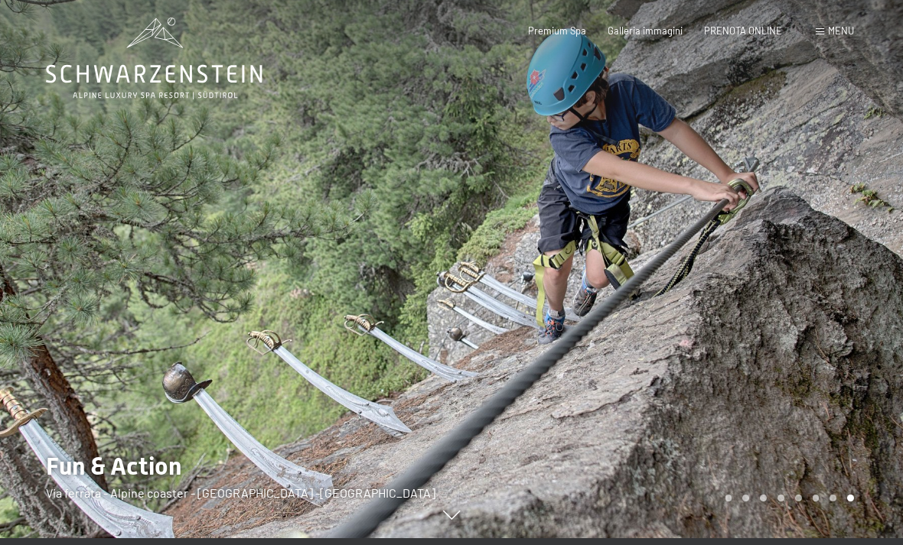
click at [452, 427] on div at bounding box center [676, 265] width 451 height 545
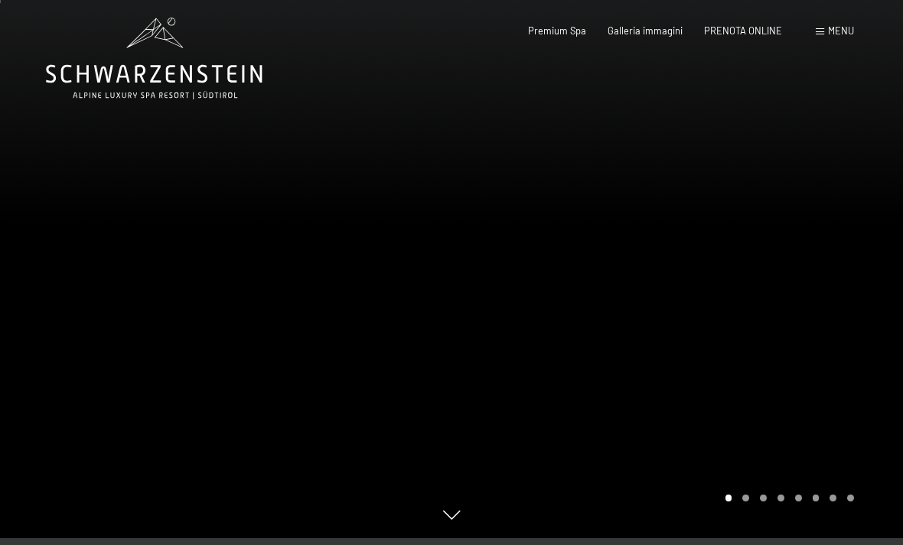
click at [428, 399] on div at bounding box center [225, 265] width 451 height 545
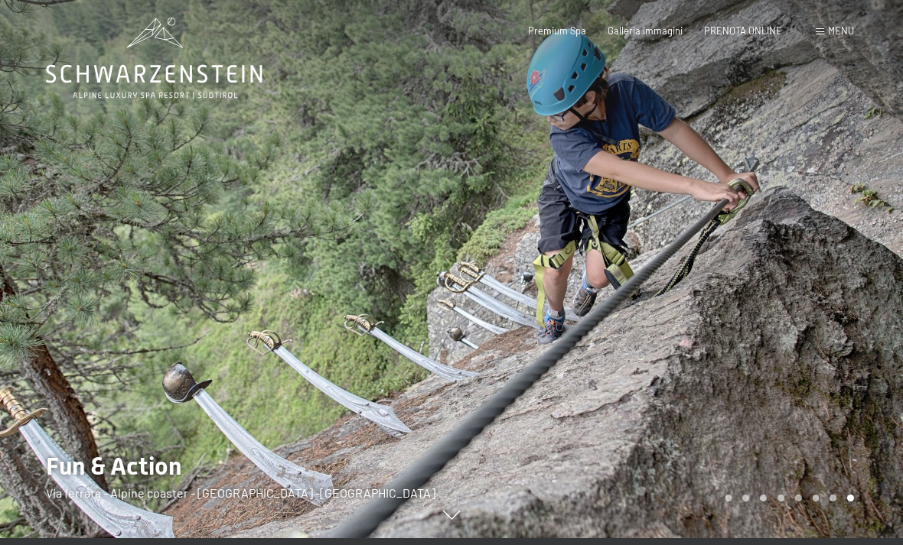
click at [494, 416] on div at bounding box center [676, 265] width 451 height 545
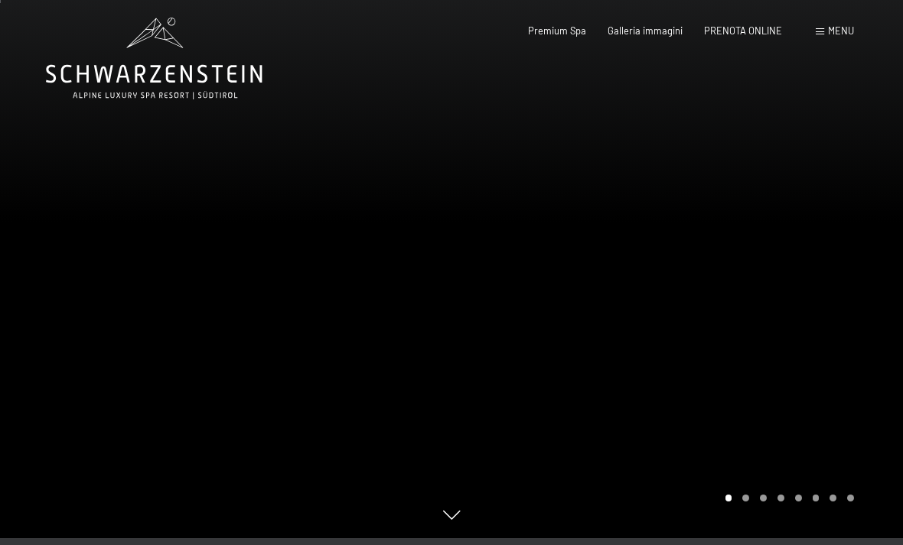
click at [470, 365] on div at bounding box center [676, 265] width 451 height 545
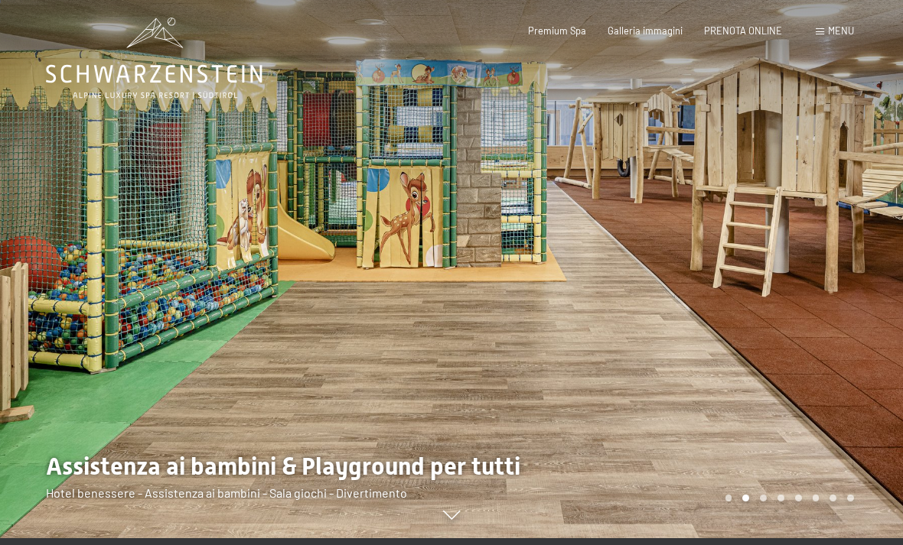
click at [462, 418] on div at bounding box center [676, 265] width 451 height 545
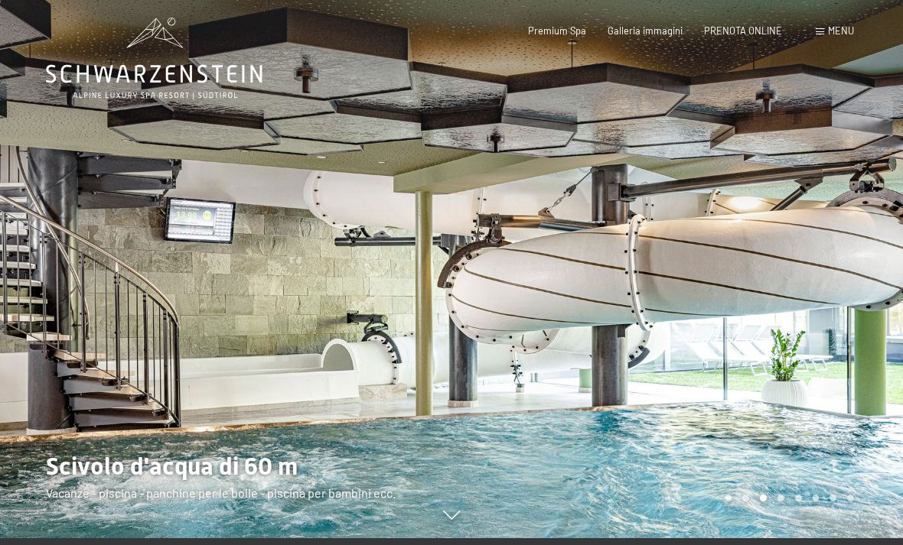
click at [243, 378] on div at bounding box center [225, 265] width 451 height 545
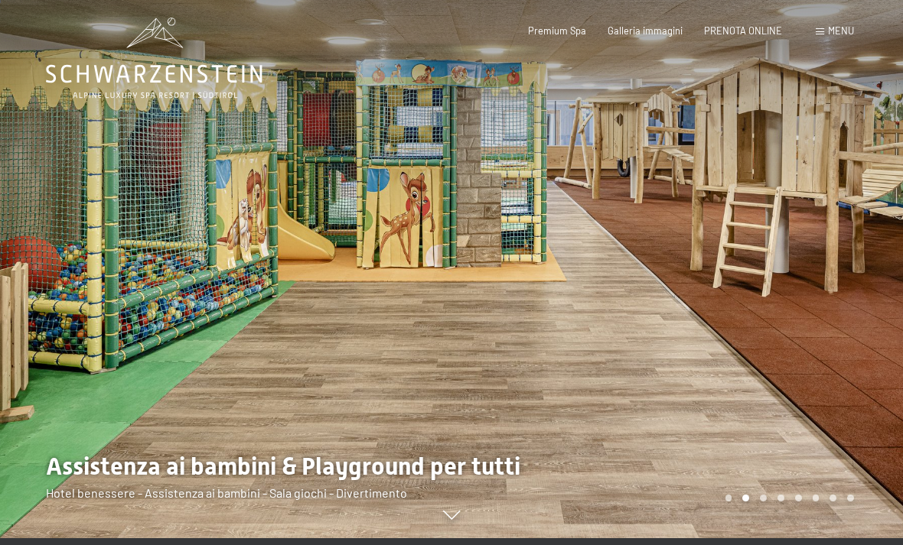
click at [197, 266] on div at bounding box center [225, 265] width 451 height 545
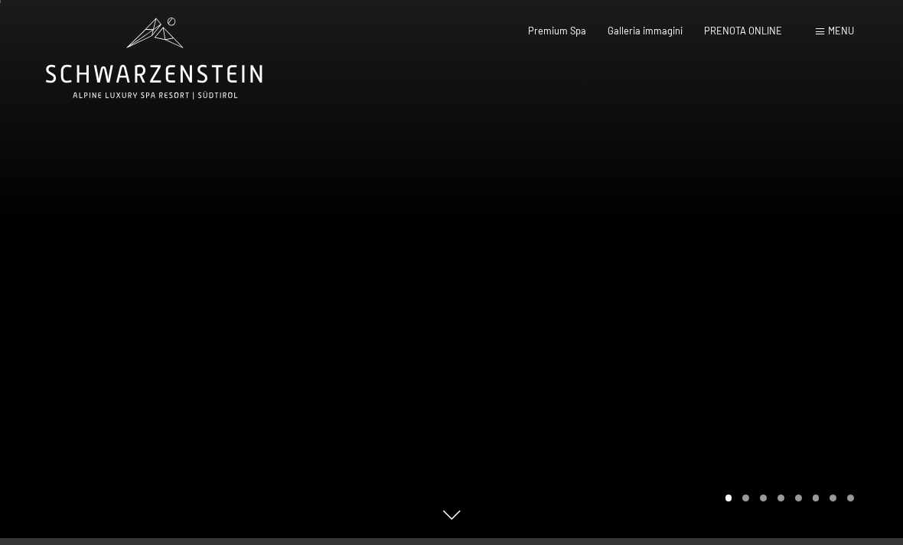
click at [236, 239] on div at bounding box center [225, 265] width 451 height 545
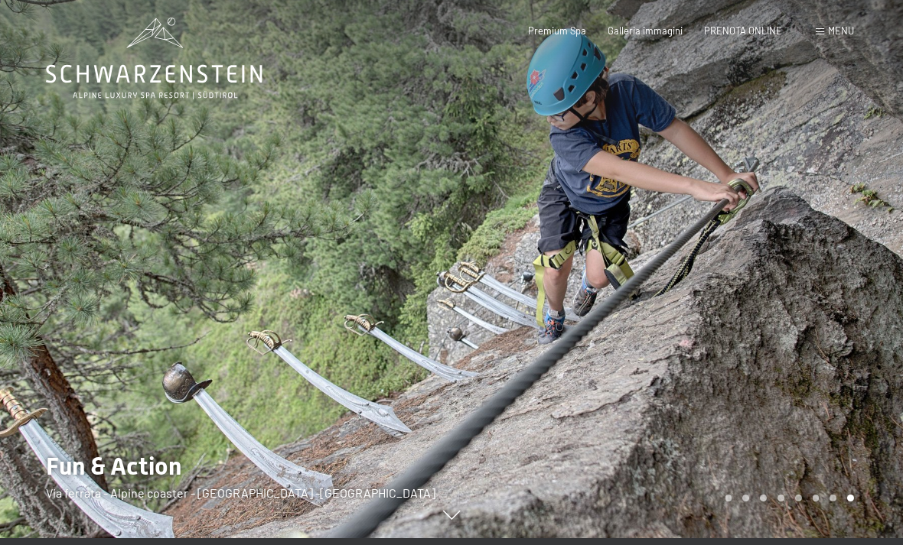
click at [764, 152] on div at bounding box center [676, 265] width 451 height 545
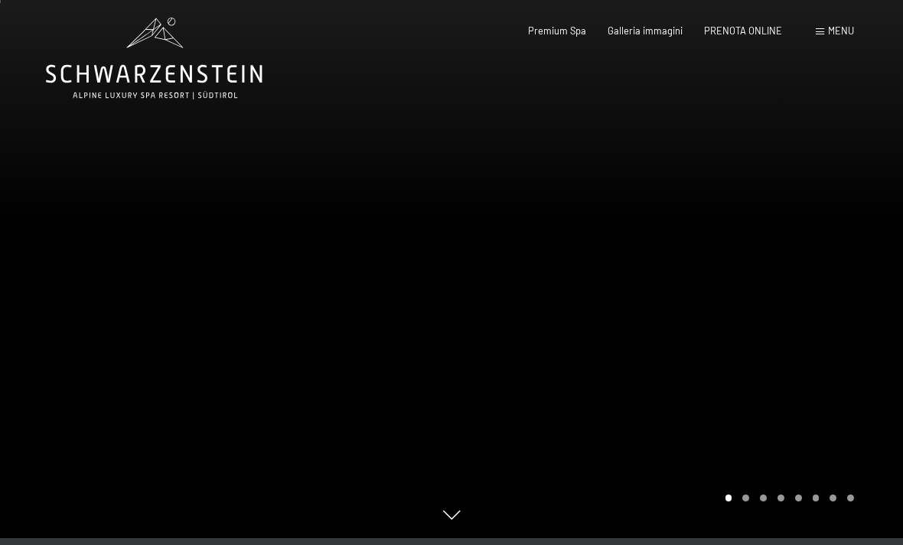
click at [777, 138] on div at bounding box center [676, 265] width 451 height 545
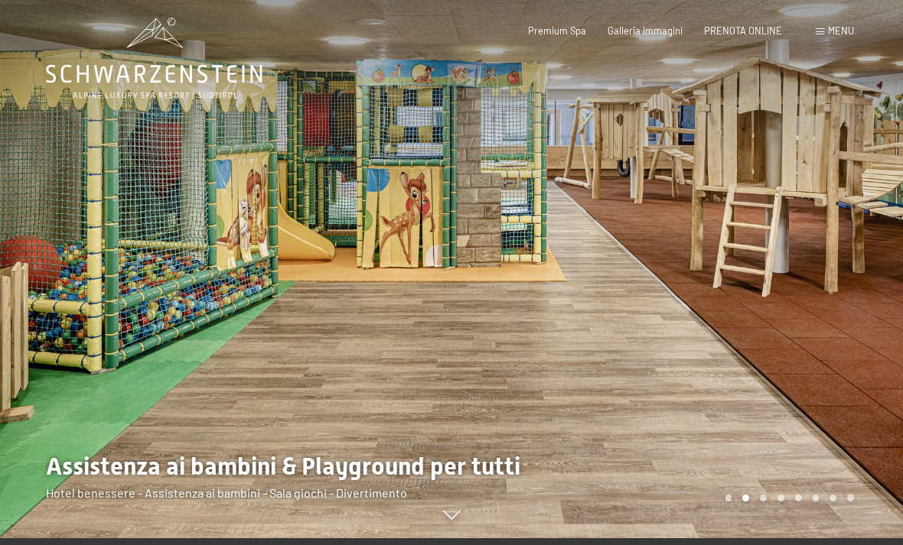
click at [818, 354] on div at bounding box center [676, 265] width 451 height 545
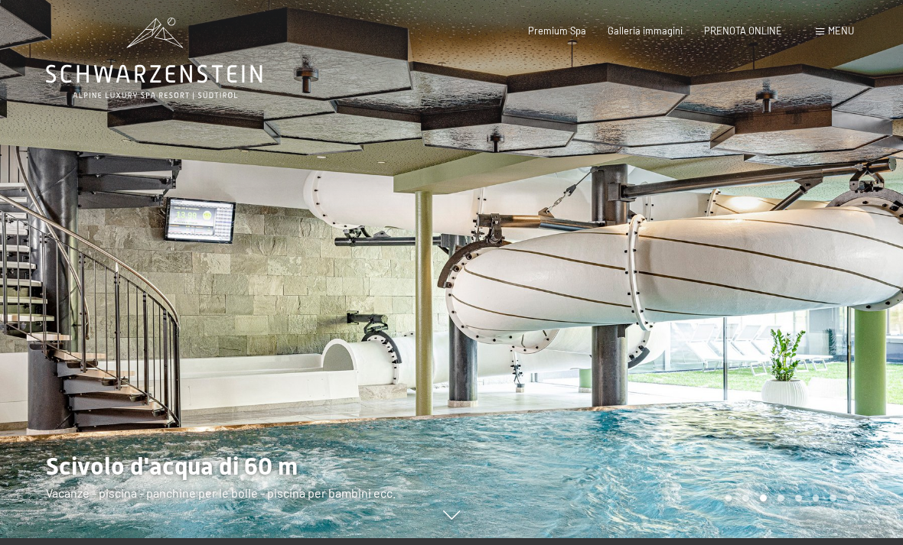
click at [799, 378] on div at bounding box center [676, 265] width 451 height 545
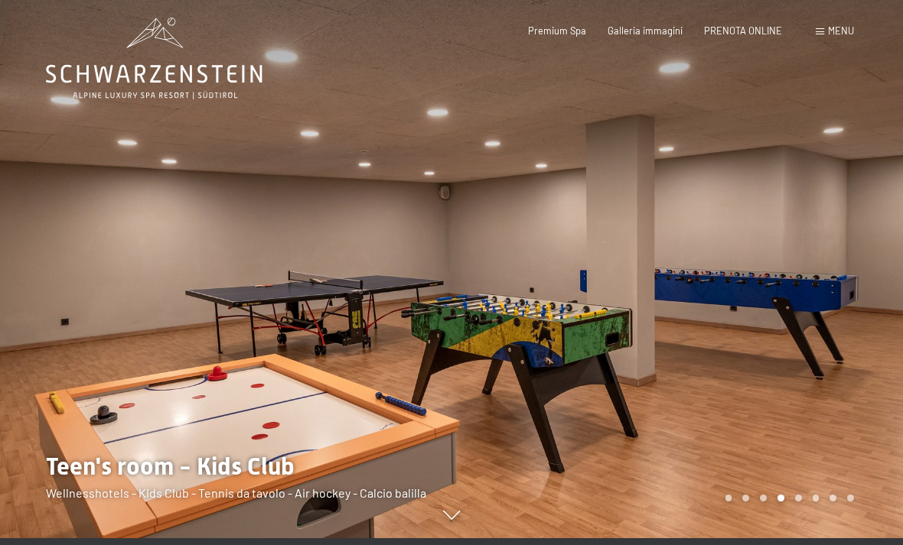
click at [411, 302] on div at bounding box center [225, 265] width 451 height 545
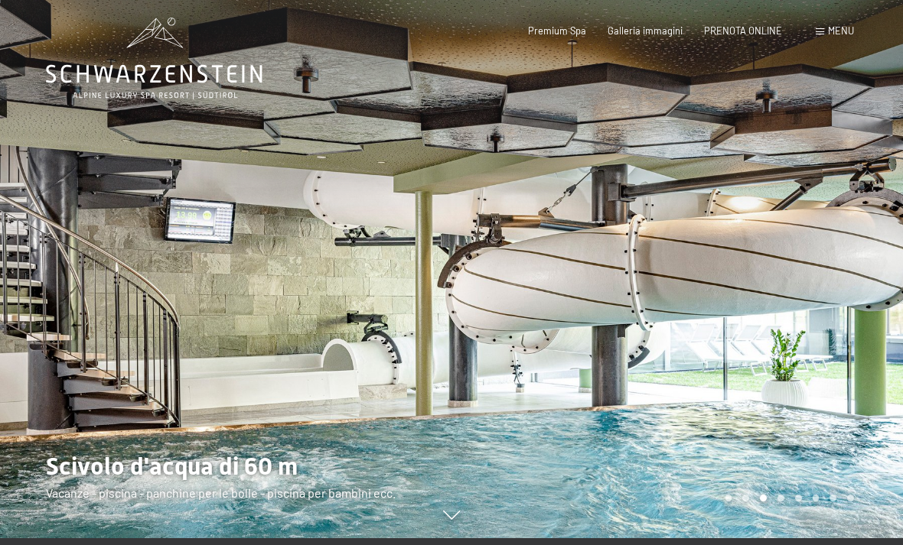
click at [190, 287] on div at bounding box center [225, 265] width 451 height 545
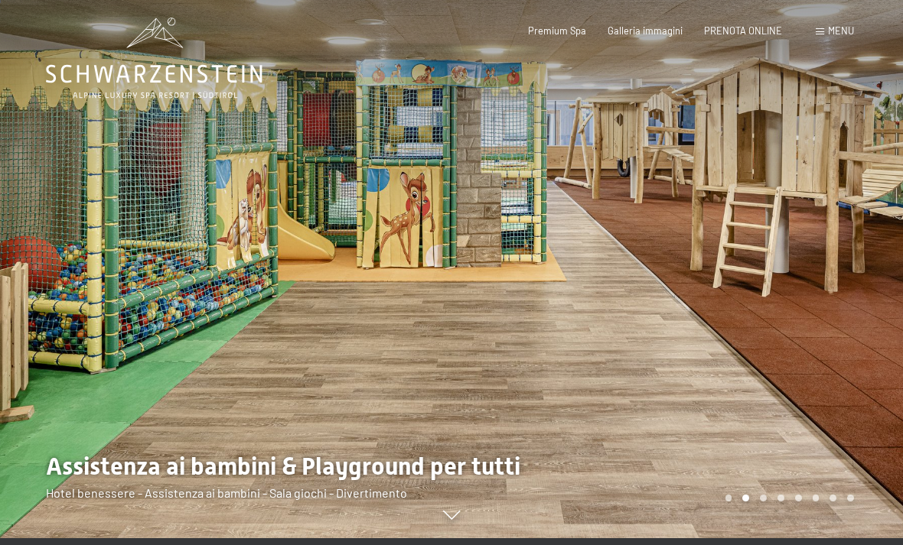
click at [728, 402] on div at bounding box center [676, 265] width 451 height 545
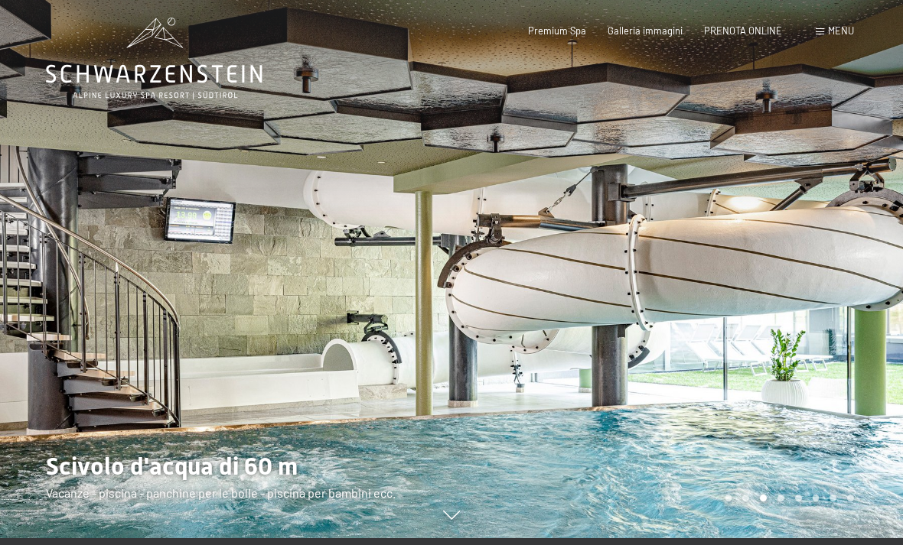
scroll to position [0, 0]
